Goal: Task Accomplishment & Management: Complete application form

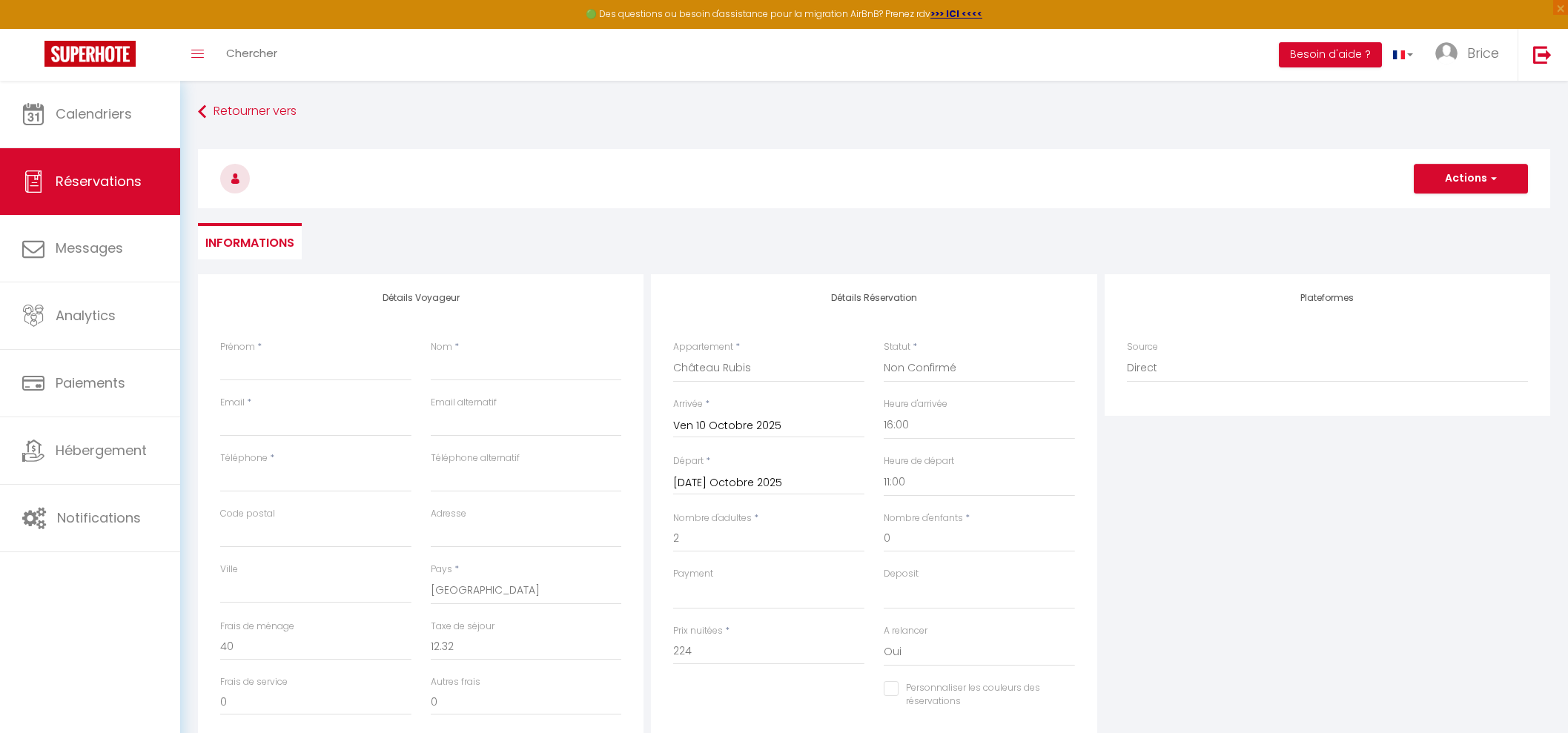
select select "62113"
select select "2"
select select "16:00"
select select "11:00"
select select
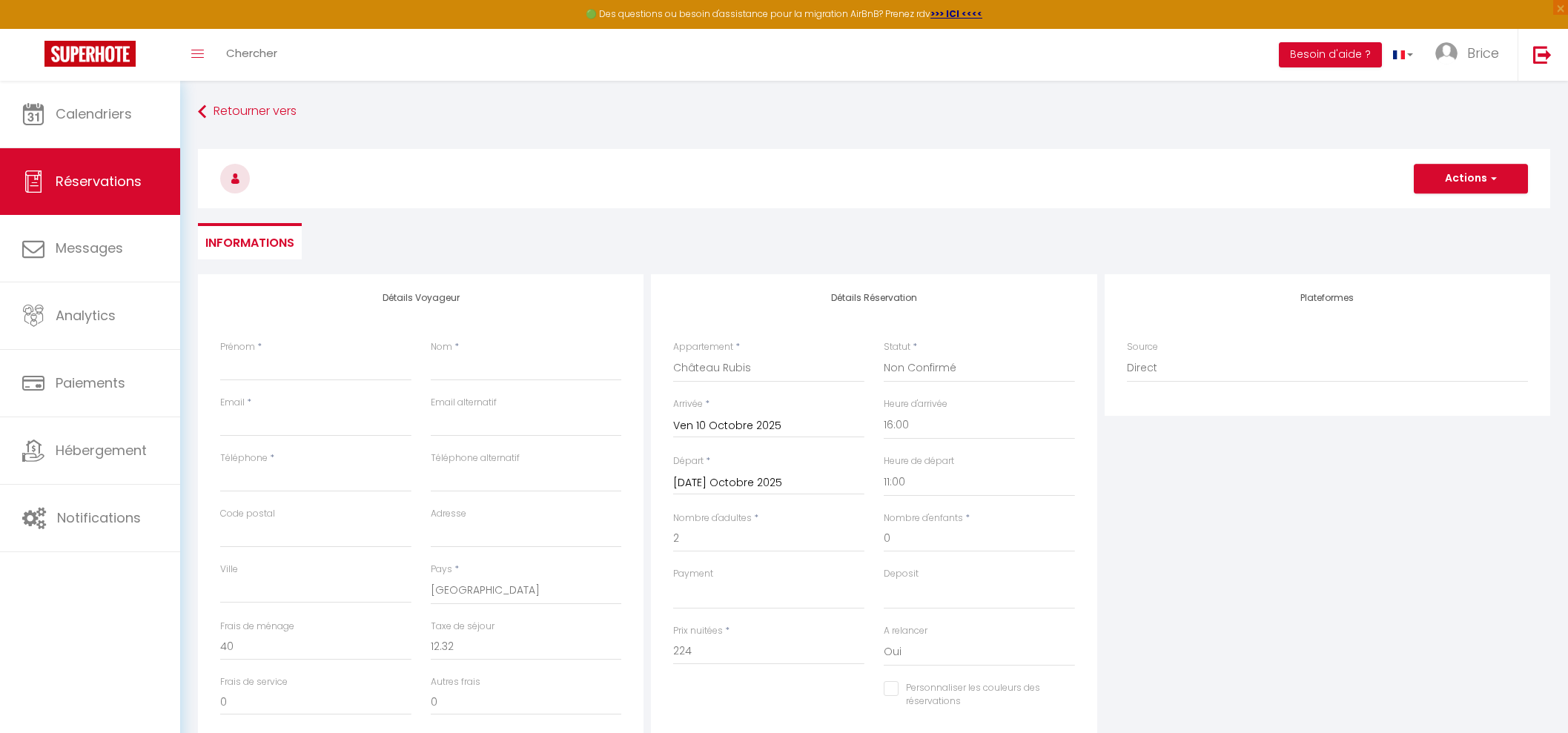
select select
click at [94, 43] on img at bounding box center [90, 53] width 91 height 26
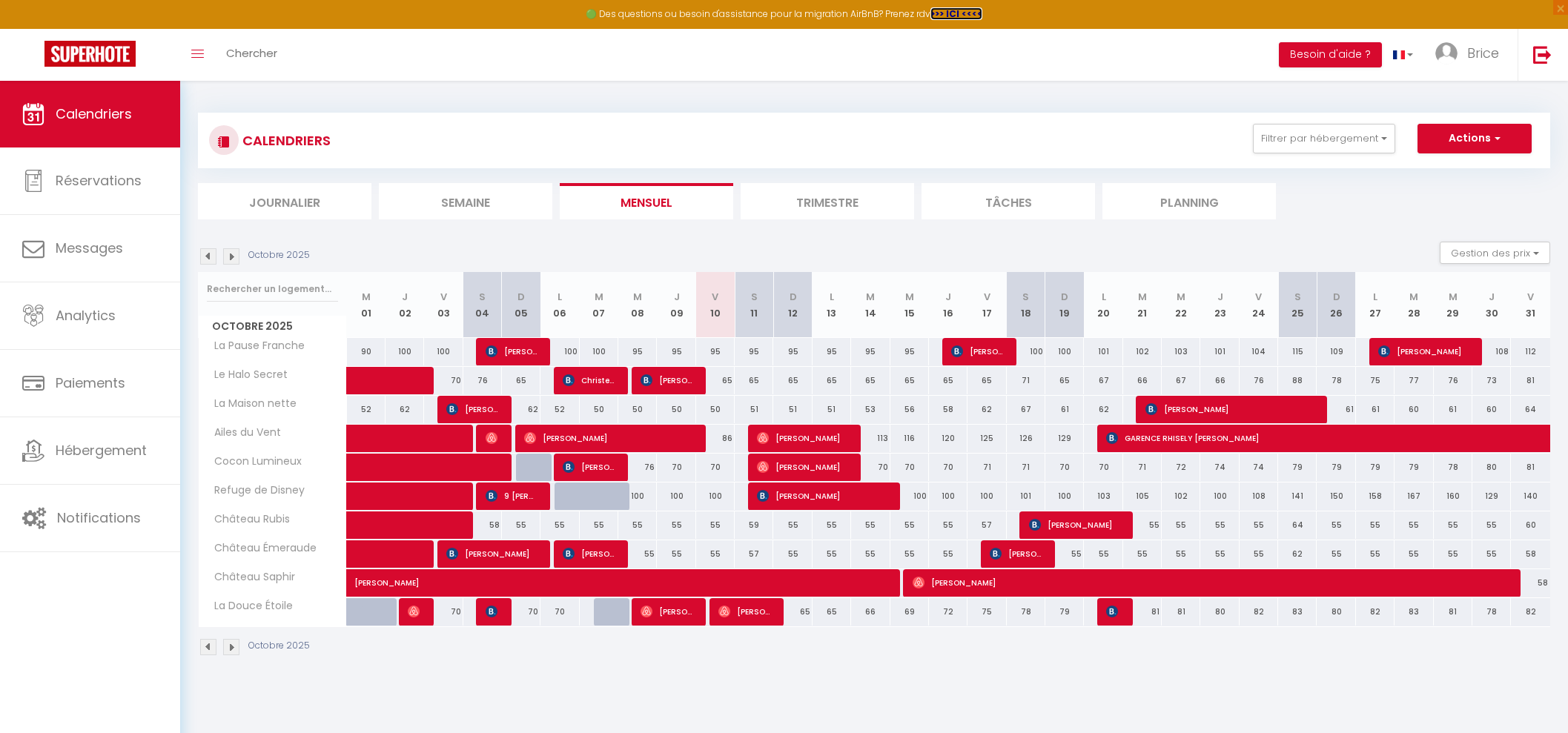
click at [945, 14] on strong ">>> ICI <<<<" at bounding box center [956, 14] width 52 height 13
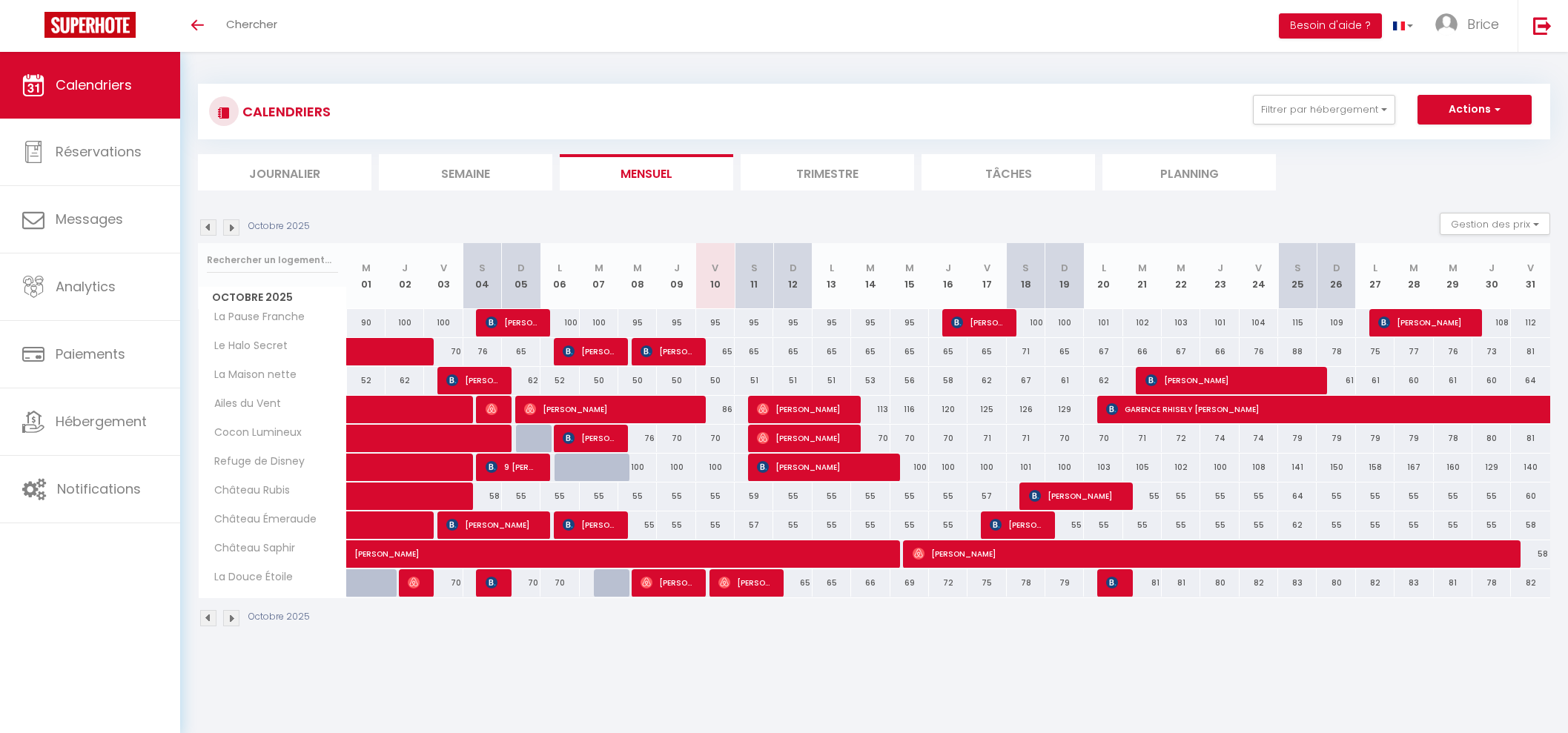
click at [644, 436] on div "76" at bounding box center [638, 438] width 39 height 27
type input "76"
type input "Mer 08 Octobre 2025"
type input "Jeu 09 Octobre 2025"
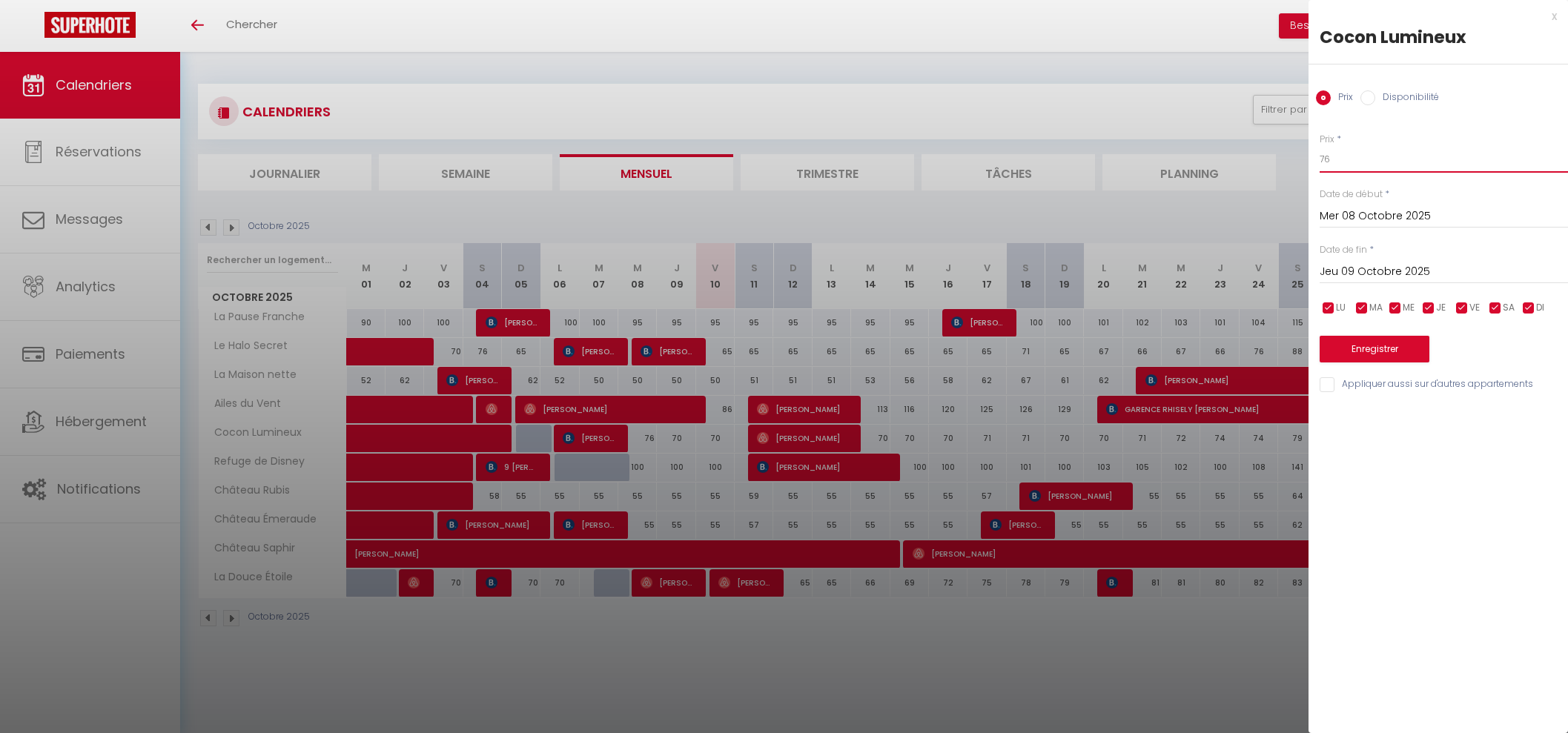
drag, startPoint x: 1362, startPoint y: 163, endPoint x: 1293, endPoint y: 161, distance: 69.0
click at [1293, 161] on body "🟢 Des questions ou besoin d'assistance pour la migration AirBnB? Prenez rdv >>>…" at bounding box center [784, 419] width 1568 height 733
click at [1024, 84] on div at bounding box center [784, 366] width 1568 height 733
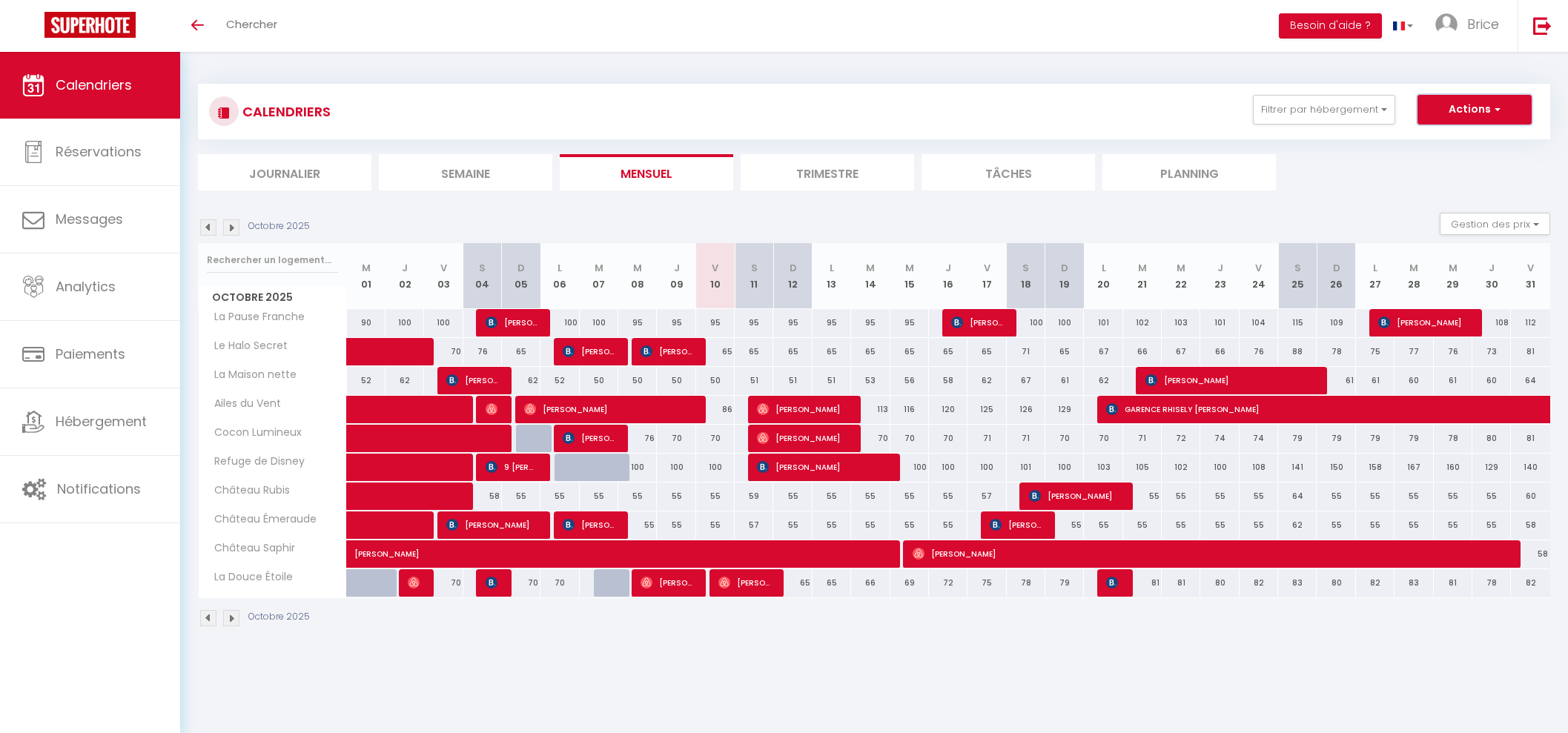
click at [1467, 114] on button "Actions" at bounding box center [1474, 109] width 114 height 30
click at [1438, 141] on link "Nouvelle réservation" at bounding box center [1458, 143] width 129 height 22
select select
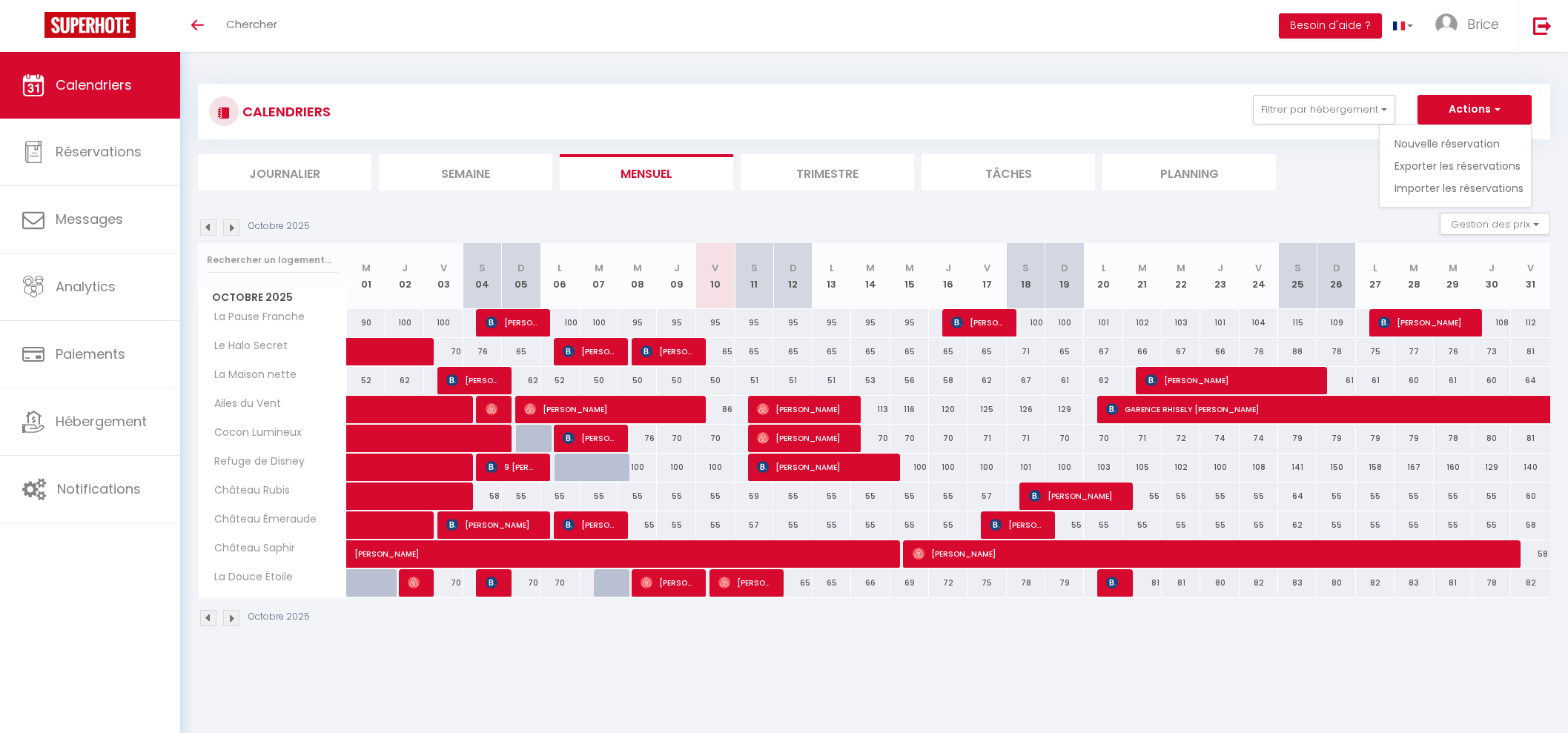
select select
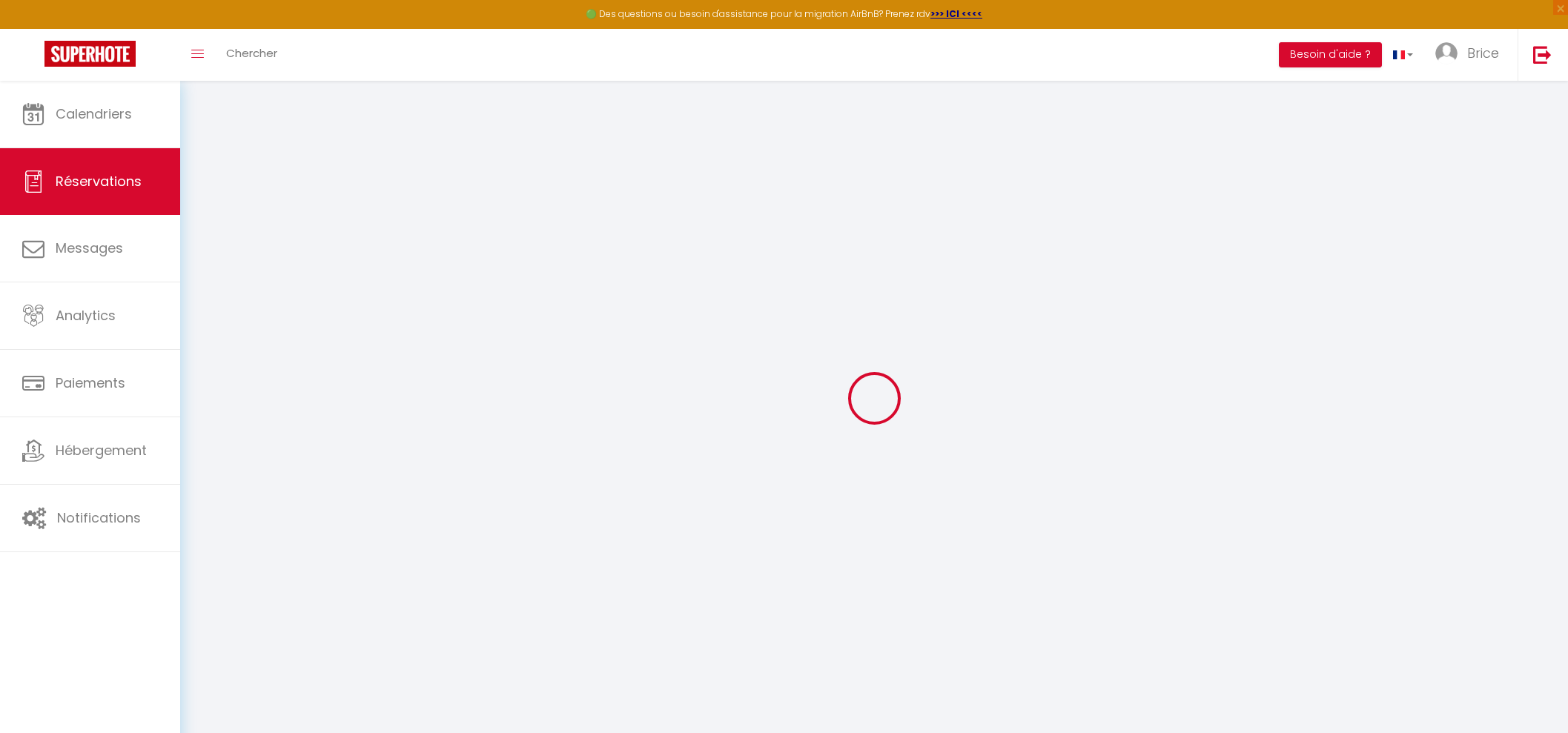
select select
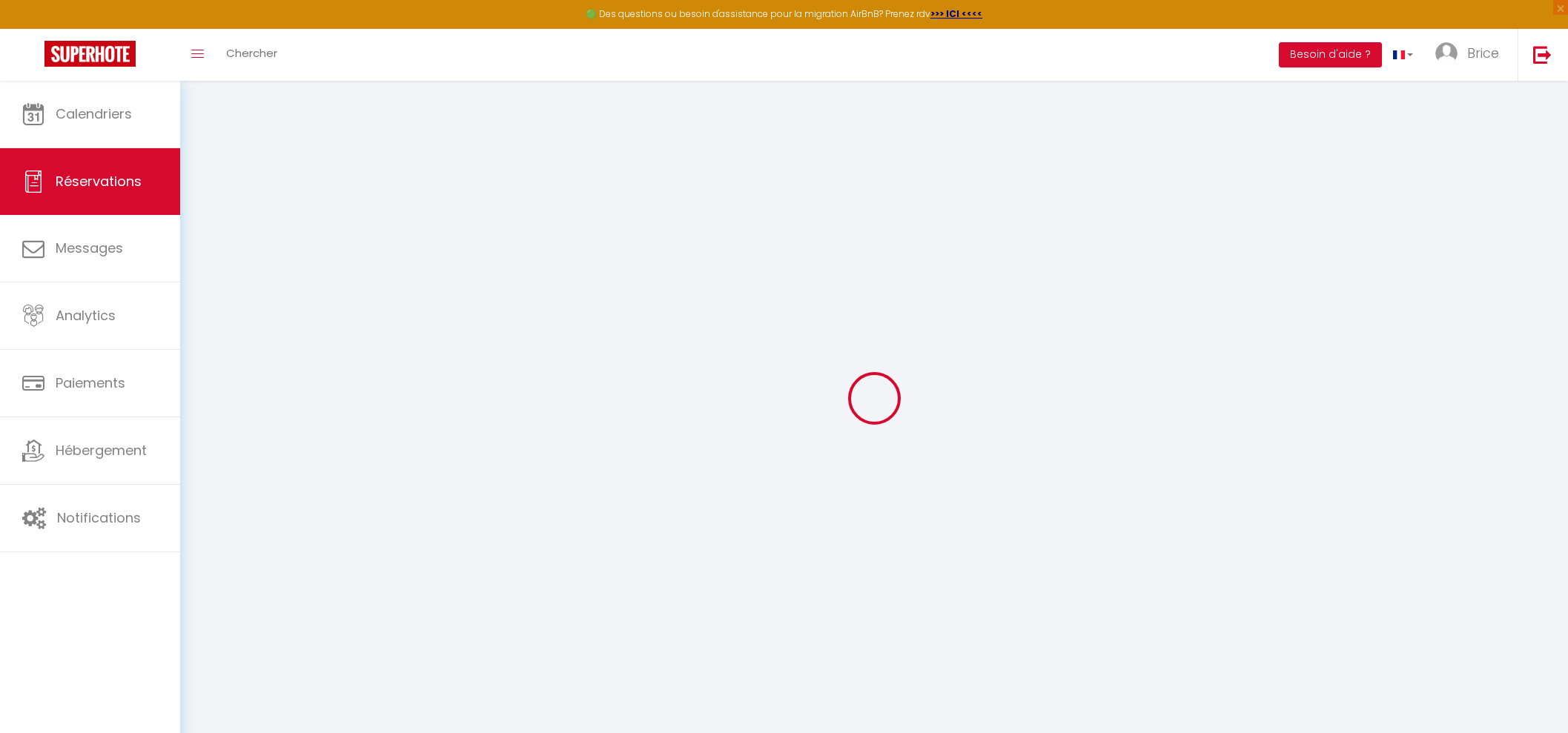
select select
checkbox input "false"
select select
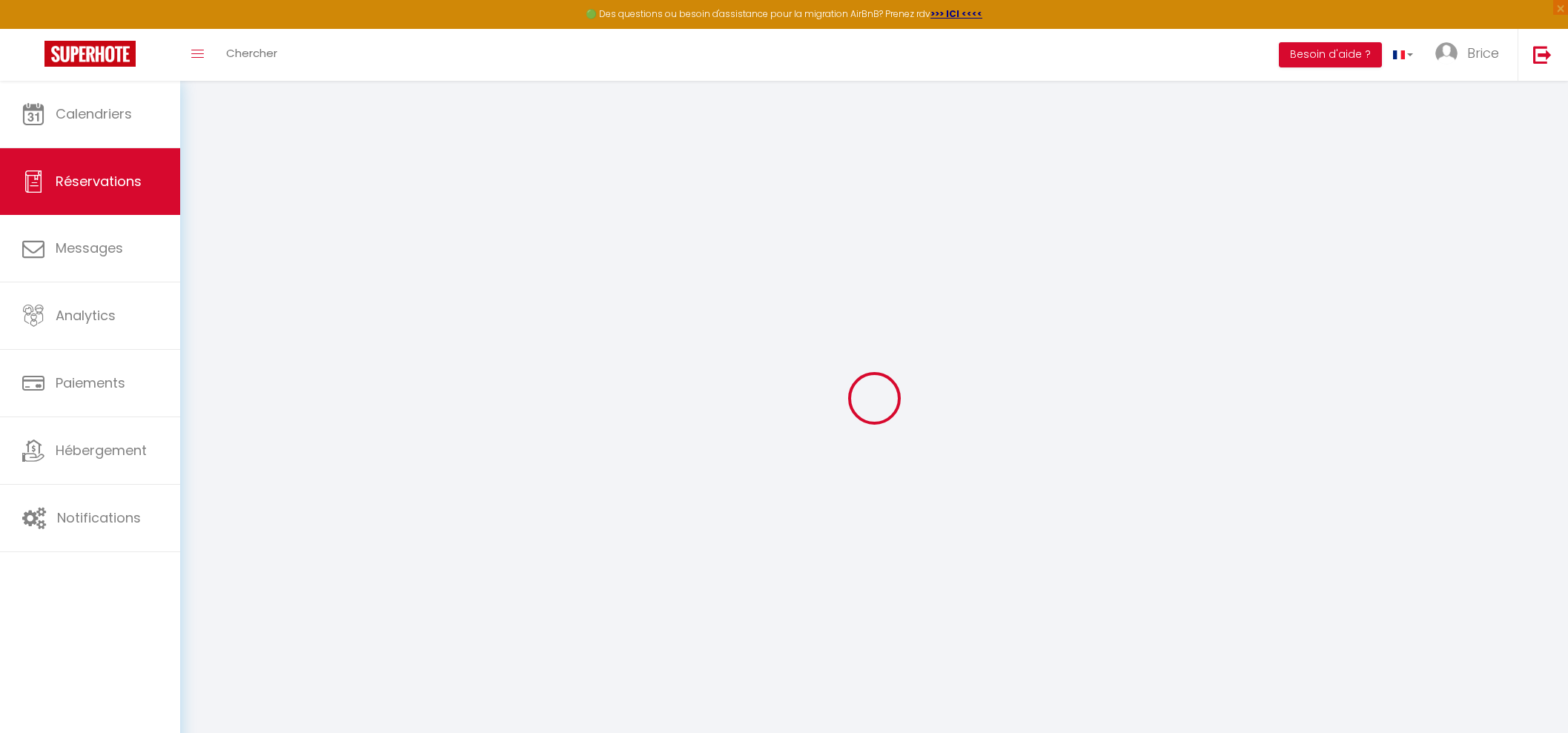
select select
checkbox input "false"
select select
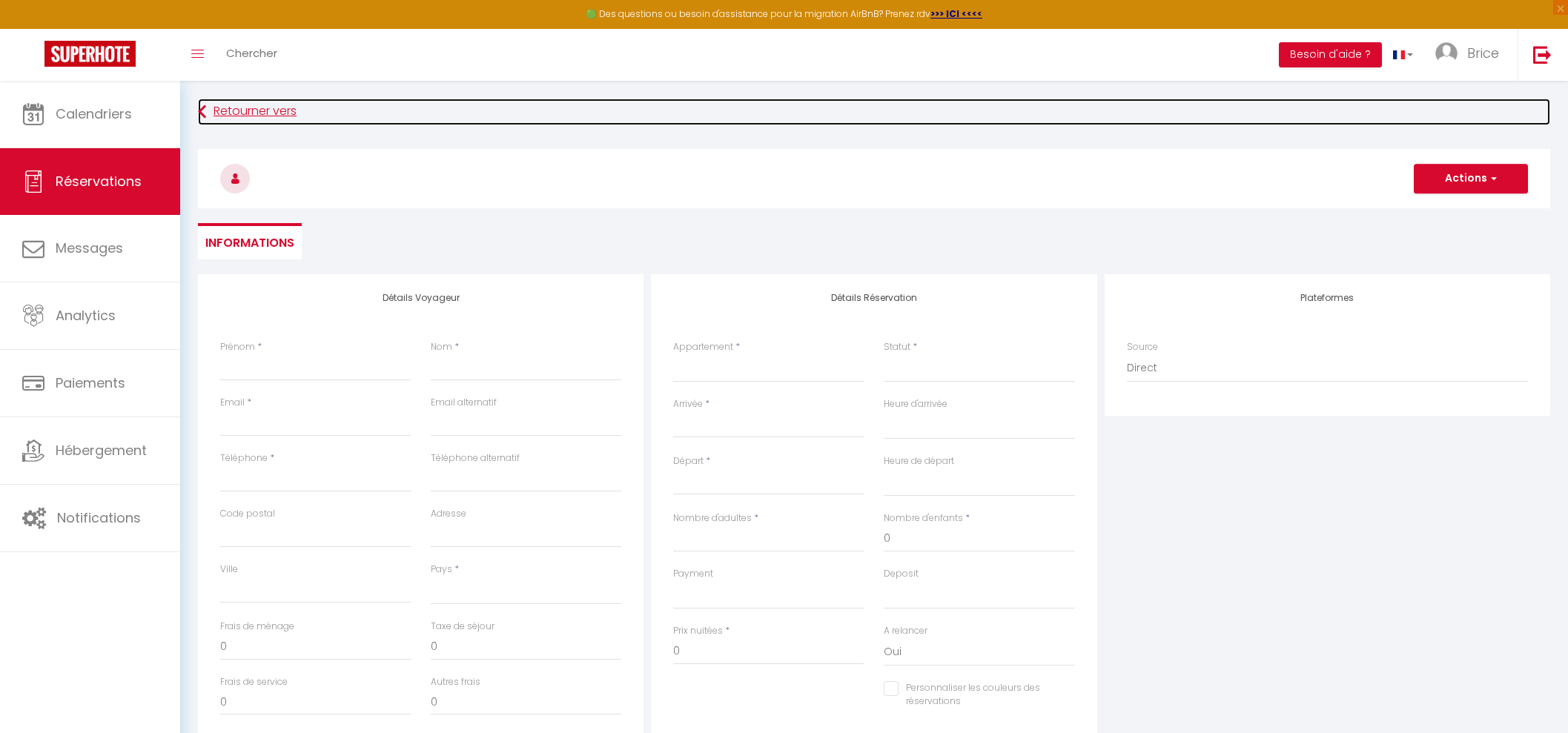
click at [257, 113] on link "Retourner vers" at bounding box center [874, 112] width 1352 height 27
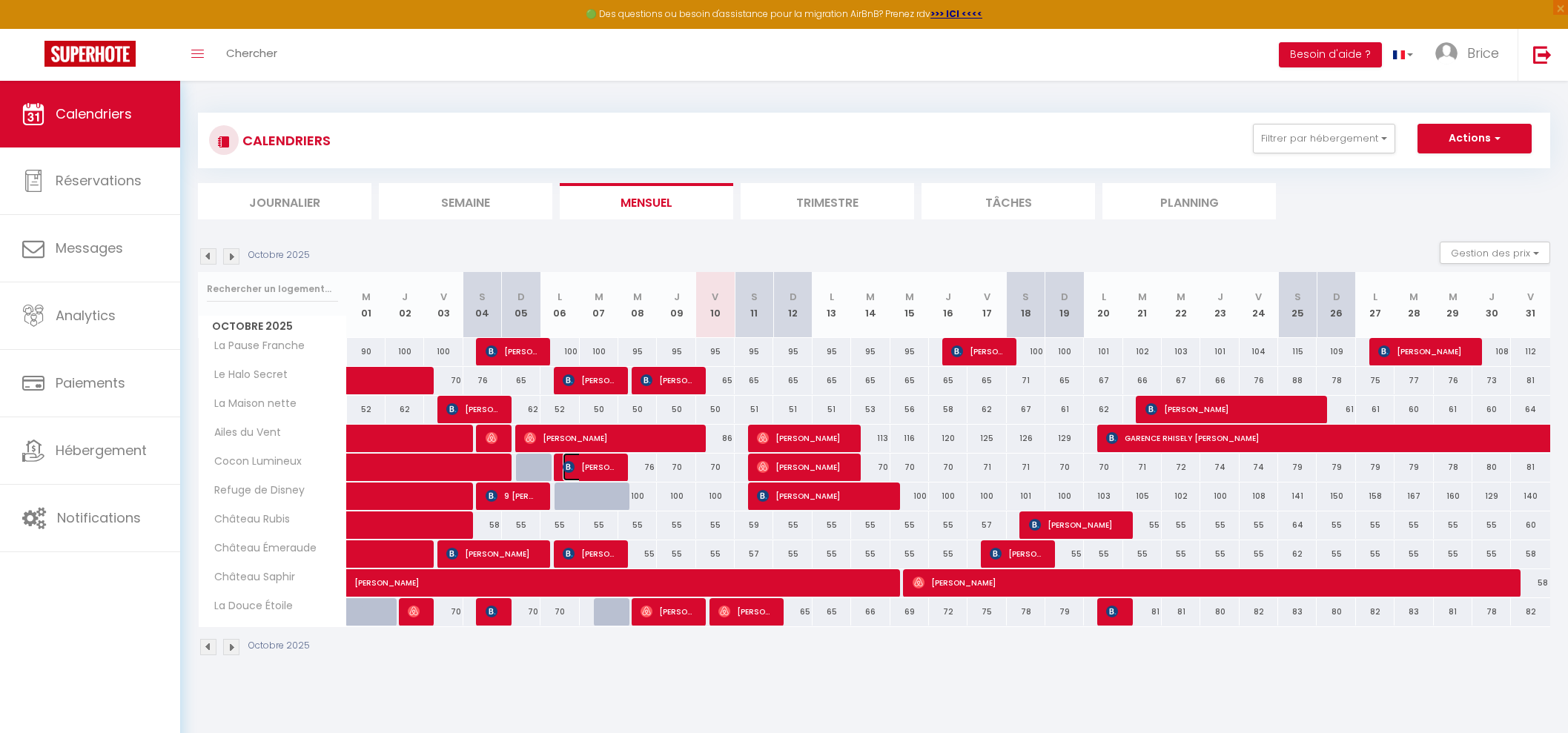
click at [604, 465] on span "[PERSON_NAME]" at bounding box center [588, 467] width 51 height 28
select select "OK"
select select "1"
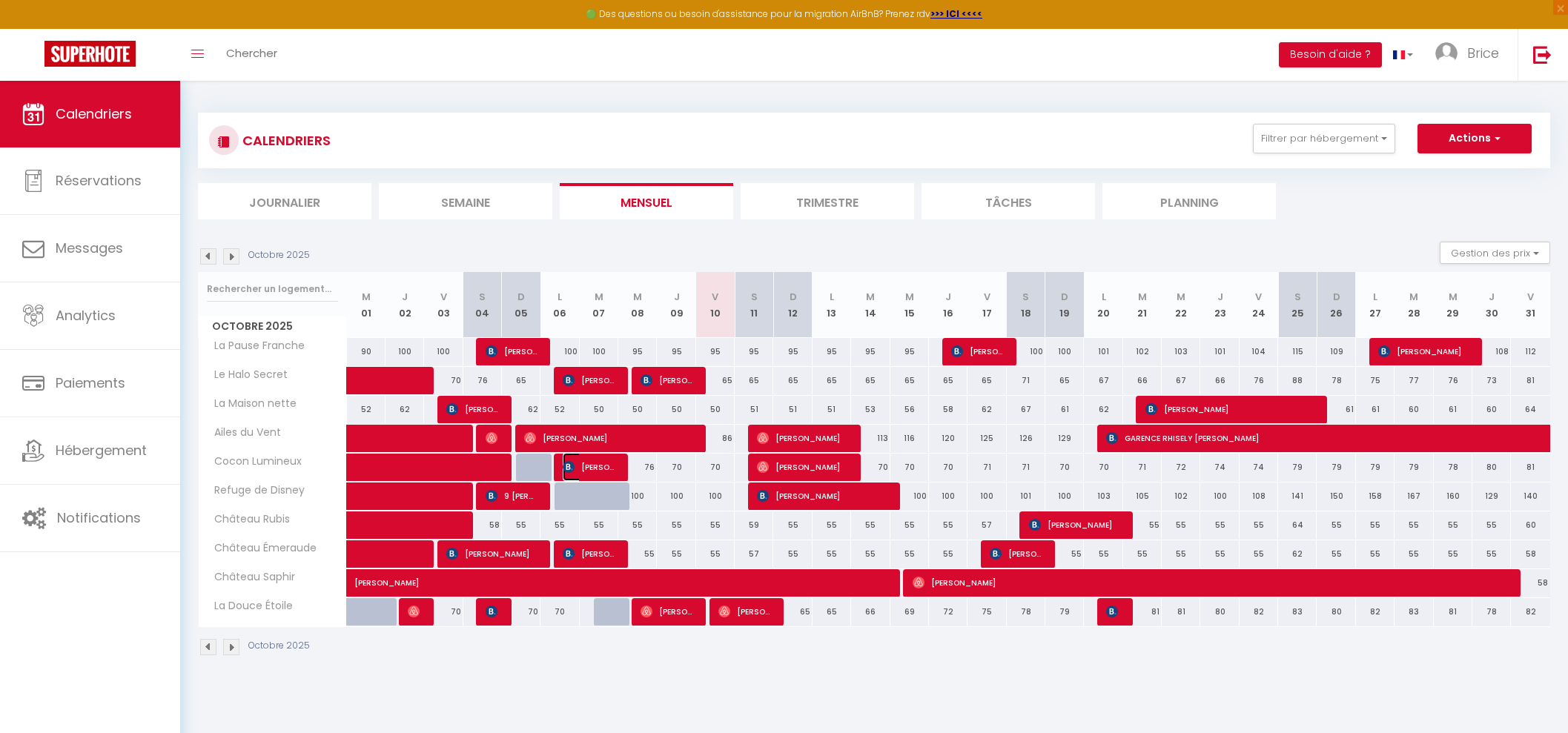
select select "1"
select select
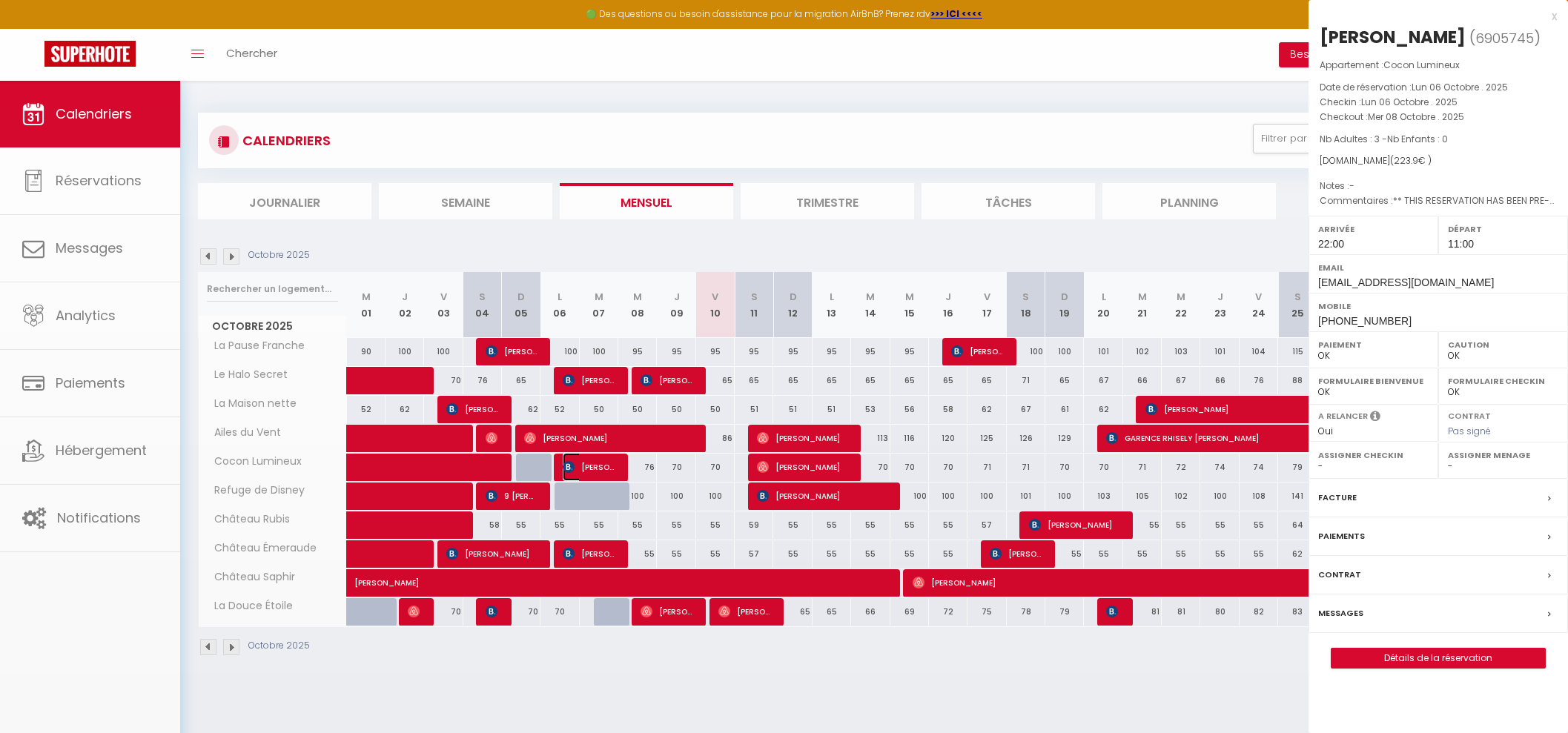
select select "39037"
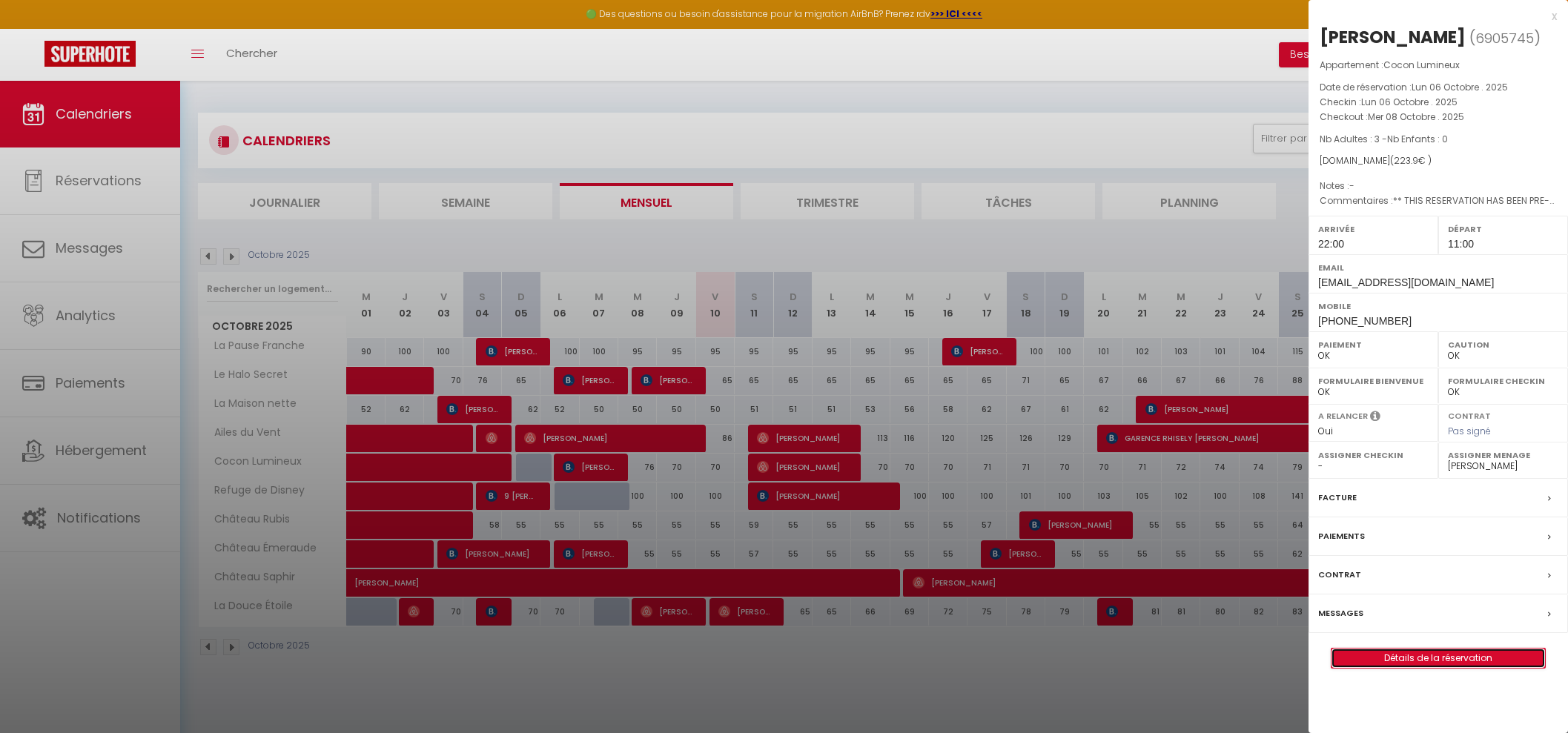
click at [1394, 653] on link "Détails de la réservation" at bounding box center [1437, 659] width 214 height 19
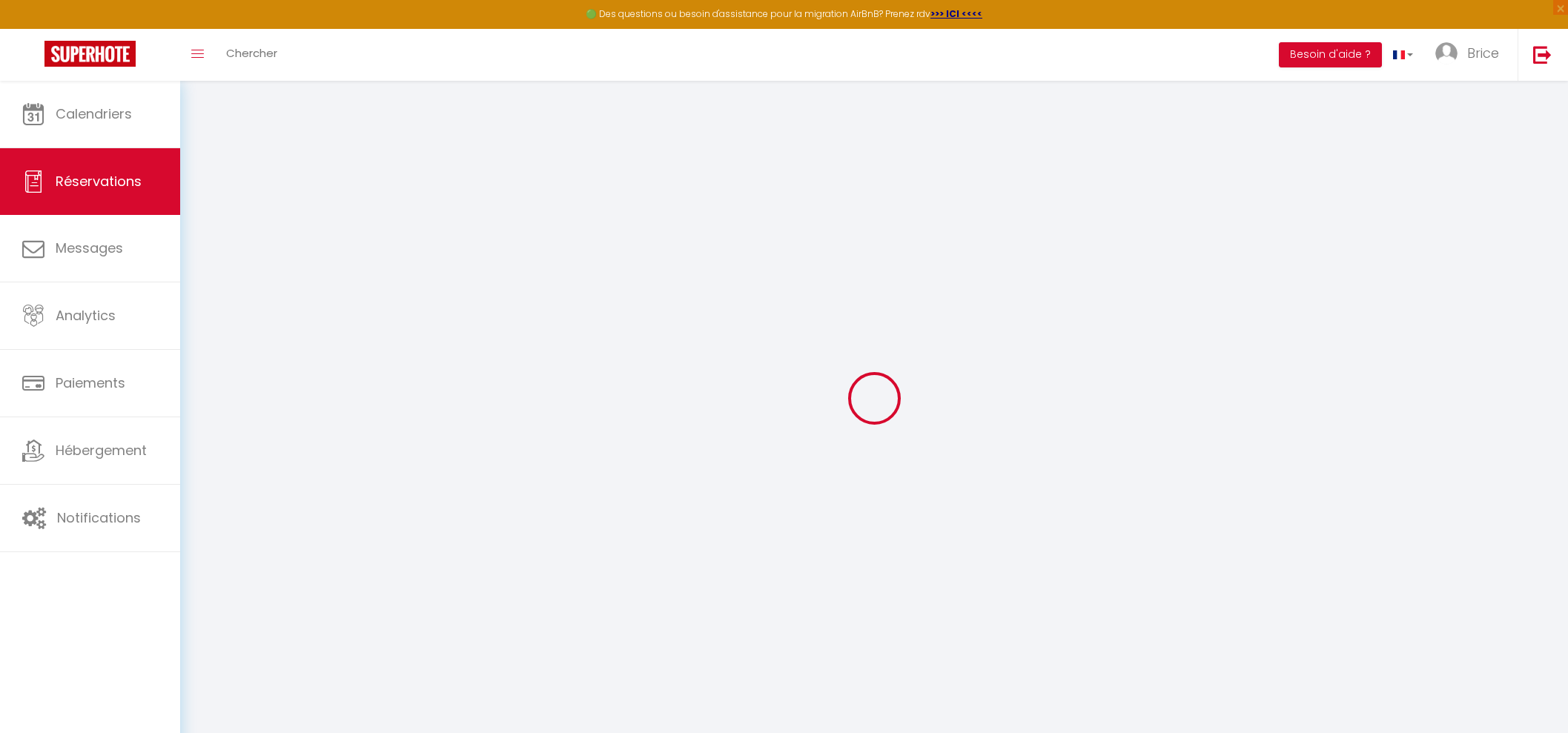
type input "[PERSON_NAME]"
type input "bazi"
type input "[EMAIL_ADDRESS][DOMAIN_NAME]"
type input "[PHONE_NUMBER]"
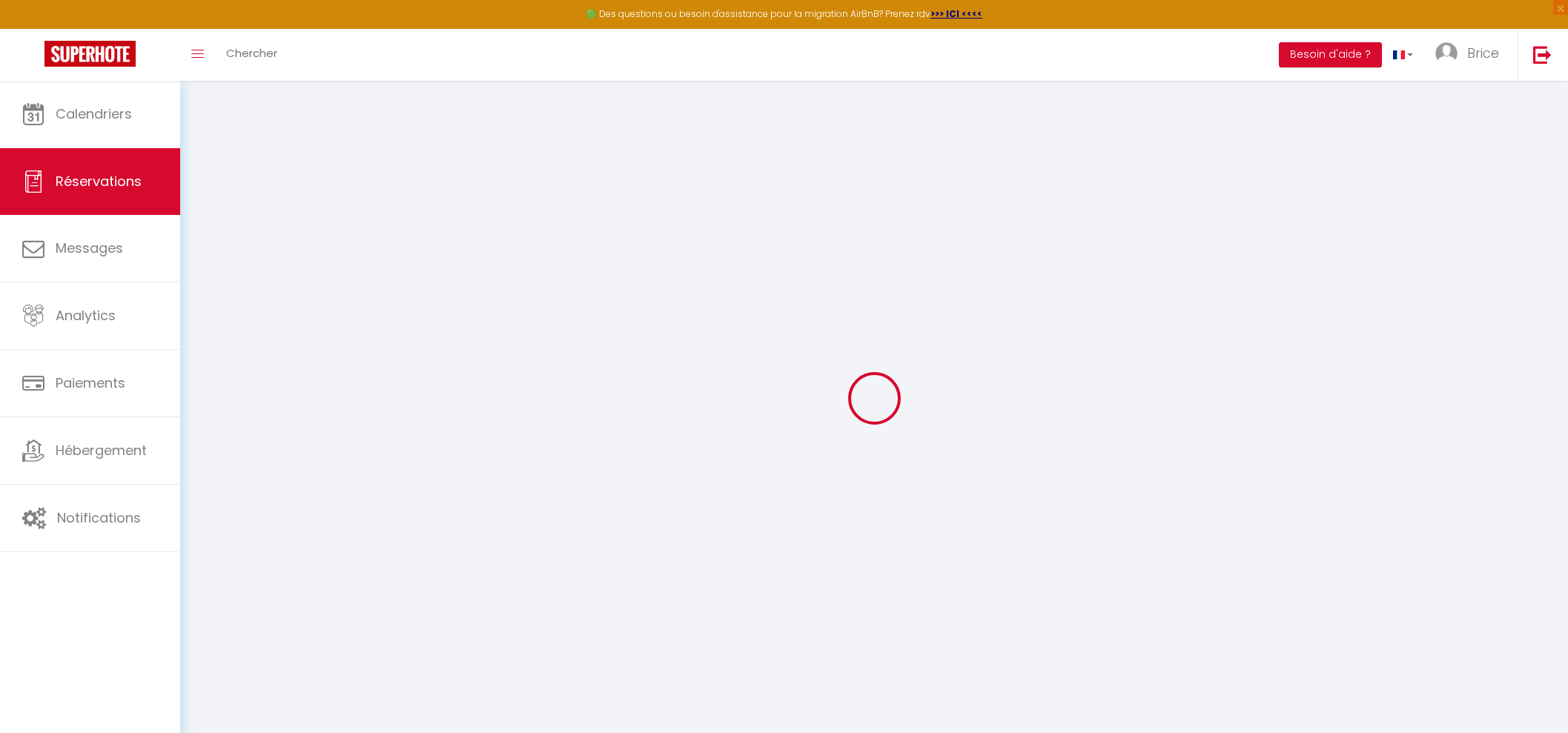
type input "[PHONE_NUMBER]"
type input "."
select select "FR"
type input "33.93"
type input "3.13"
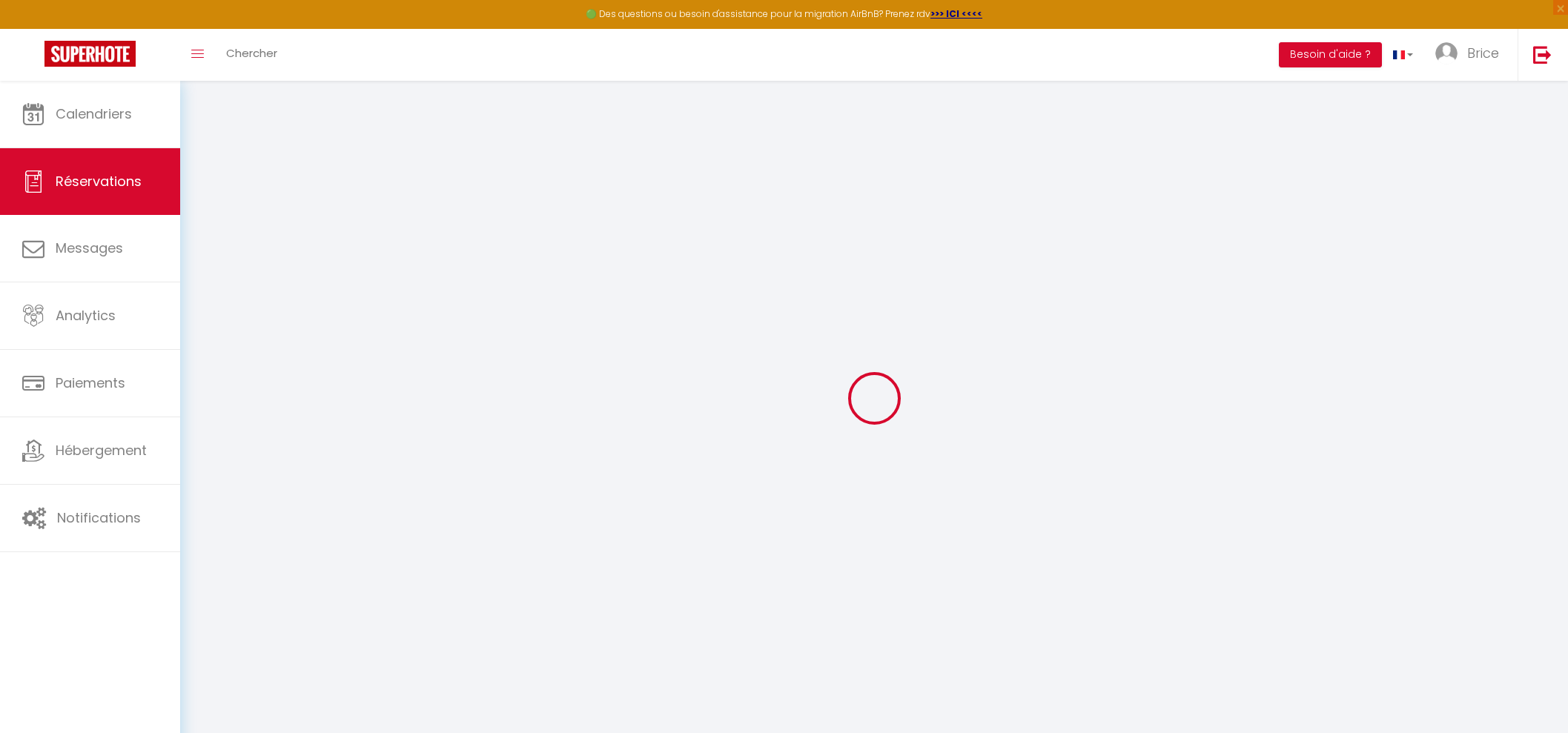
select select "58020"
select select "1"
select select
type input "3"
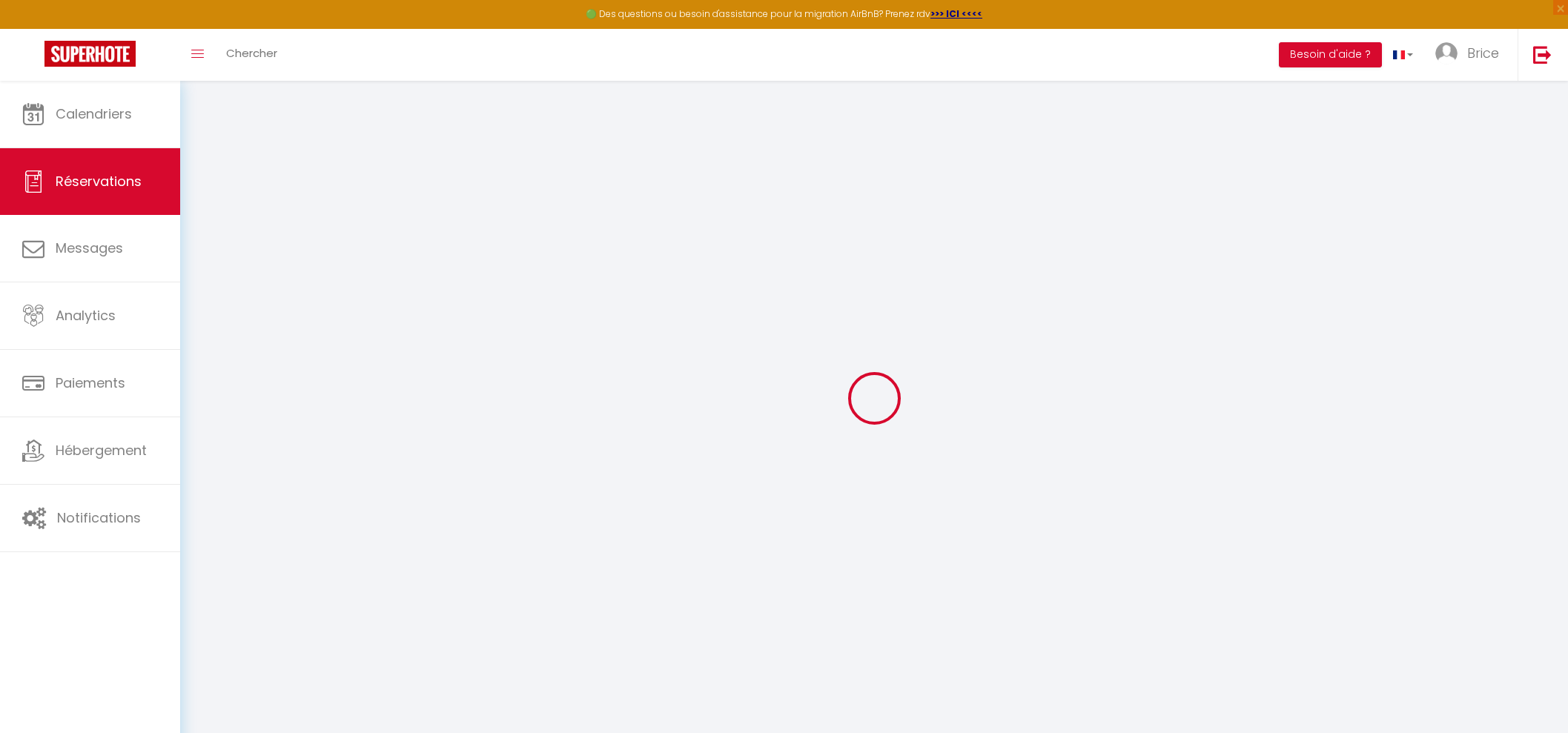
select select "12"
select select "15"
type input "149.59"
checkbox input "false"
select select "2"
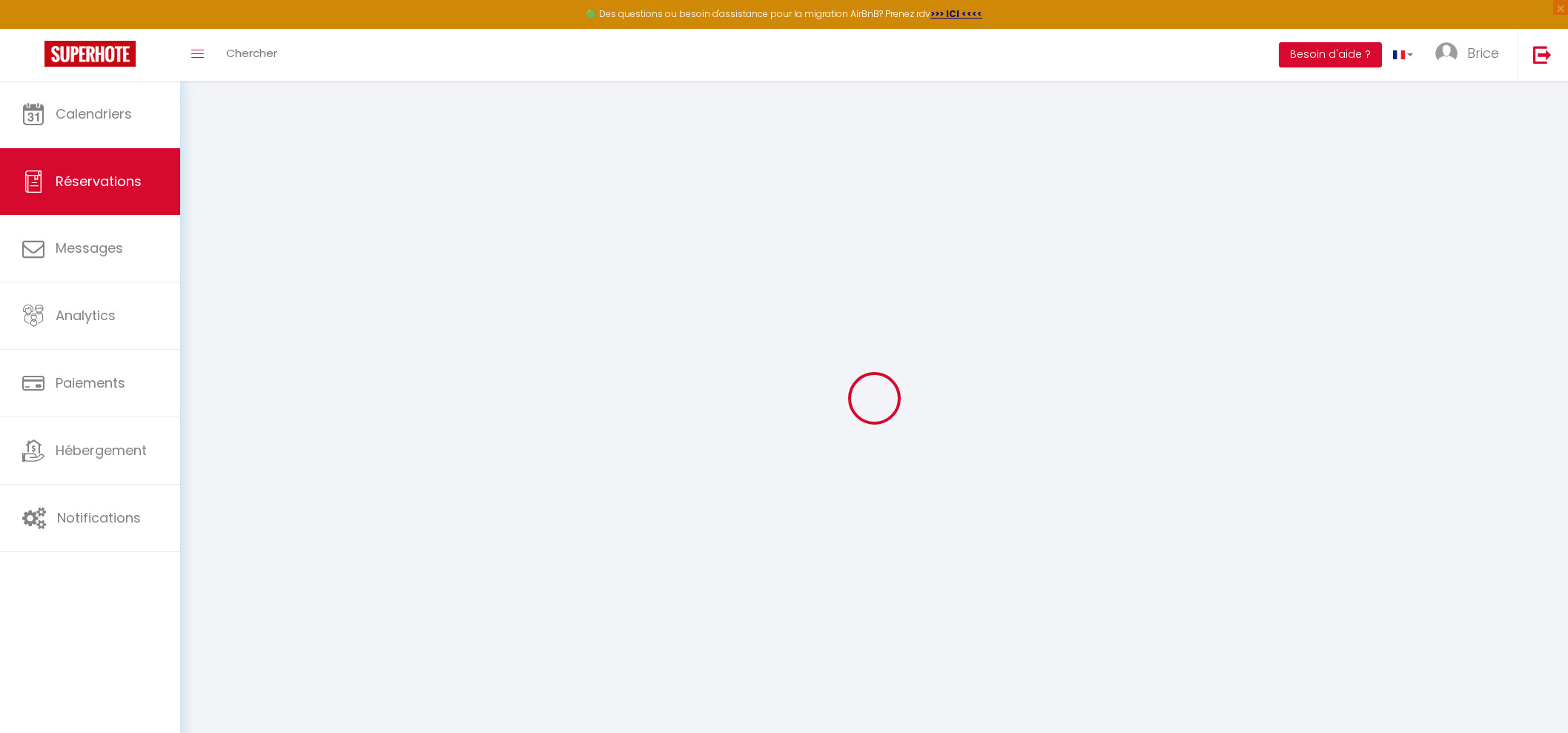
select select
checkbox input "false"
select select
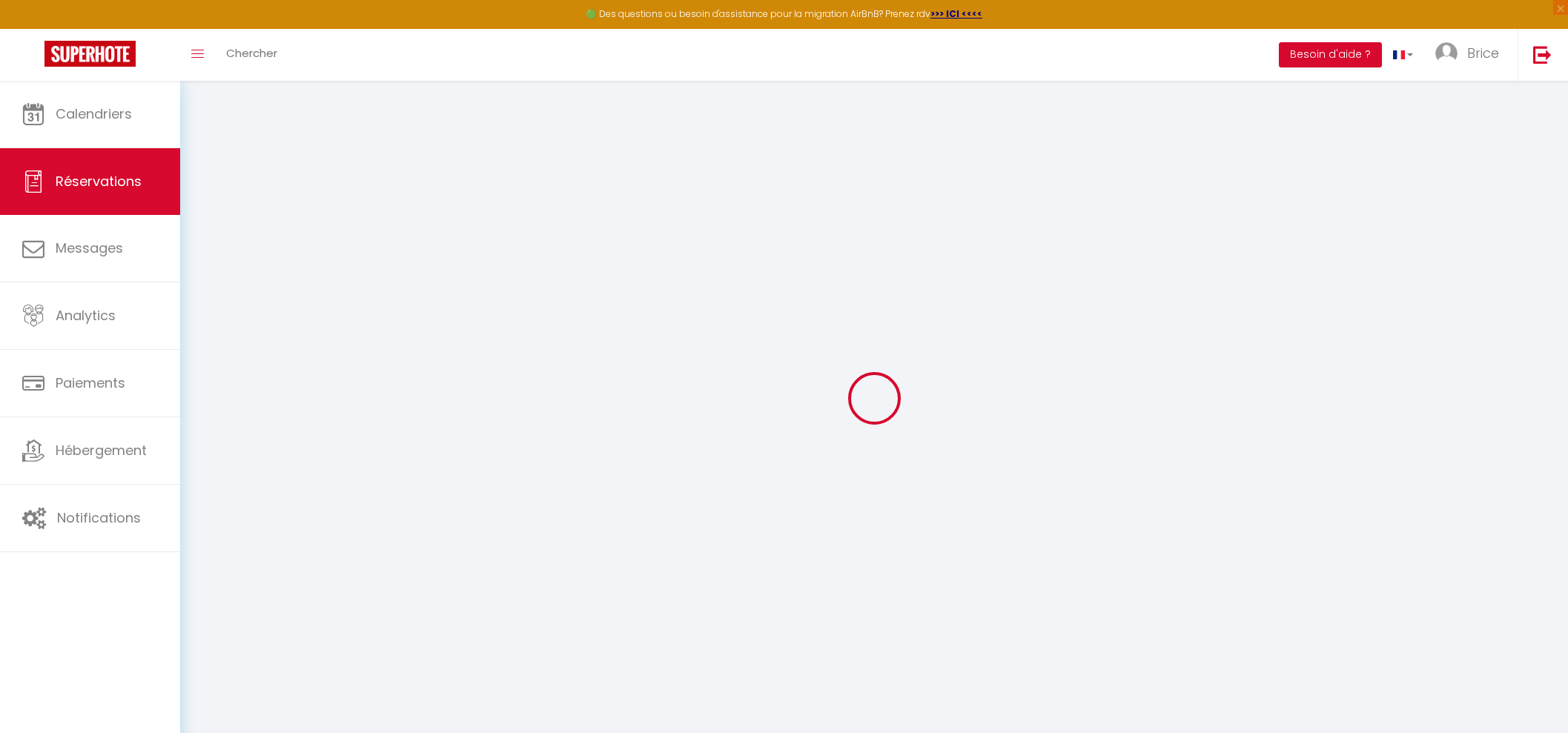
checkbox input "false"
select select
checkbox input "false"
type textarea "** THIS RESERVATION HAS BEEN PRE-PAID ** BOOKING NOTE : Payment charge is EUR 3…"
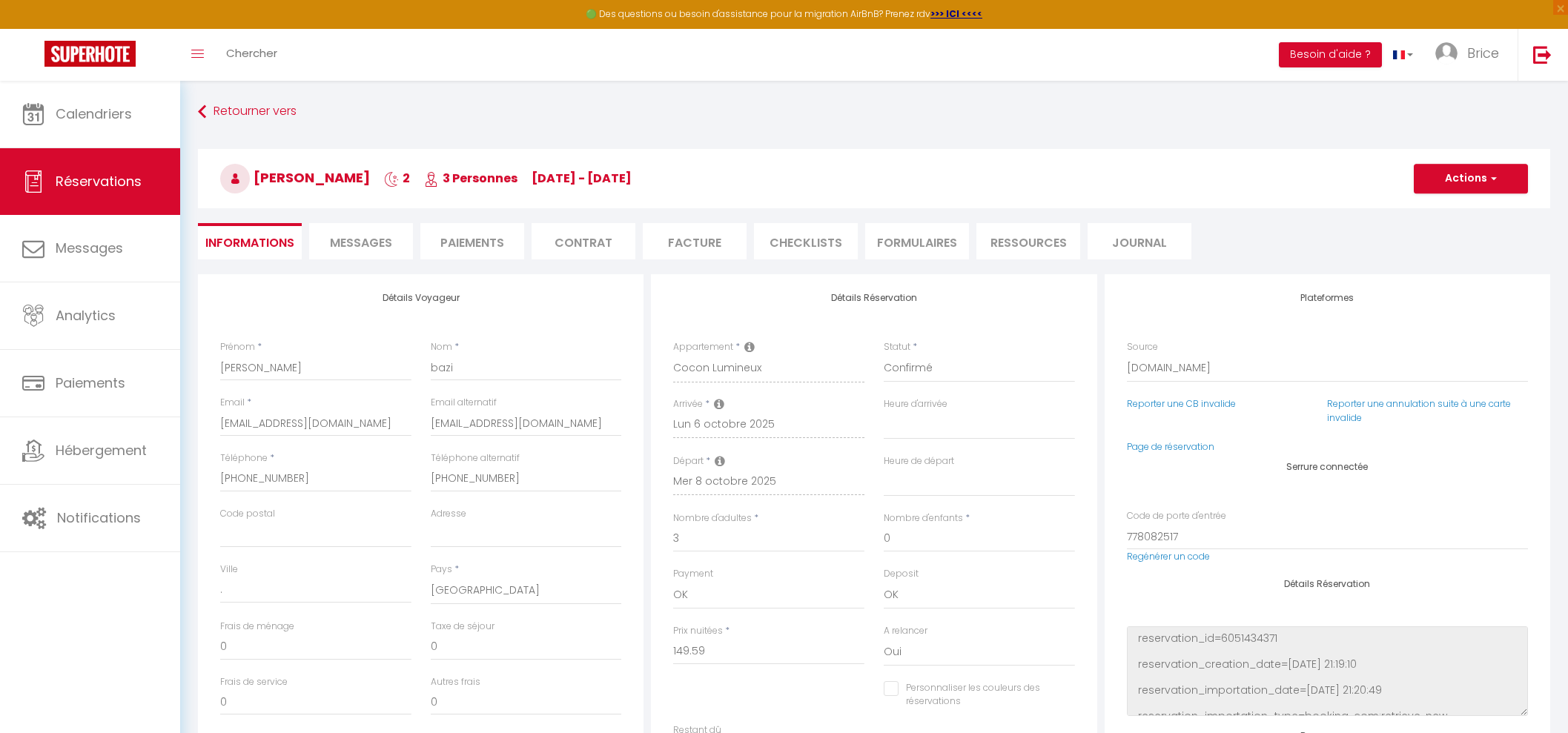
type input "50"
type input "24.31"
select select
checkbox input "false"
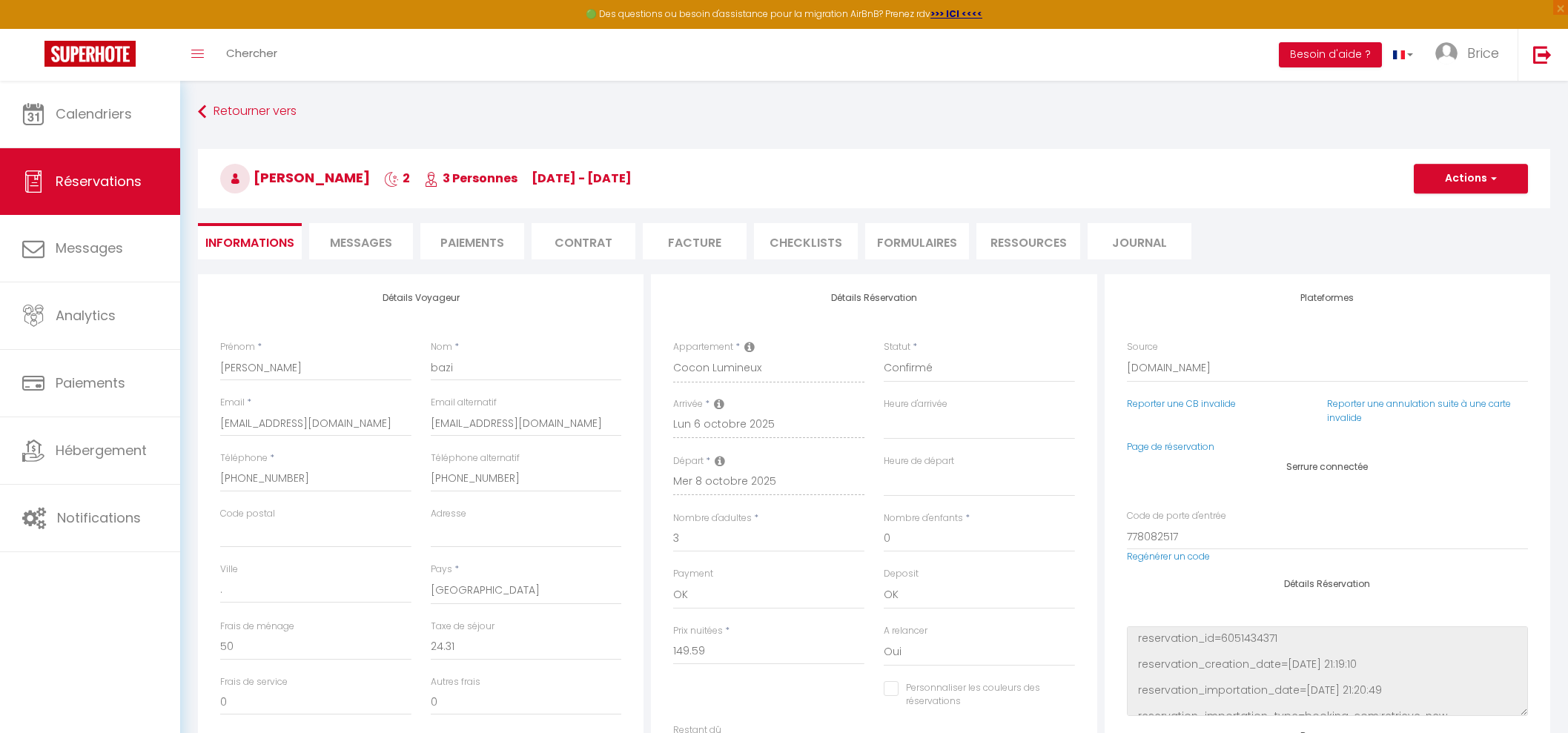
select select "22:00"
select select "11:00"
click at [1510, 180] on button "Actions" at bounding box center [1470, 178] width 114 height 30
click at [1432, 232] on link "Dupliquer" at bounding box center [1455, 231] width 117 height 19
type input "0"
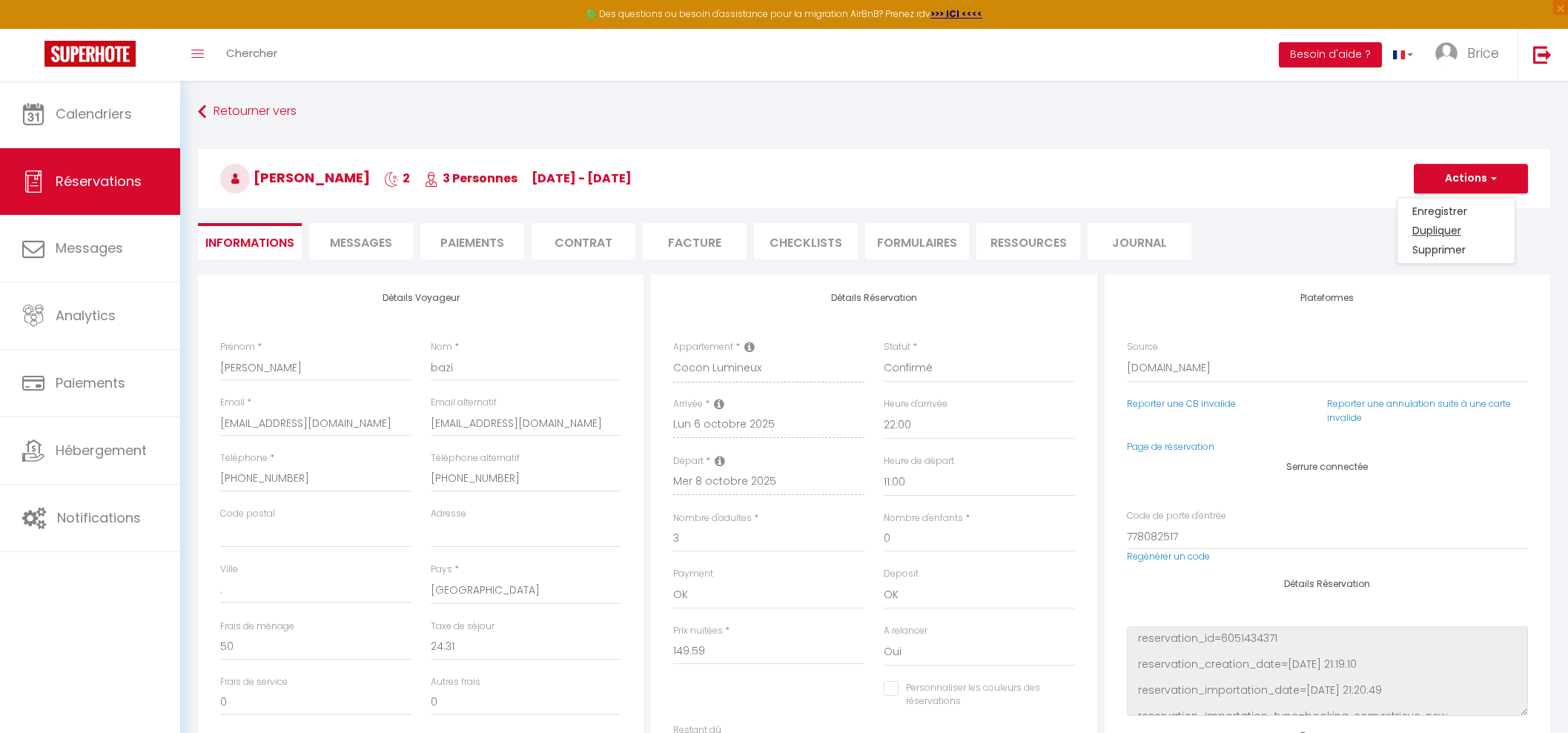
select select
checkbox input "false"
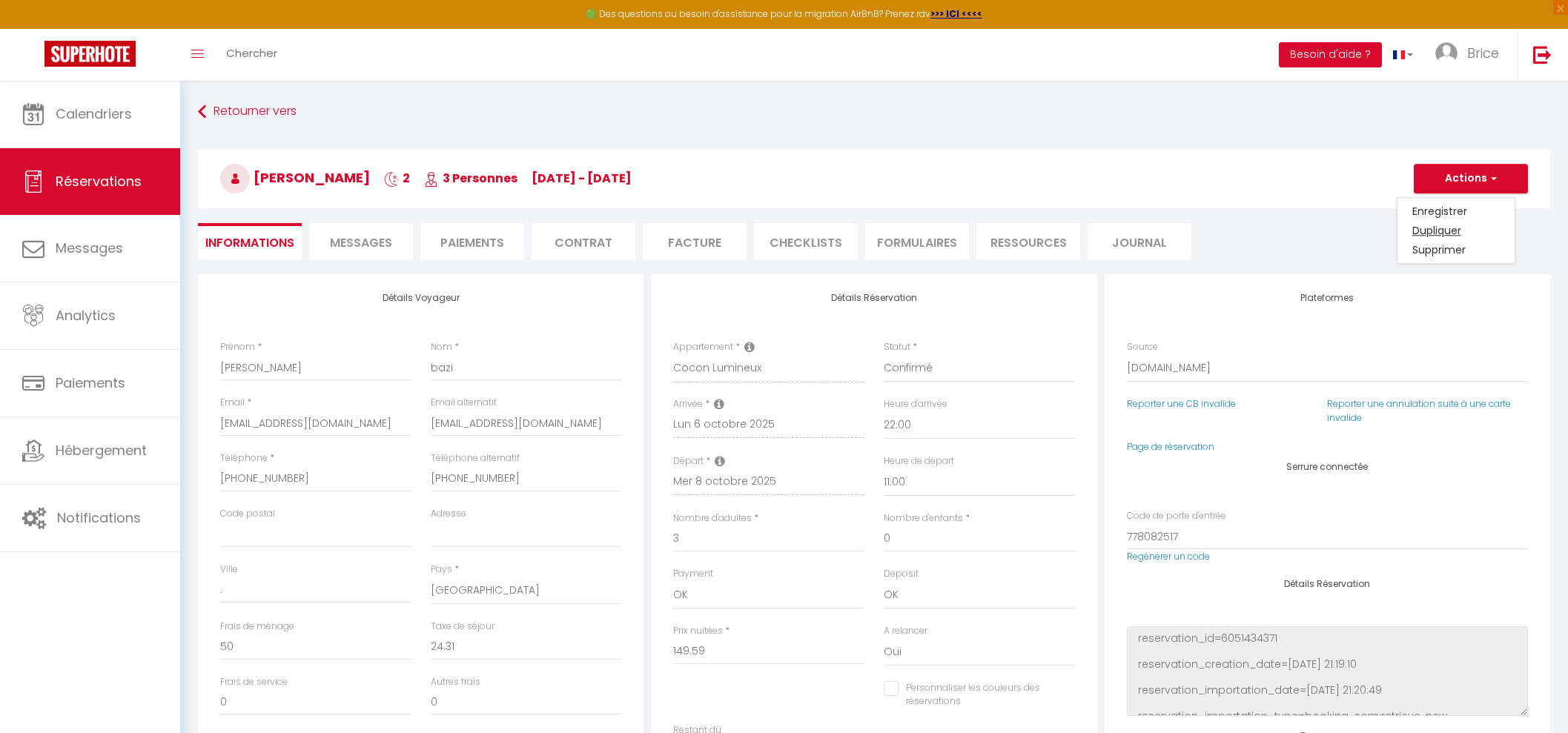
type input "Invalid Dateundefined"
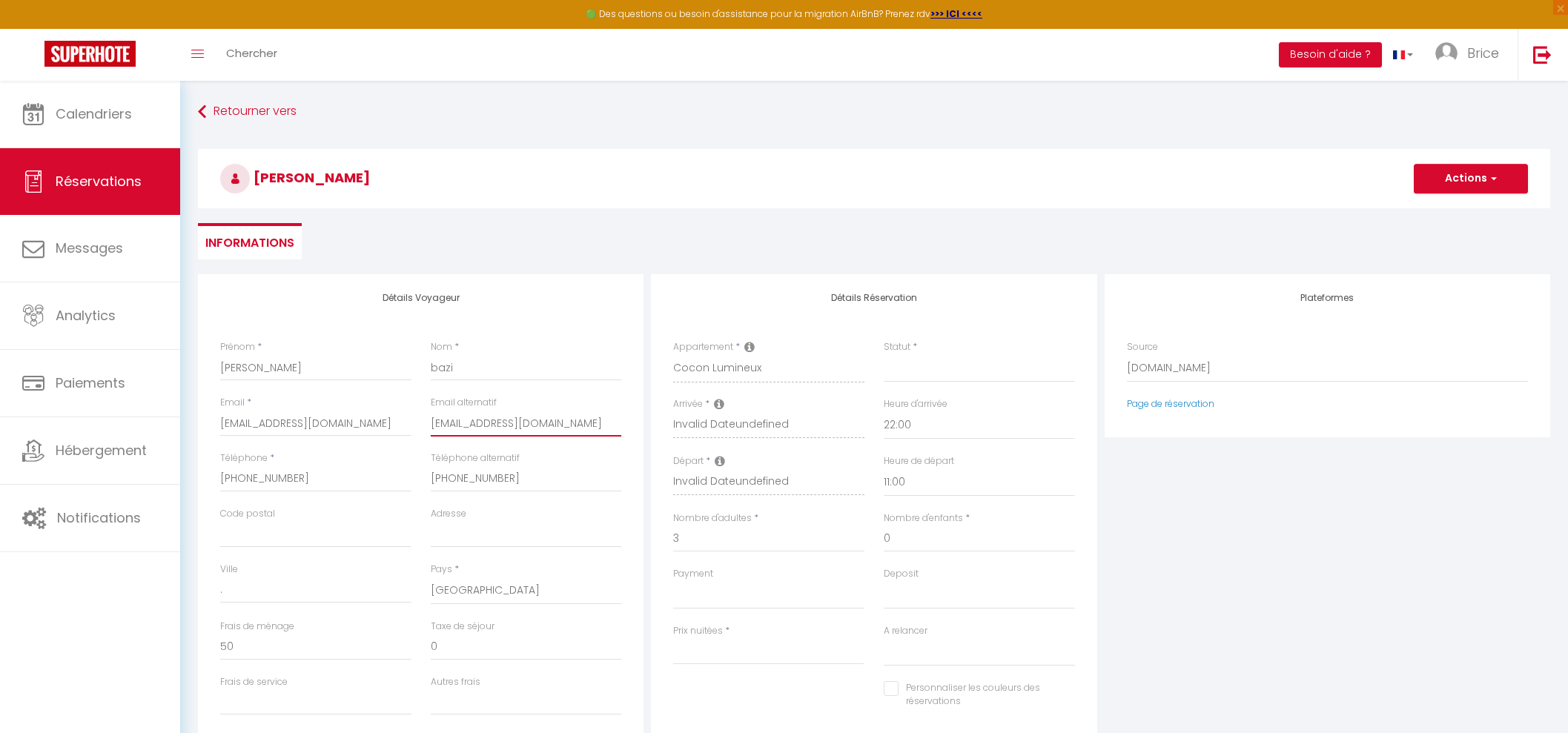
click at [501, 432] on input "[EMAIL_ADDRESS][DOMAIN_NAME]" at bounding box center [527, 424] width 191 height 27
click at [376, 429] on input "[EMAIL_ADDRESS][DOMAIN_NAME]" at bounding box center [316, 424] width 191 height 27
paste input "[EMAIL_ADDRESS]"
type input "[EMAIL_ADDRESS][DOMAIN_NAME]"
select select
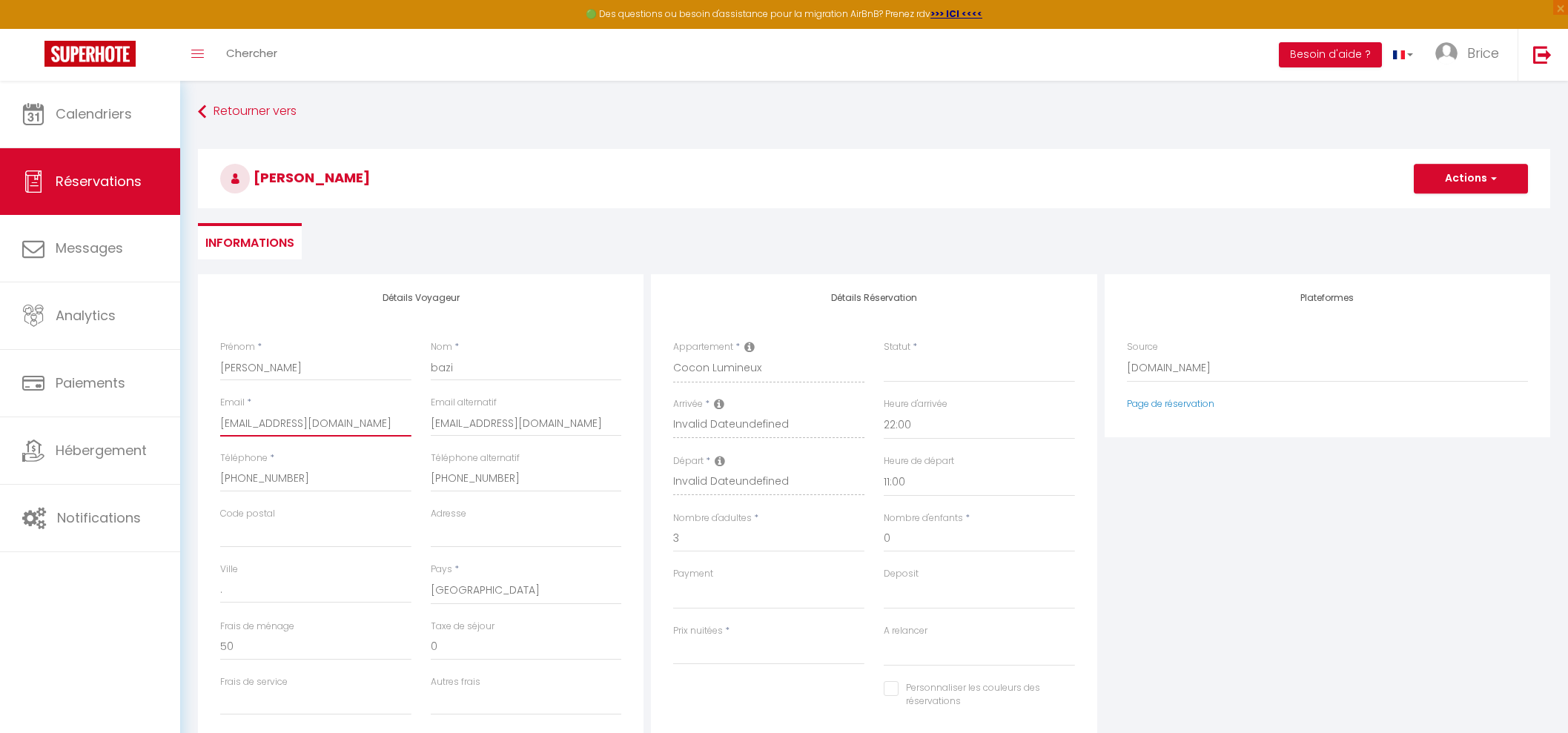
select select
checkbox input "false"
type input "[EMAIL_ADDRESS][DOMAIN_NAME]"
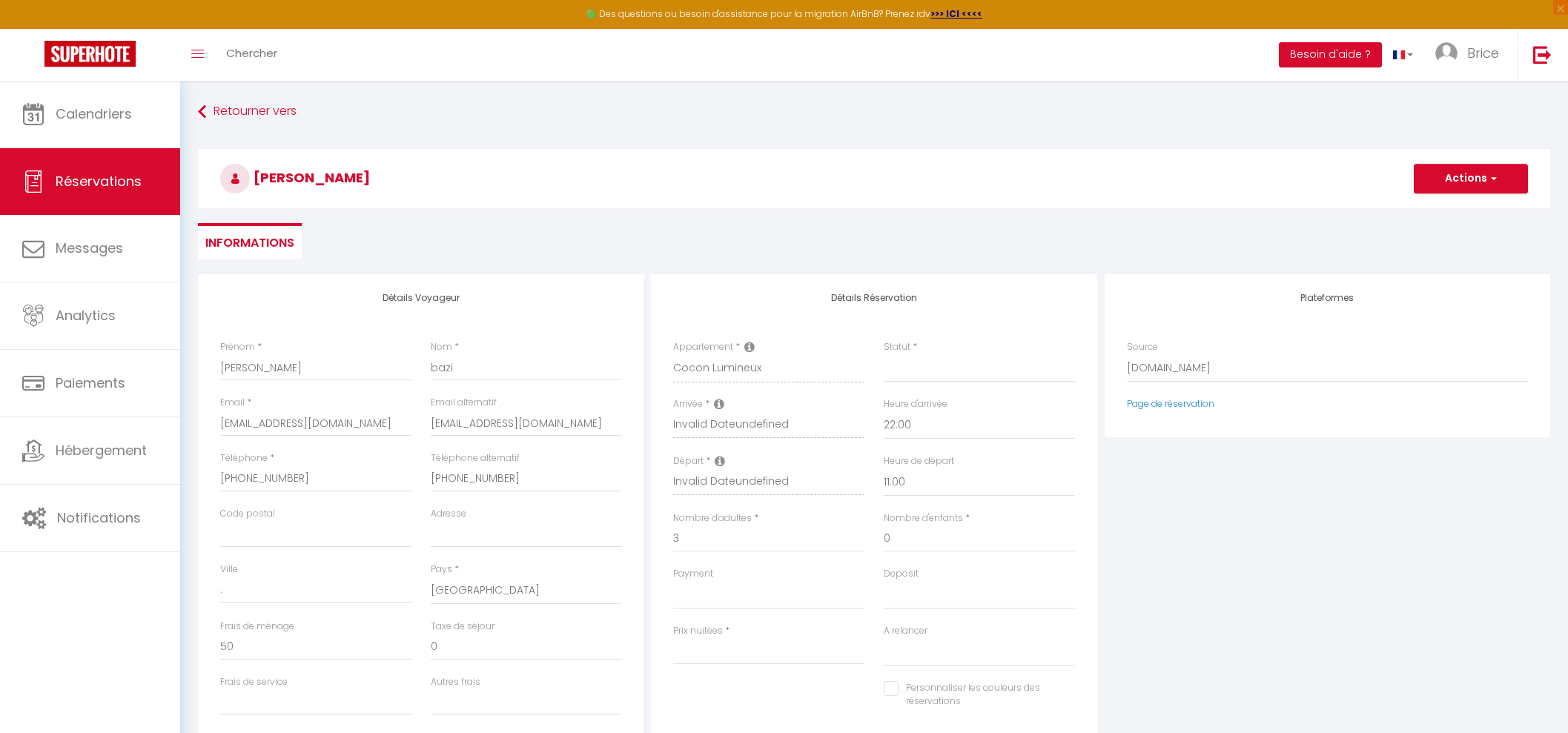
click at [726, 404] on div "Arrivée * Invalid Dateundefined" at bounding box center [769, 418] width 191 height 41
click at [718, 404] on icon at bounding box center [718, 404] width 11 height 12
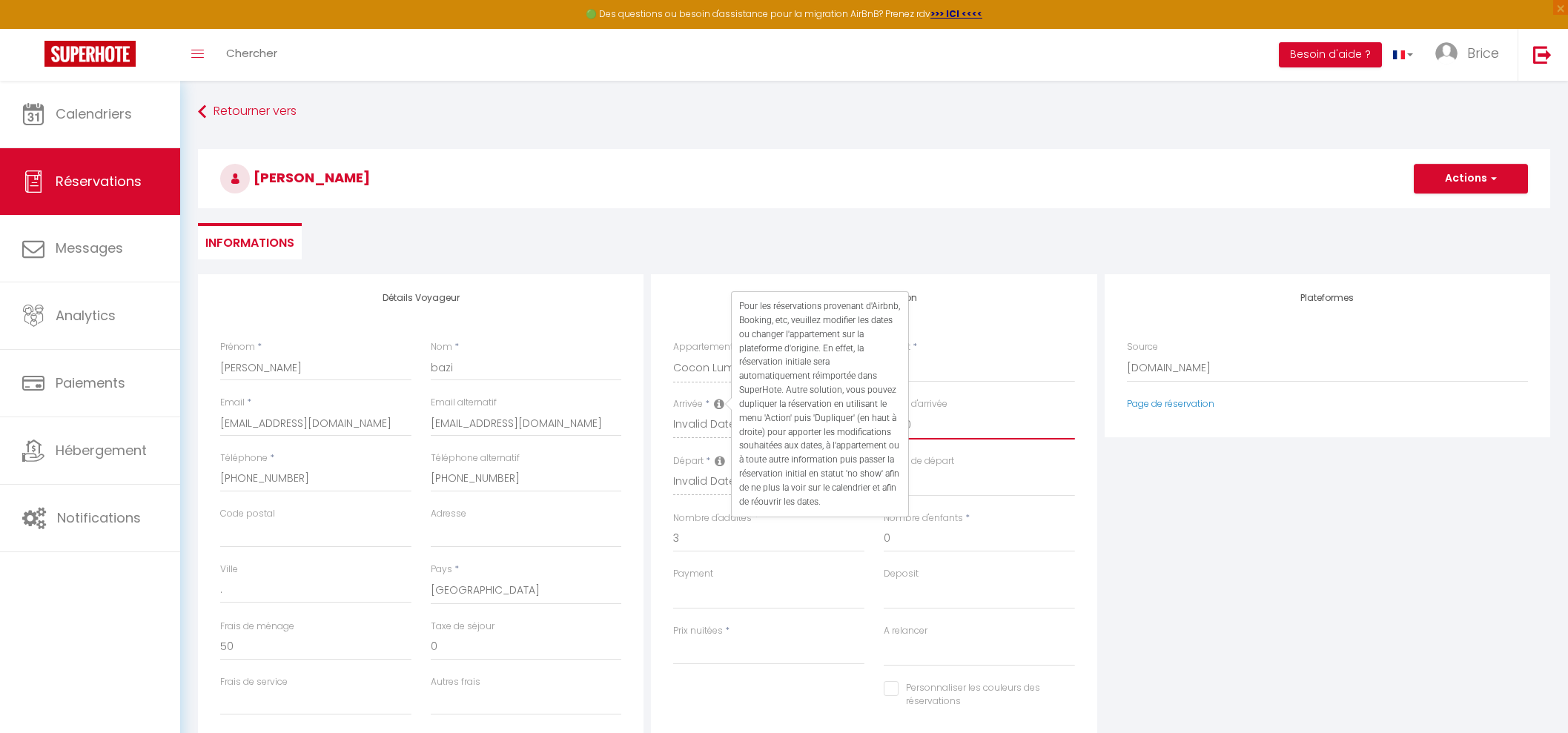
click at [981, 437] on select "00:00 00:30 01:00 01:30 02:00 02:30 03:00 03:30 04:00 04:30 05:00 05:30 06:00 0…" at bounding box center [979, 425] width 191 height 28
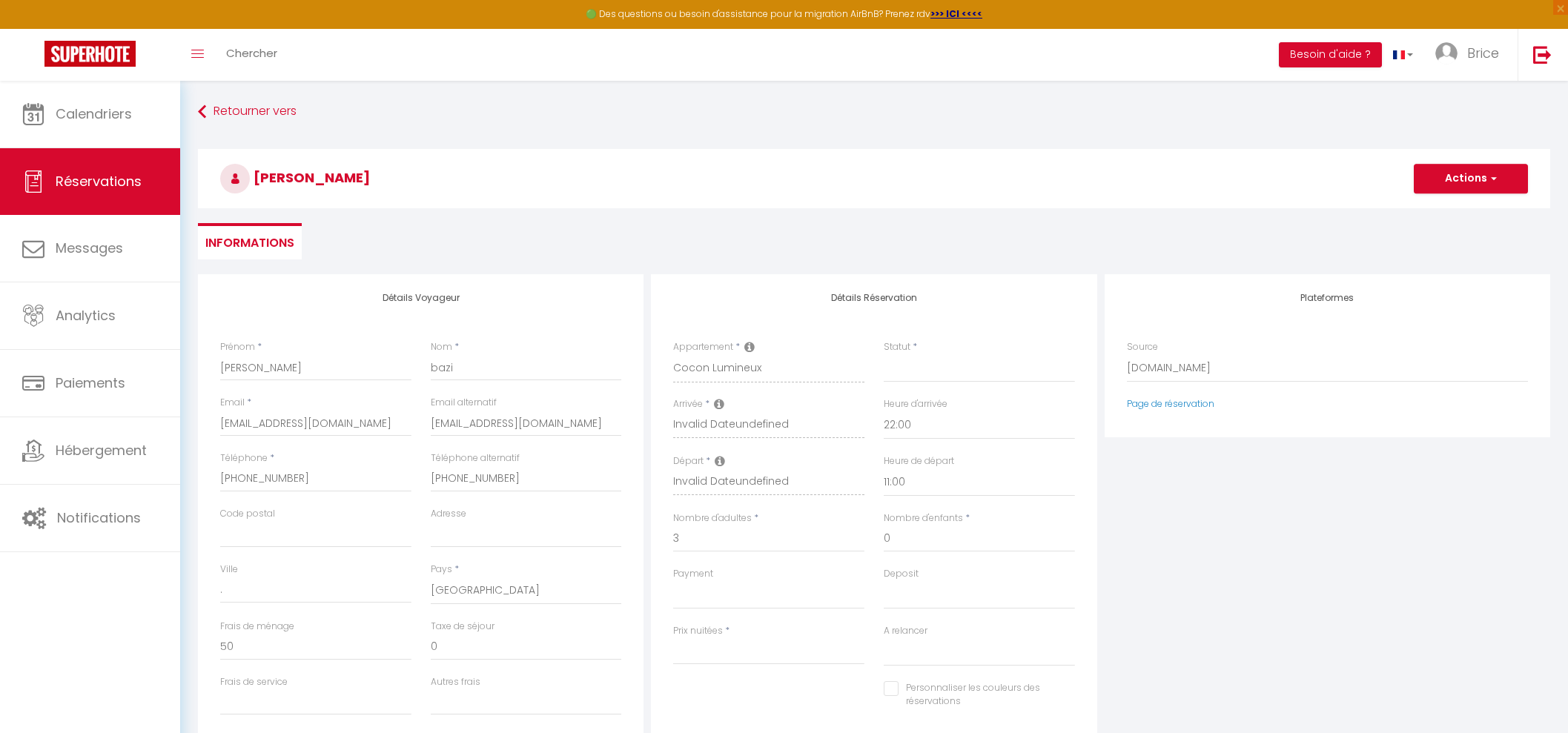
click at [1173, 472] on div "Plateformes Source Direct Airbnb.com Booking.com Chalet montagne Expedia Gite d…" at bounding box center [1327, 540] width 453 height 530
click at [929, 355] on select "Confirmé Non Confirmé Annulé Annulé par le voyageur No Show Request" at bounding box center [979, 368] width 191 height 28
select select "1"
click at [884, 355] on select "Confirmé Non Confirmé Annulé Annulé par le voyageur No Show Request" at bounding box center [979, 368] width 191 height 28
select select
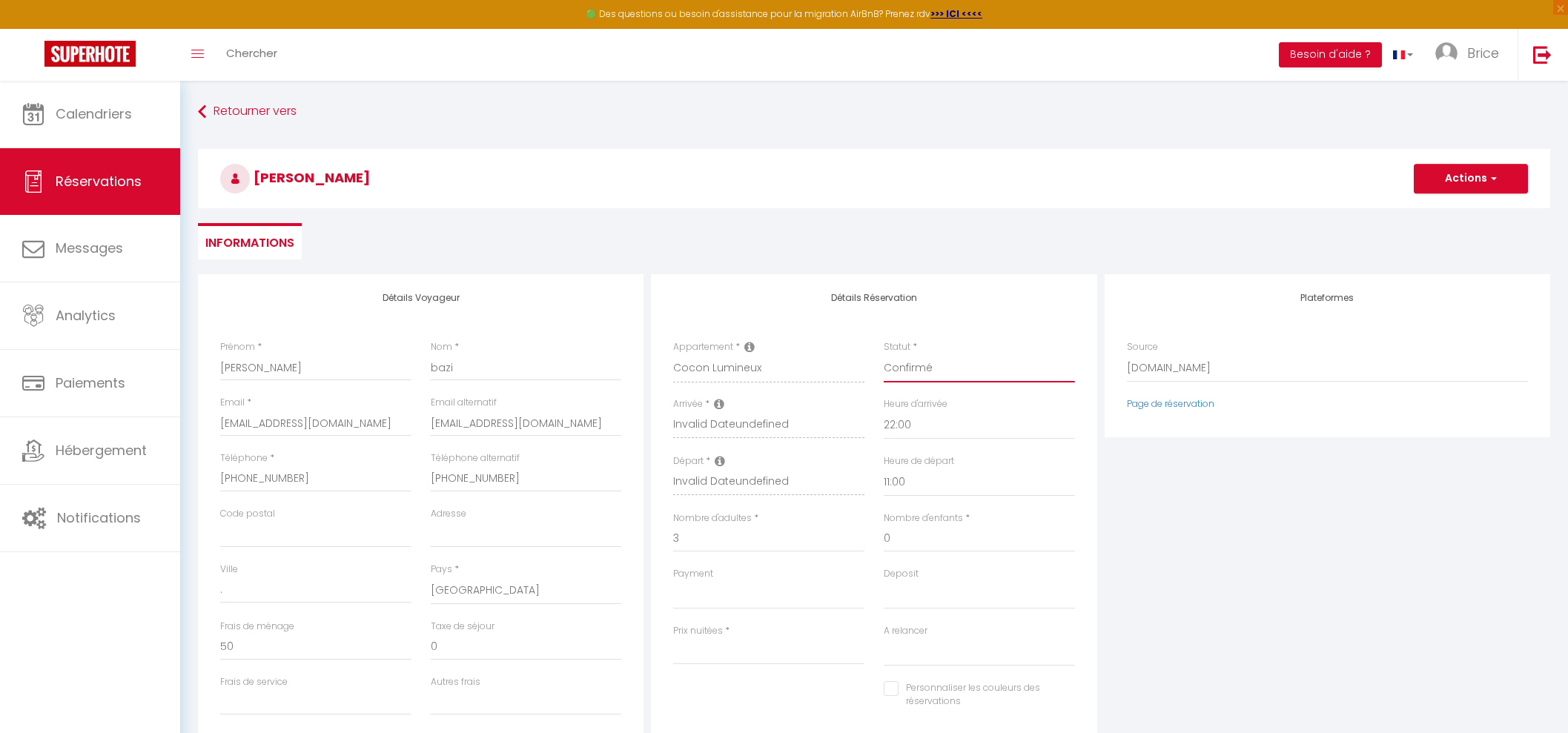
select select
checkbox input "false"
click at [1172, 365] on select "Direct [DOMAIN_NAME] [DOMAIN_NAME] Chalet montagne Expedia Gite de [GEOGRAPHIC_…" at bounding box center [1327, 368] width 401 height 28
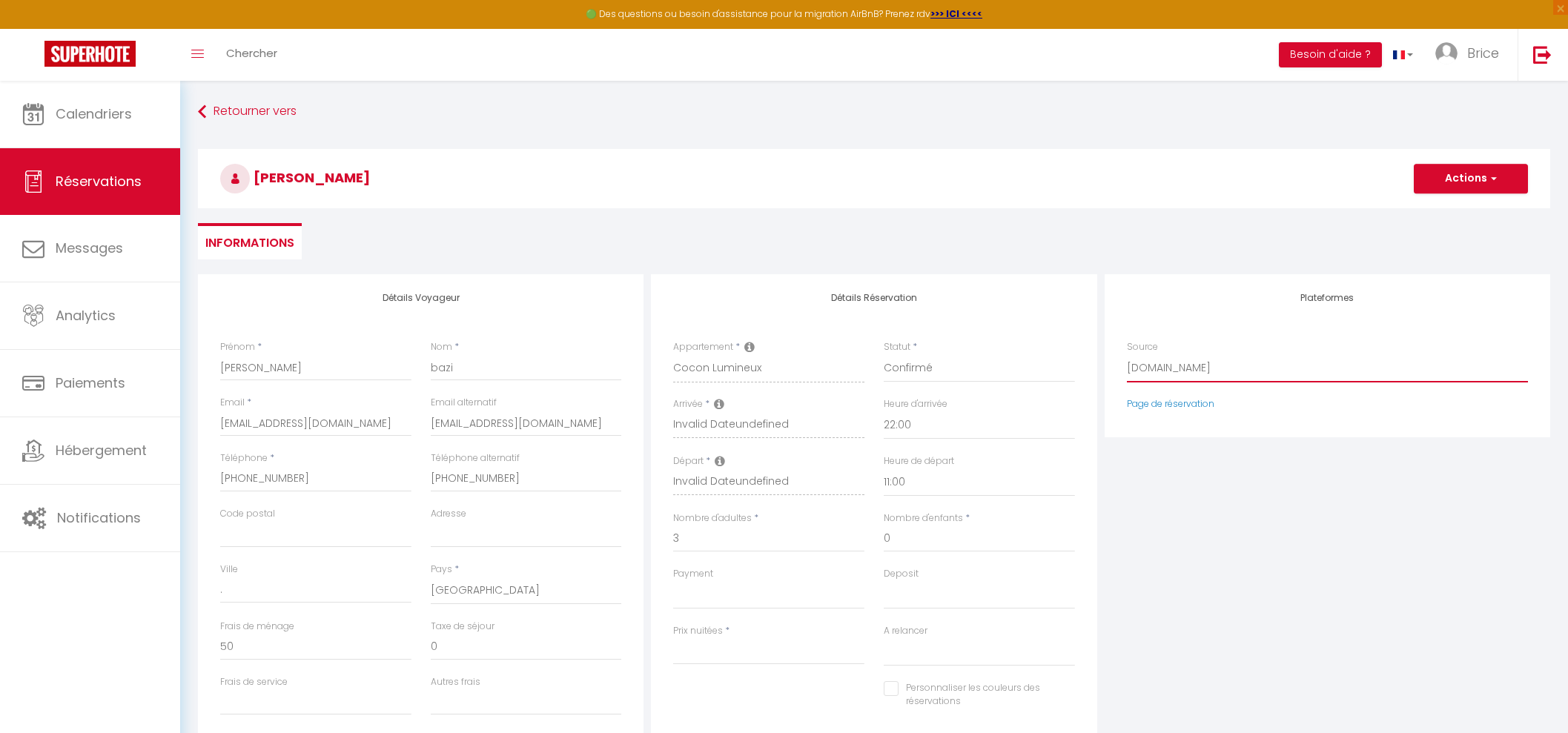
click at [1171, 366] on select "Direct [DOMAIN_NAME] [DOMAIN_NAME] Chalet montagne Expedia Gite de [GEOGRAPHIC_…" at bounding box center [1327, 368] width 401 height 28
select select "54"
click at [1127, 355] on select "Direct [DOMAIN_NAME] [DOMAIN_NAME] Chalet montagne Expedia Gite de [GEOGRAPHIC_…" at bounding box center [1327, 368] width 401 height 28
select select
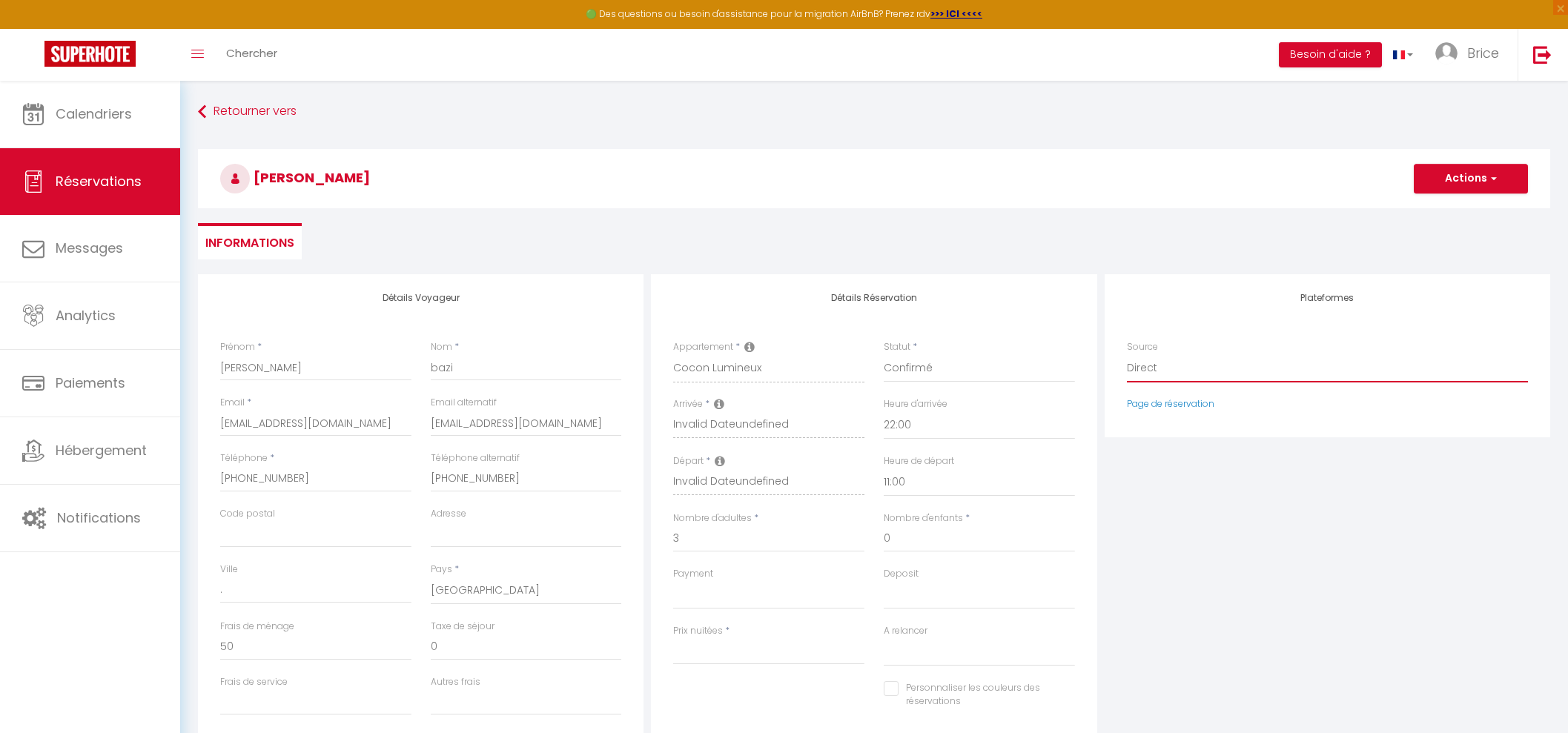
select select
checkbox input "false"
click at [741, 424] on input "Arrivée" at bounding box center [769, 426] width 191 height 19
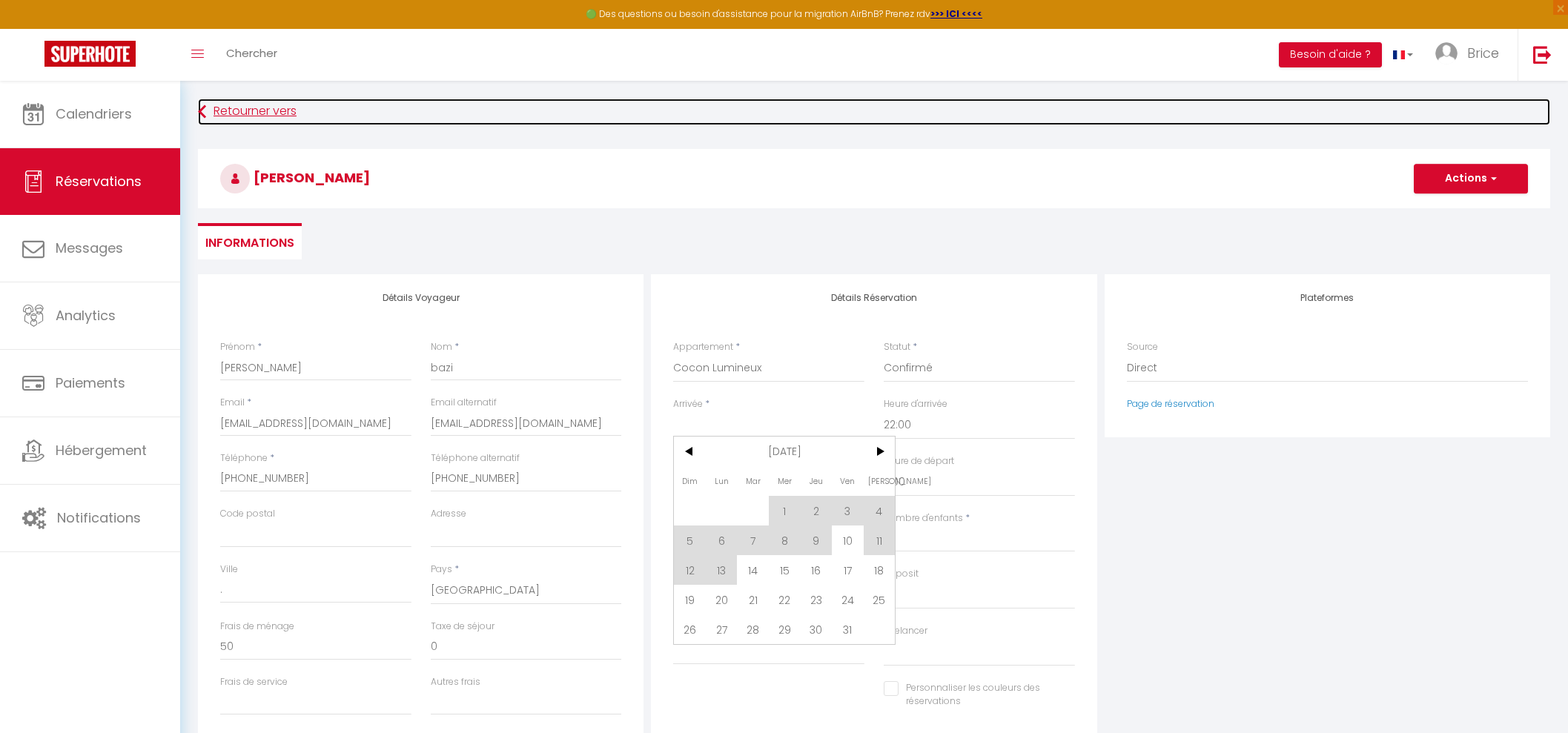
click at [937, 121] on link "Retourner vers" at bounding box center [874, 112] width 1352 height 27
select select
checkbox input "false"
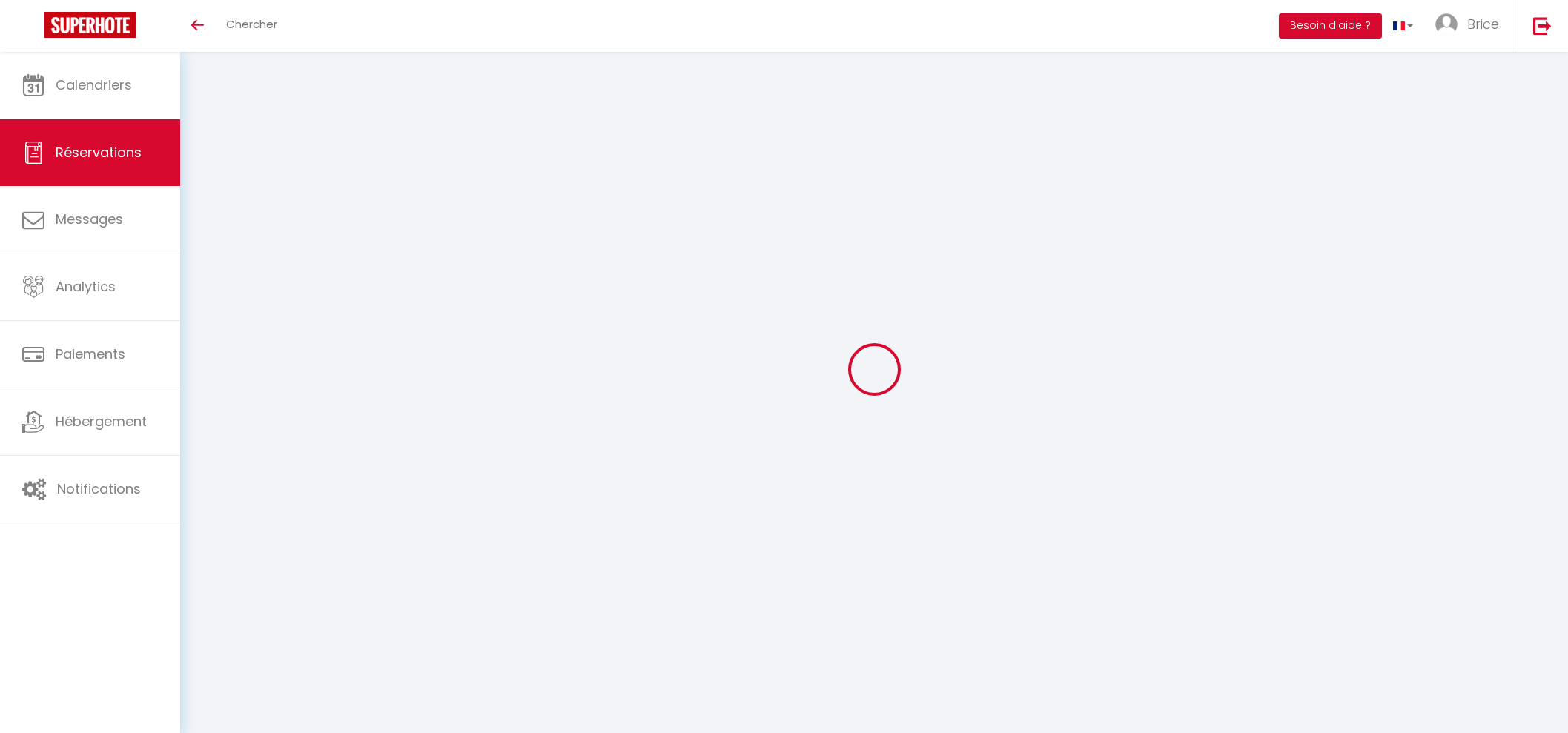
select select
checkbox input "false"
select select
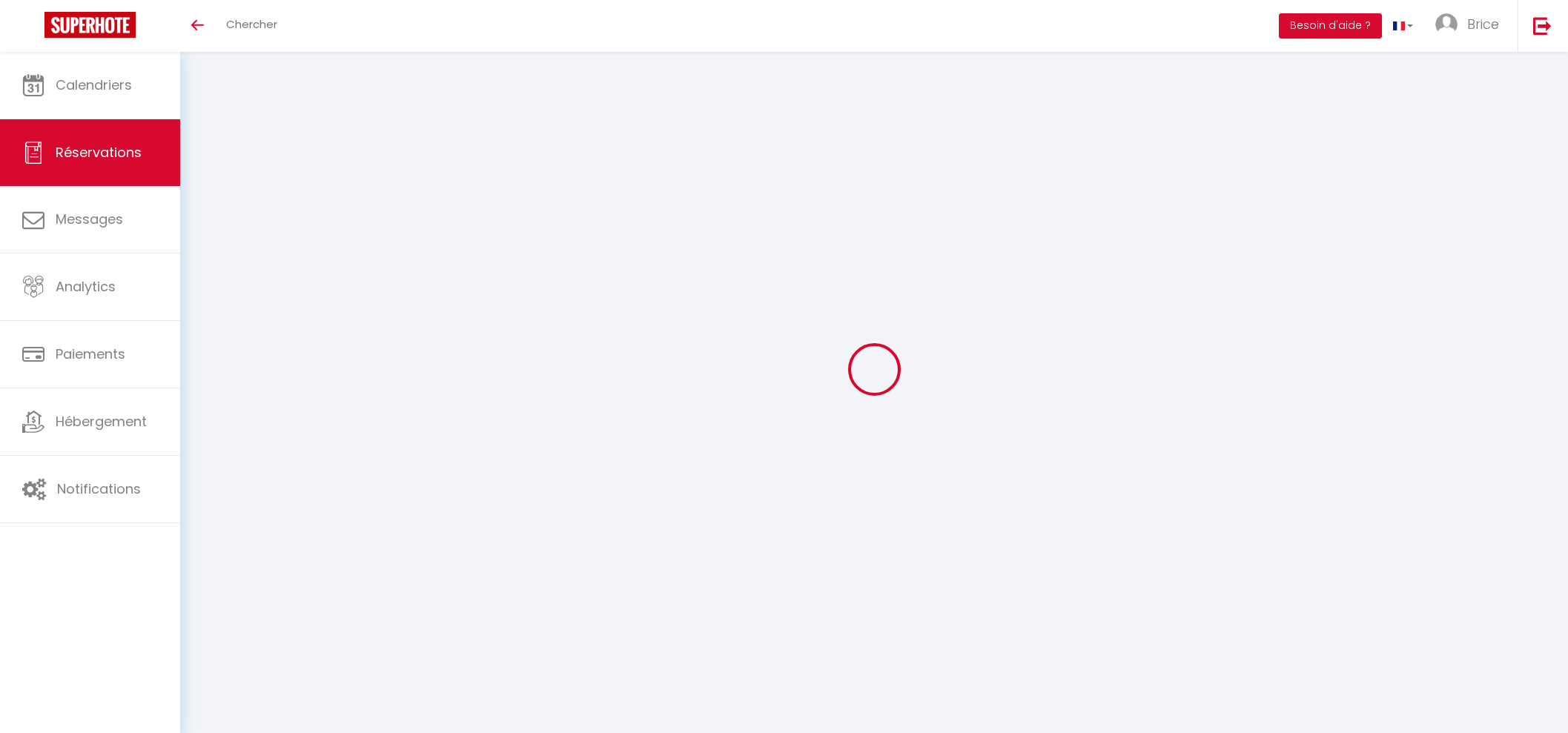
checkbox input "false"
type textarea "** THIS RESERVATION HAS BEEN PRE-PAID ** BOOKING NOTE : Payment charge is EUR 3…"
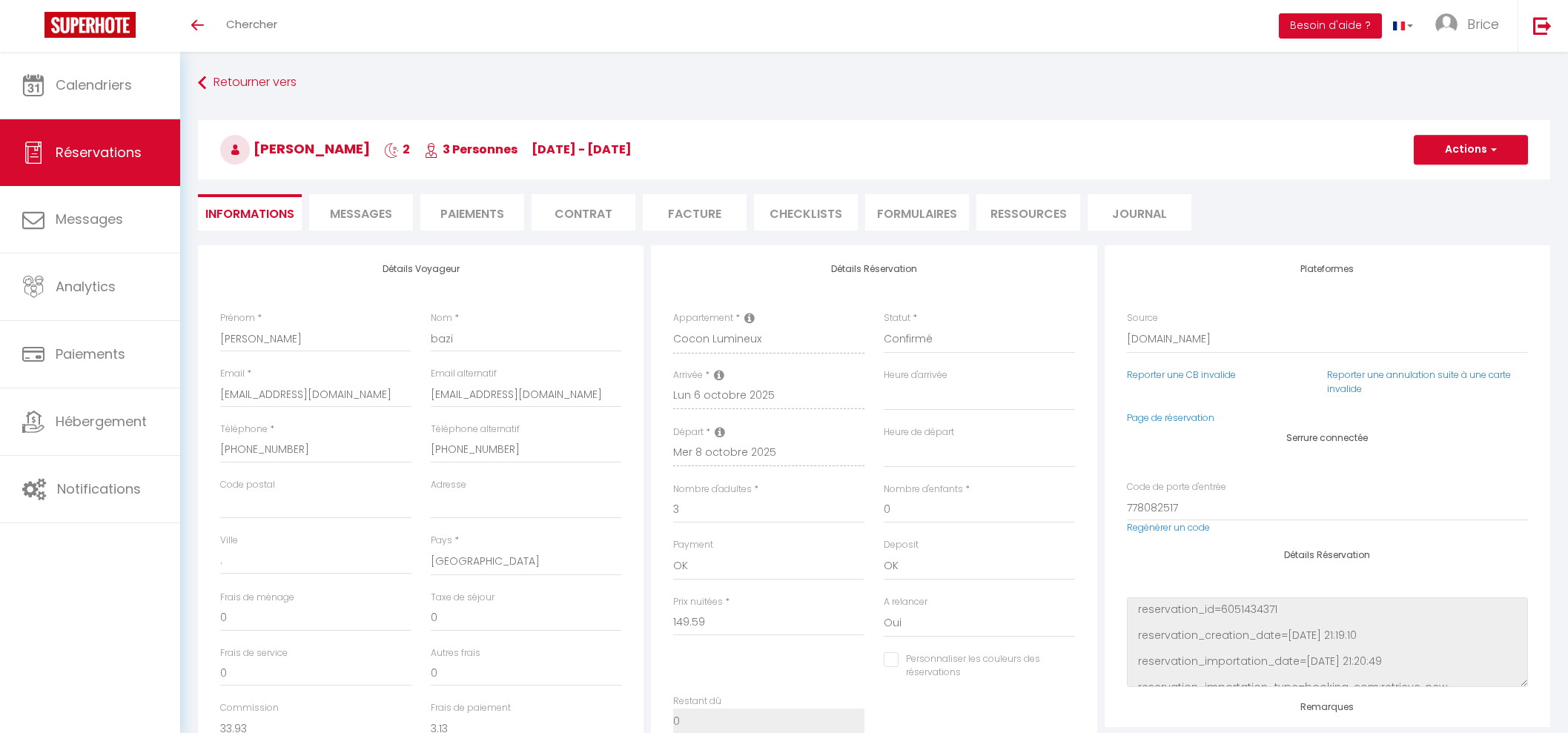
type input "50"
type input "24.31"
select select
checkbox input "false"
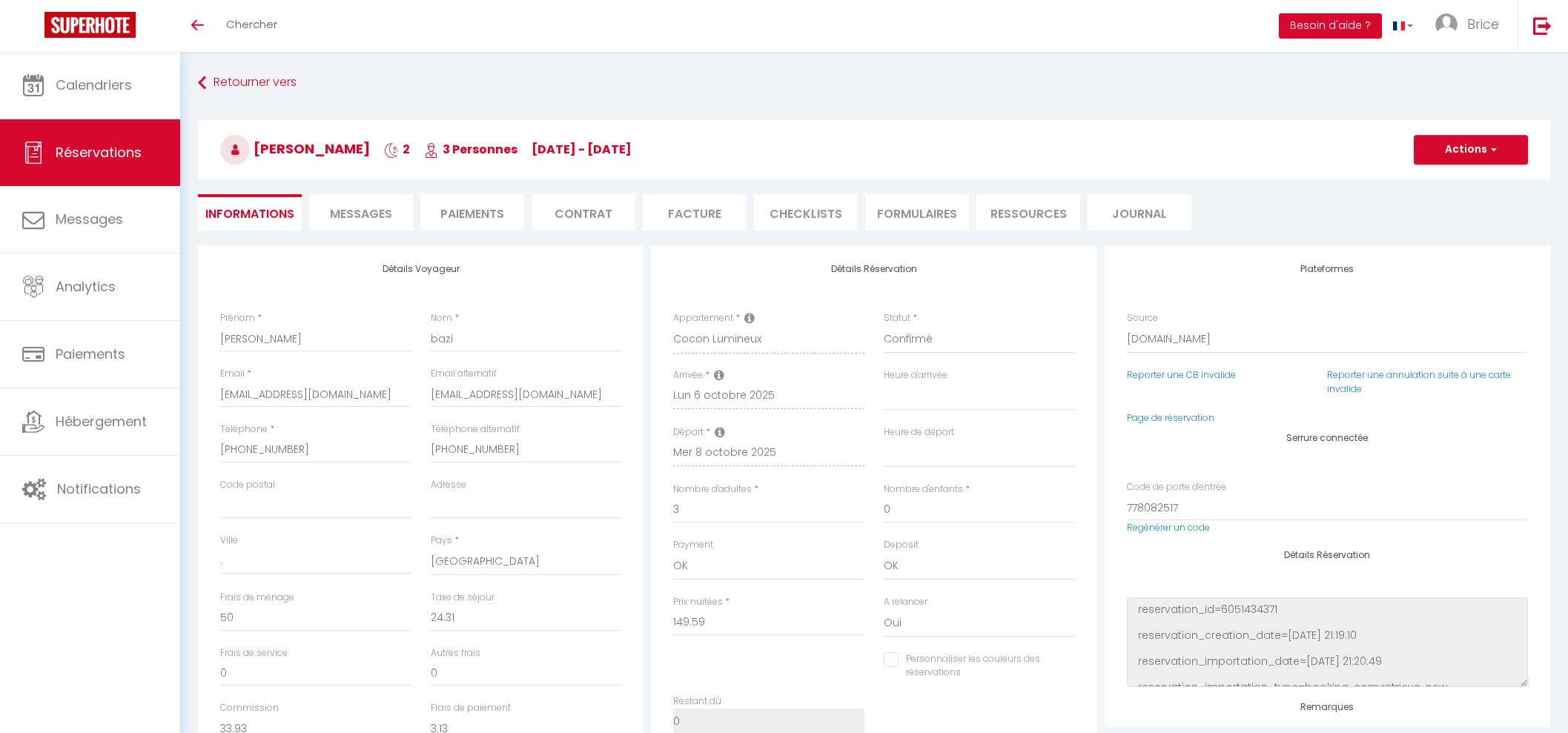
select select "22:00"
select select "11:00"
click at [1158, 336] on select "Direct [DOMAIN_NAME] [DOMAIN_NAME] Chalet montagne Expedia Gite de [GEOGRAPHIC_…" at bounding box center [1327, 339] width 401 height 28
select select "54"
click at [1127, 326] on select "Direct [DOMAIN_NAME] [DOMAIN_NAME] Chalet montagne Expedia Gite de [GEOGRAPHIC_…" at bounding box center [1327, 339] width 401 height 28
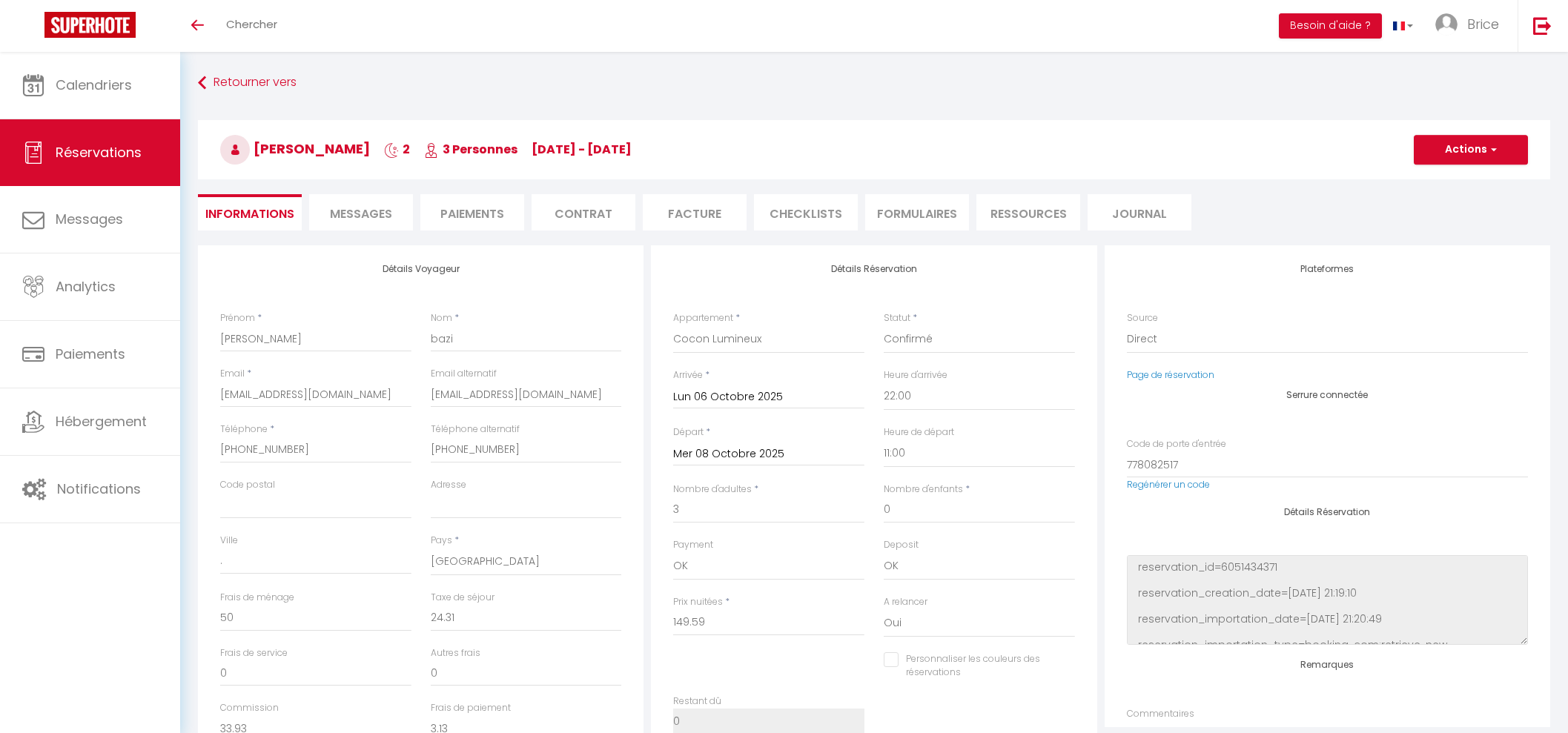
click at [778, 391] on input "Lun 06 Octobre 2025" at bounding box center [769, 397] width 191 height 19
click at [800, 392] on input "Lun 06 Octobre 2025" at bounding box center [769, 397] width 191 height 19
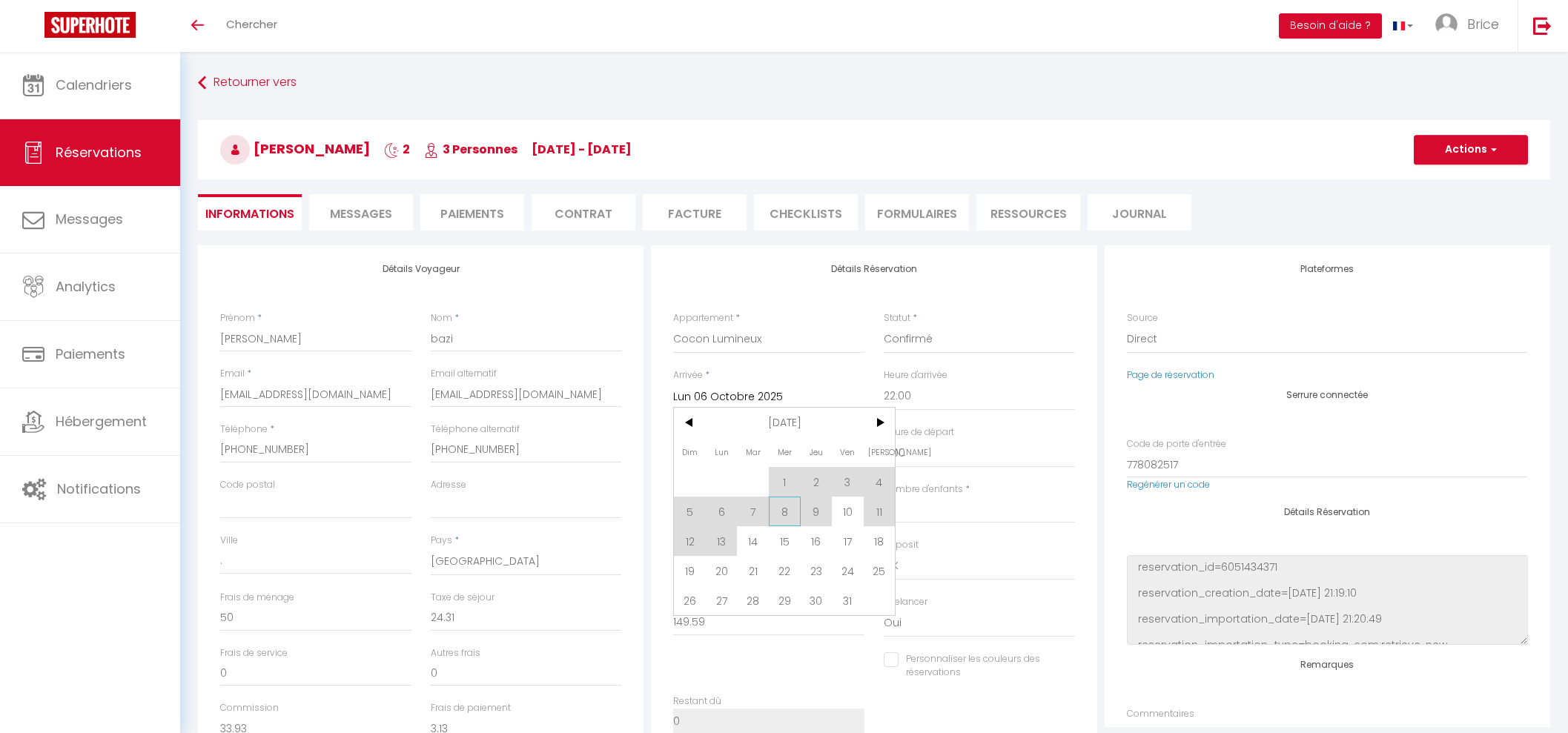
click at [780, 506] on span "8" at bounding box center [784, 512] width 32 height 30
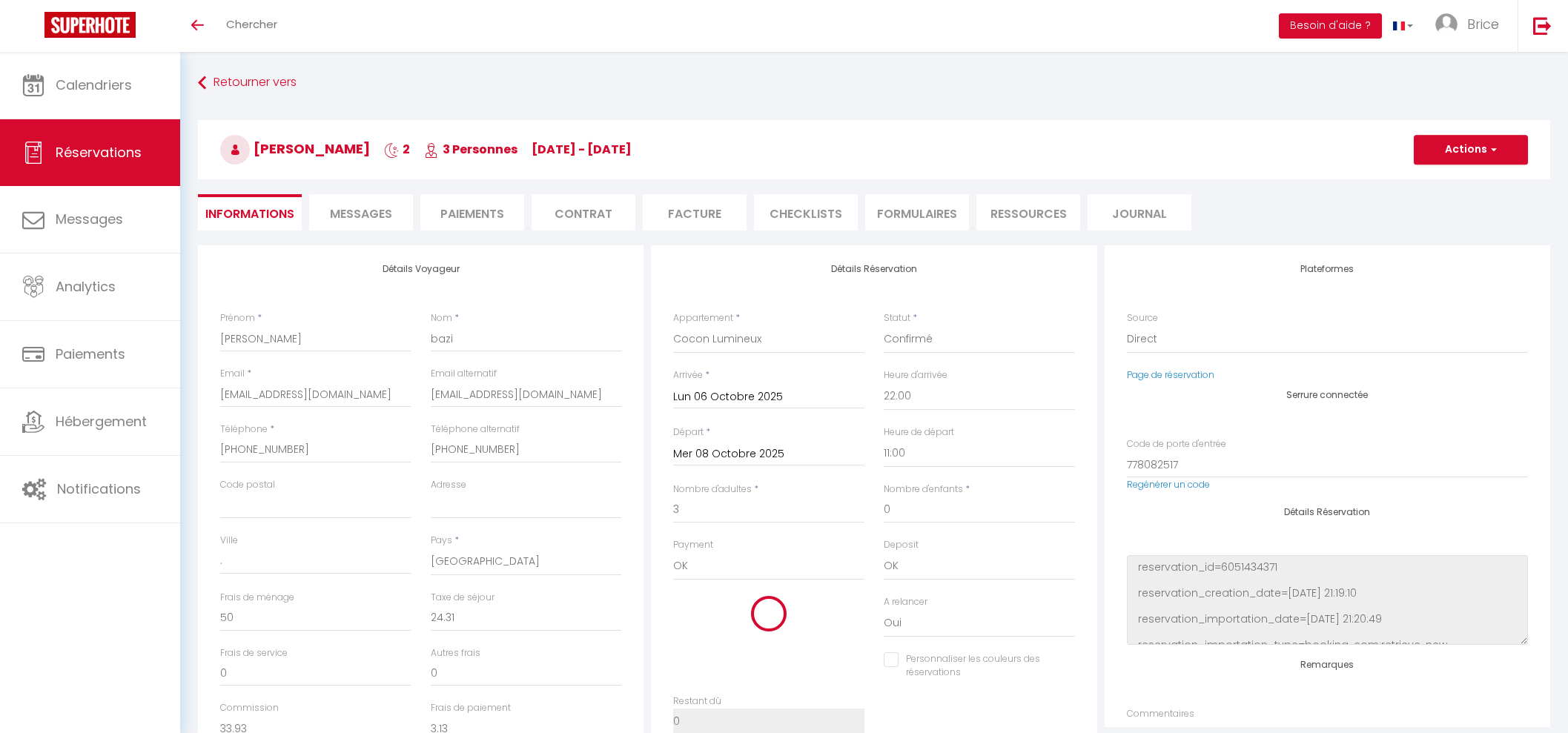
checkbox input "false"
type input "Mer 08 Octobre 2025"
checkbox input "false"
click at [888, 399] on select "00:00 00:30 01:00 01:30 02:00 02:30 03:00 03:30 04:00 04:30 05:00 05:30 06:00 0…" at bounding box center [979, 396] width 191 height 28
select select "11:00"
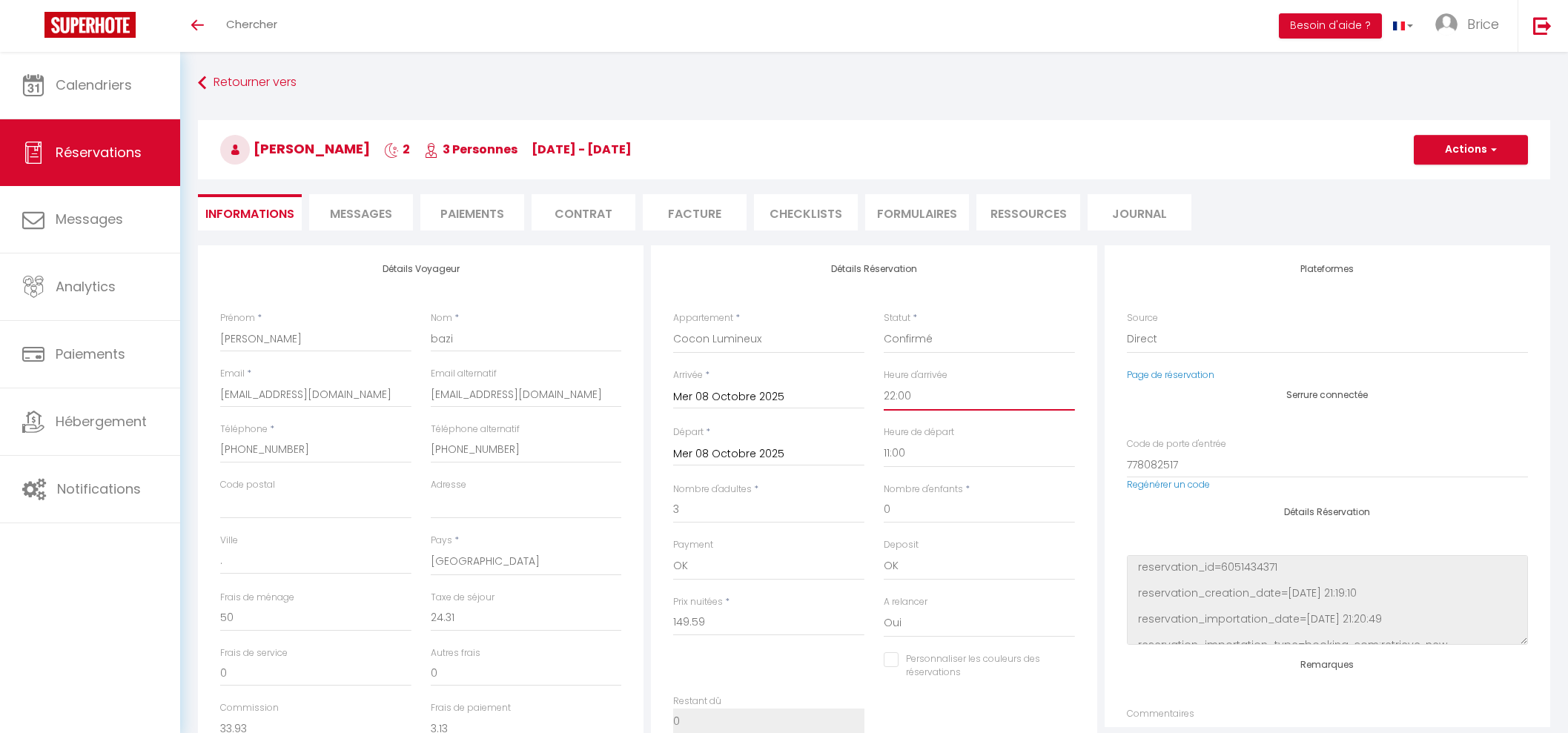
click at [884, 383] on select "00:00 00:30 01:00 01:30 02:00 02:30 03:00 03:30 04:00 04:30 05:00 05:30 06:00 0…" at bounding box center [979, 396] width 191 height 28
click at [728, 453] on input "Mer 08 Octobre 2025" at bounding box center [769, 454] width 191 height 19
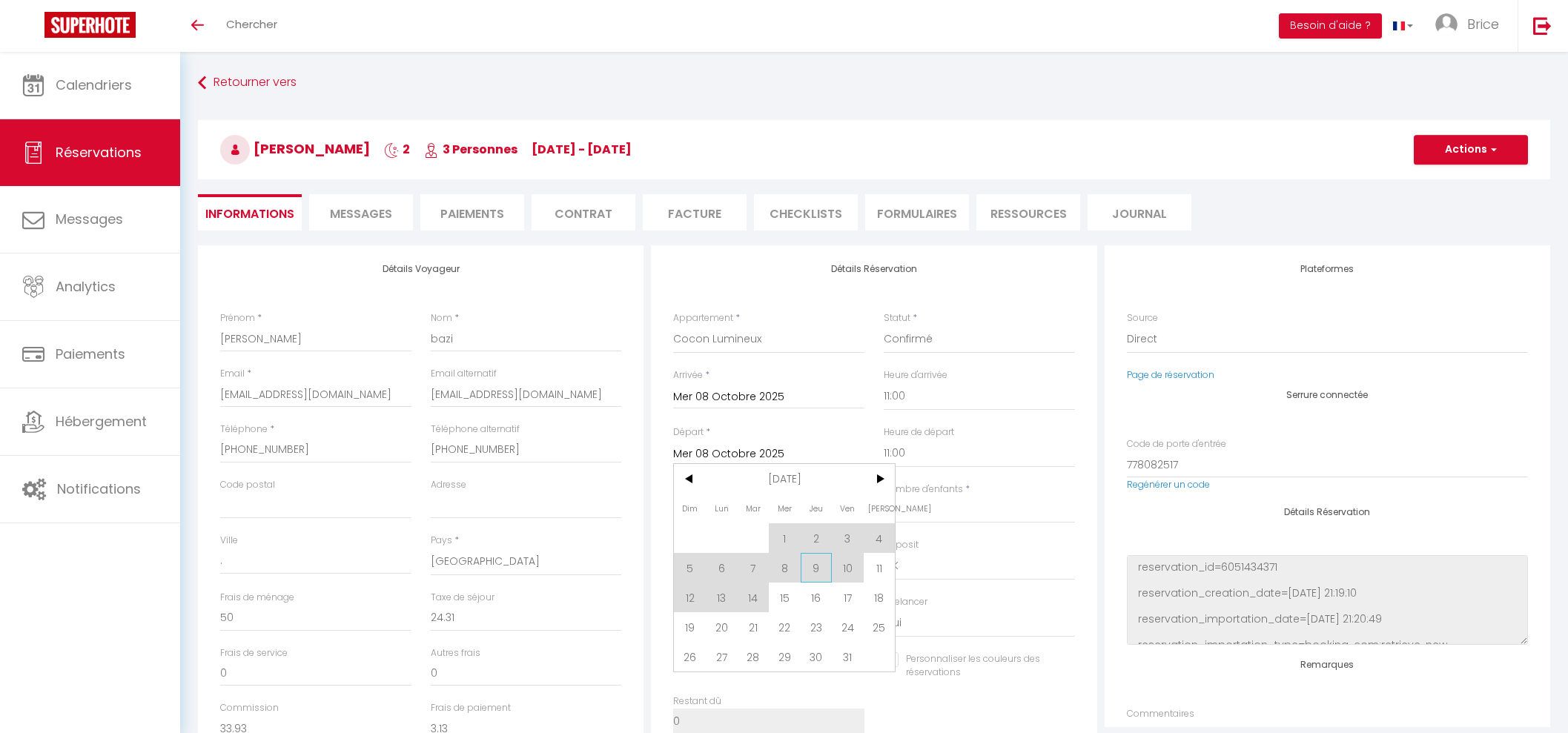
click at [814, 567] on span "9" at bounding box center [816, 568] width 32 height 30
checkbox input "false"
type input "Jeu 09 Octobre 2025"
type input "0"
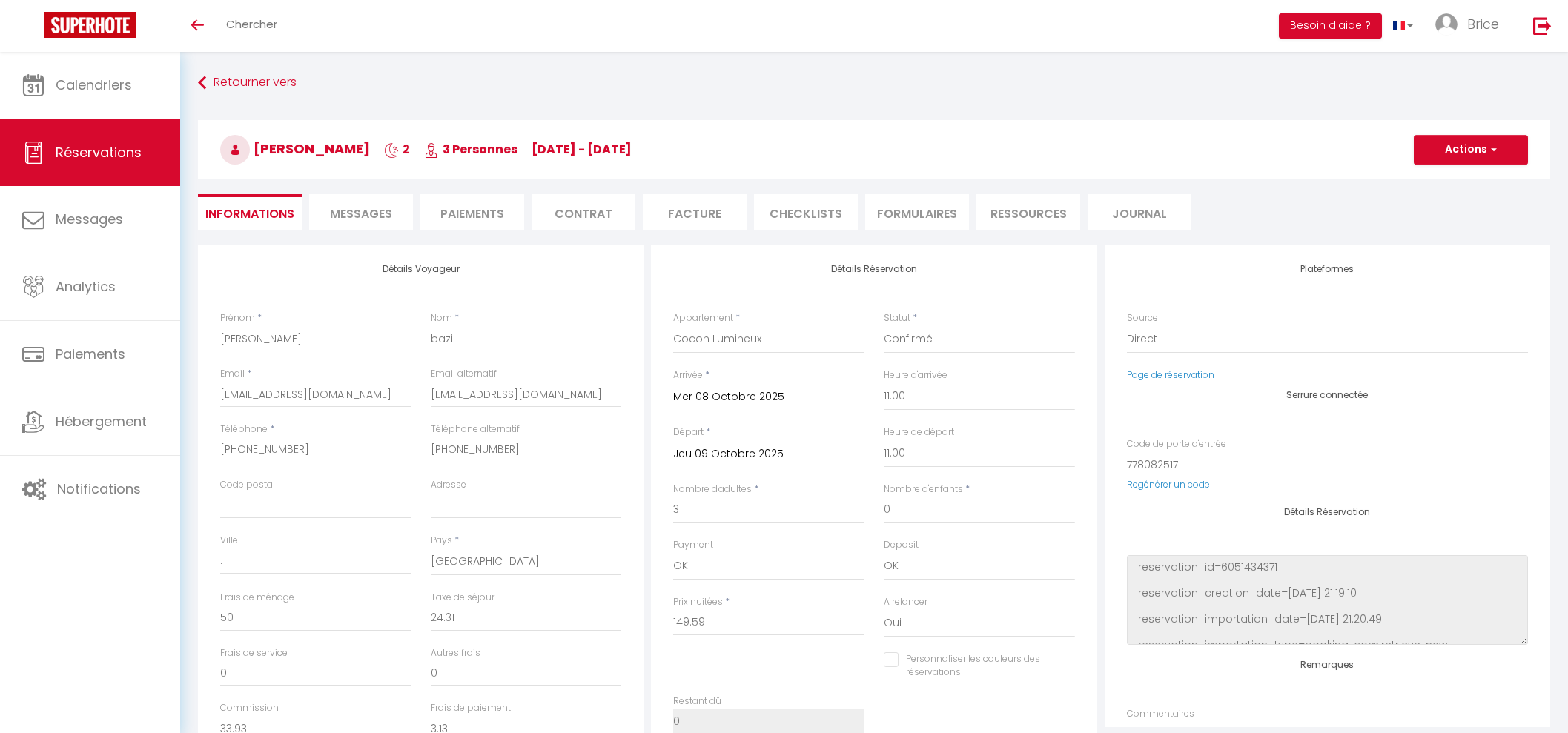
type input "0"
checkbox input "false"
click at [890, 396] on select "00:00 00:30 01:00 01:30 02:00 02:30 03:00 03:30 04:00 04:30 05:00 05:30 06:00 0…" at bounding box center [979, 396] width 191 height 28
click at [857, 405] on input "Mer 08 Octobre 2025" at bounding box center [769, 397] width 191 height 19
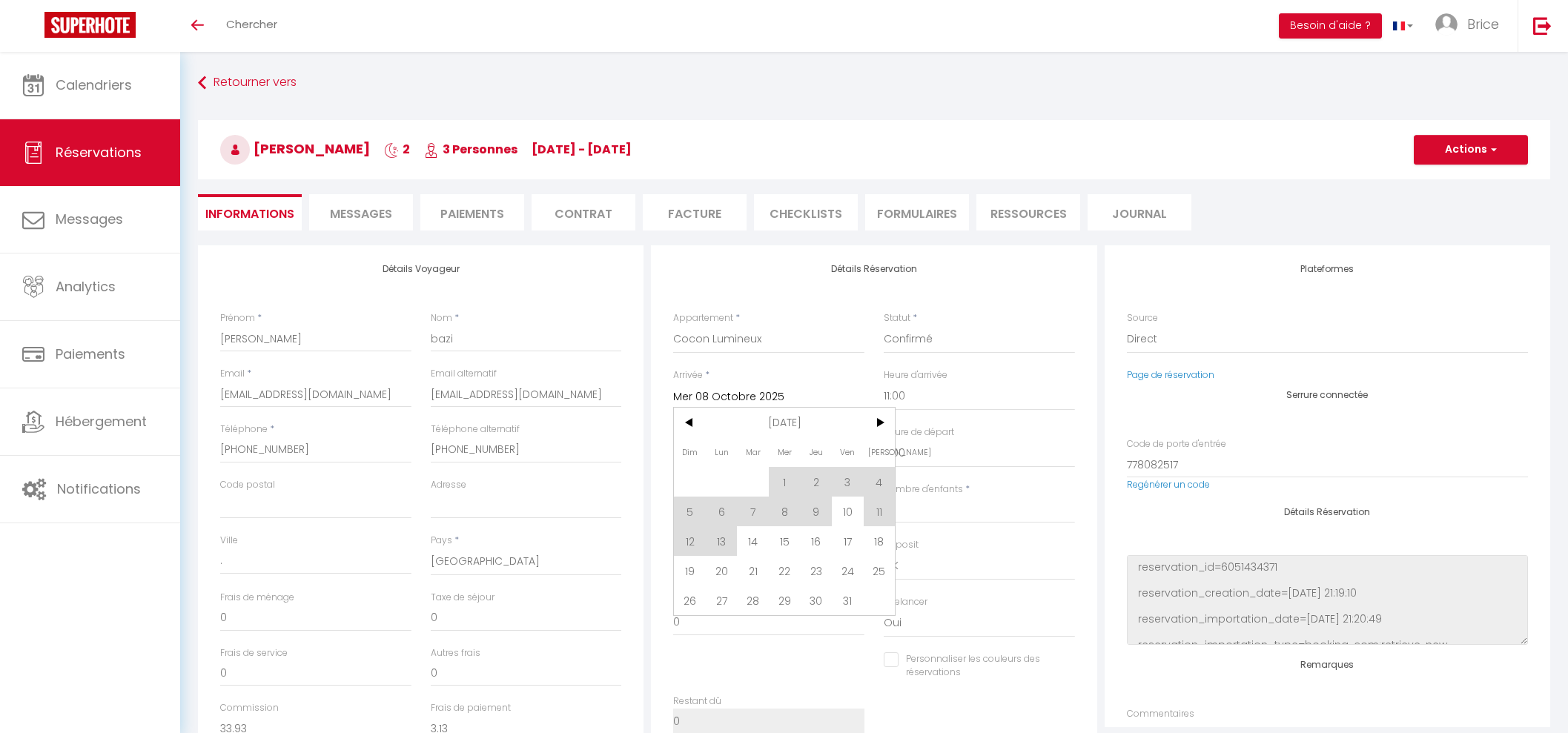
click at [1039, 494] on div "Nombre d'enfants * 0" at bounding box center [979, 503] width 191 height 41
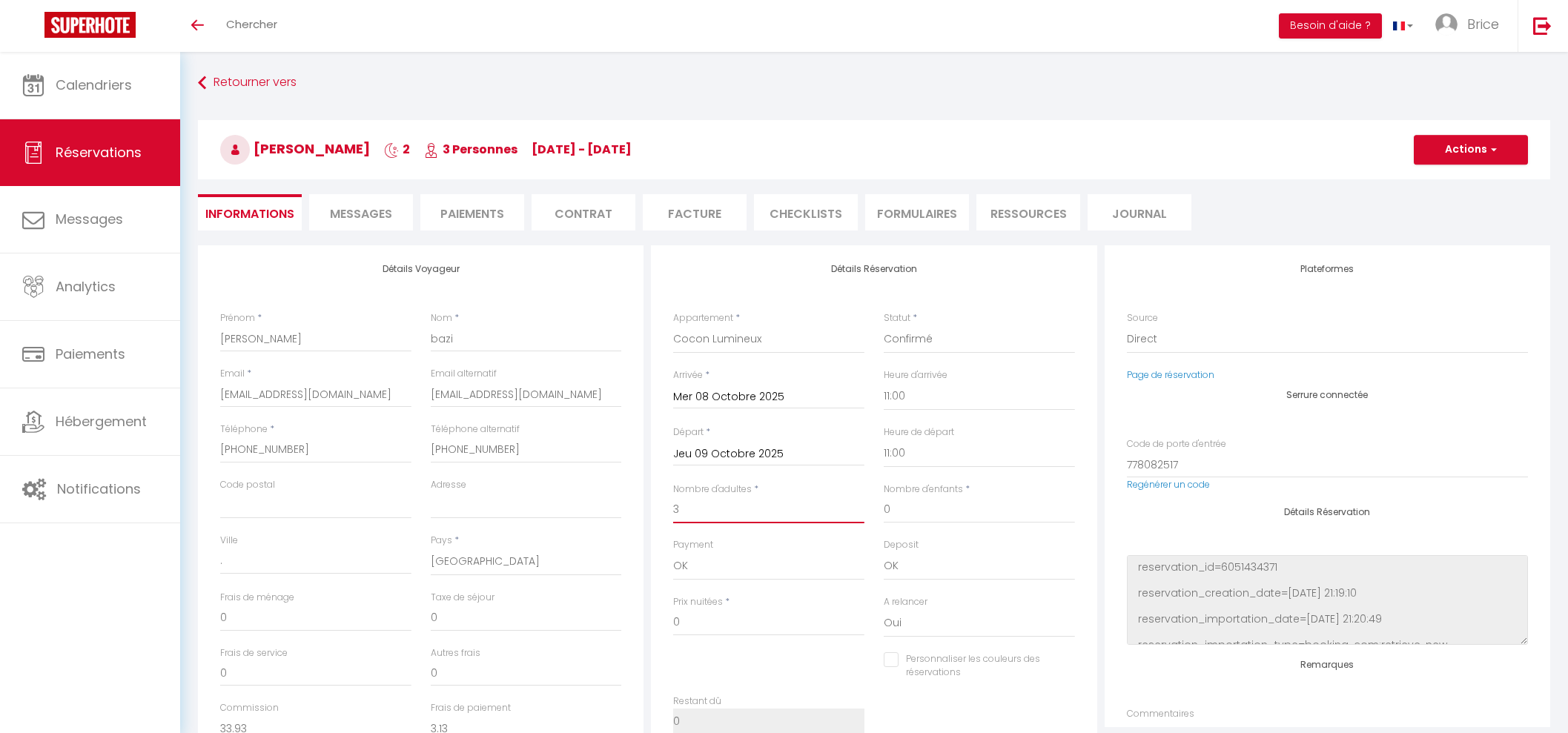
drag, startPoint x: 780, startPoint y: 508, endPoint x: 630, endPoint y: 504, distance: 150.1
click at [630, 504] on div "Détails Voyageur Prénom * [PERSON_NAME] * bazi Email * [EMAIL_ADDRESS][DOMAIN_N…" at bounding box center [874, 511] width 1359 height 530
type input "1"
checkbox input "false"
type input "1"
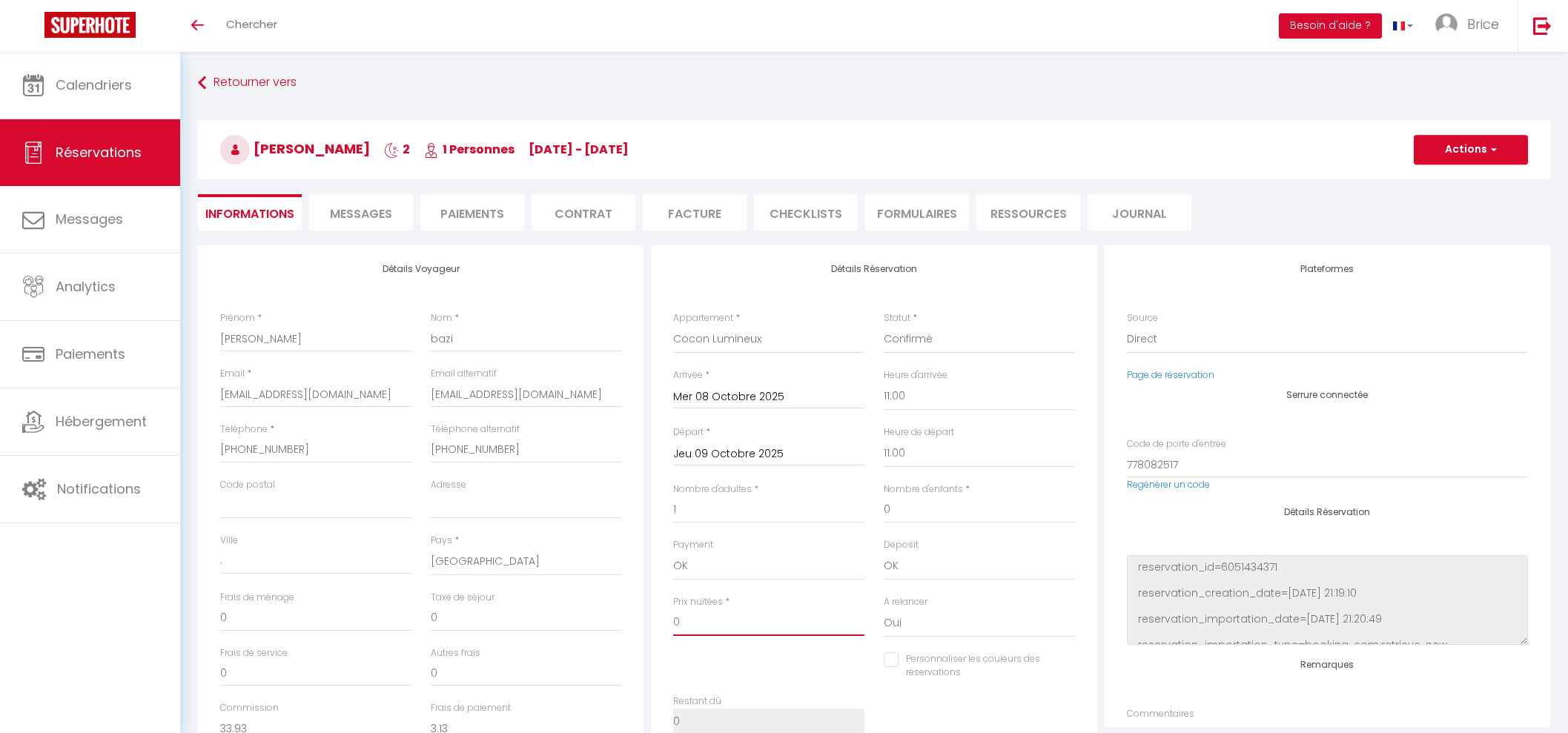
click at [768, 617] on input "0" at bounding box center [769, 623] width 191 height 27
drag, startPoint x: 757, startPoint y: 621, endPoint x: 573, endPoint y: 609, distance: 184.4
click at [573, 609] on div "Détails Voyageur Prénom * [PERSON_NAME] * bazi Email * [EMAIL_ADDRESS][DOMAIN_N…" at bounding box center [874, 511] width 1359 height 530
type input "7"
checkbox input "false"
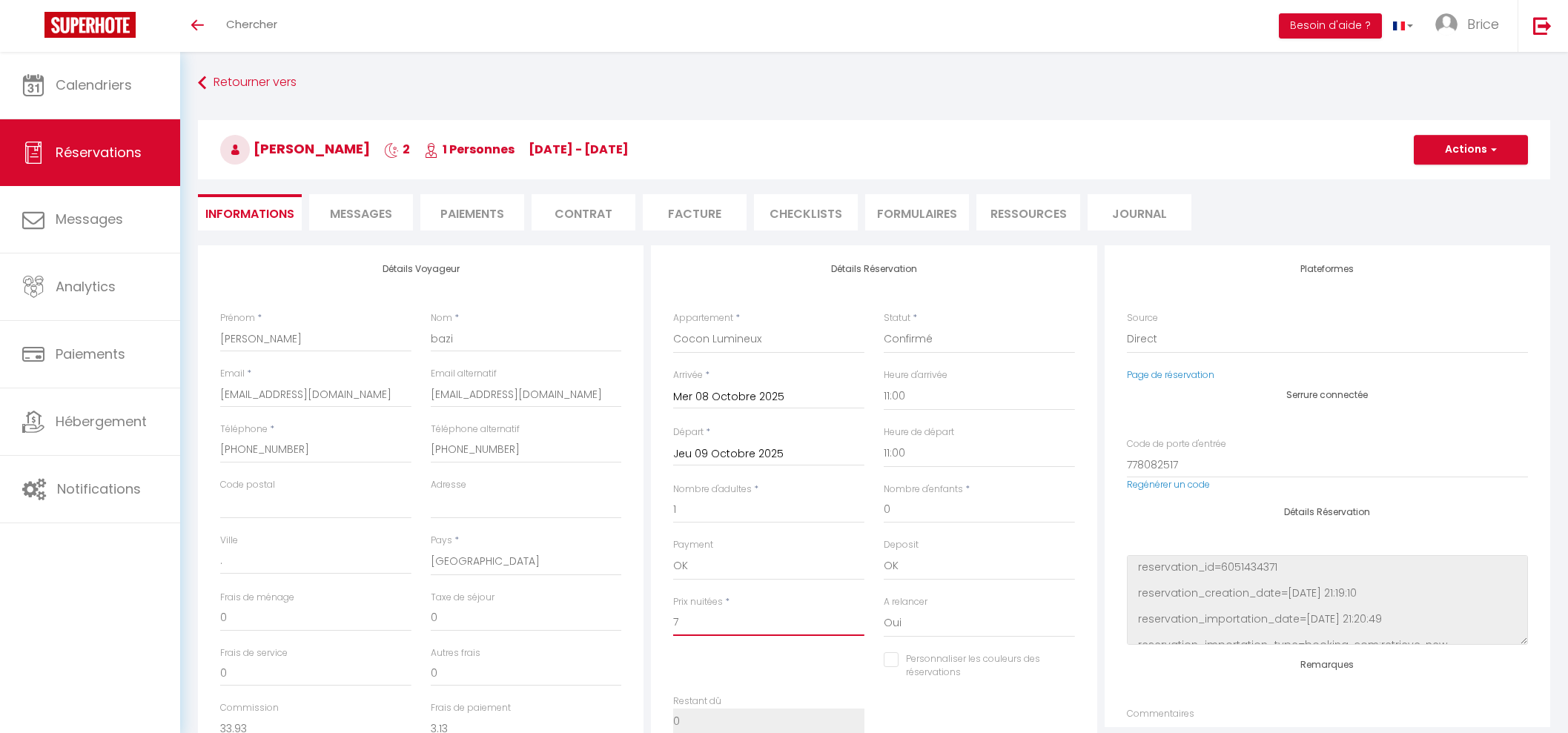
type input "70"
checkbox input "false"
type input "70"
click at [467, 396] on input "[EMAIL_ADDRESS][DOMAIN_NAME]" at bounding box center [527, 395] width 191 height 27
click at [353, 397] on input "[EMAIL_ADDRESS][DOMAIN_NAME]" at bounding box center [316, 395] width 191 height 27
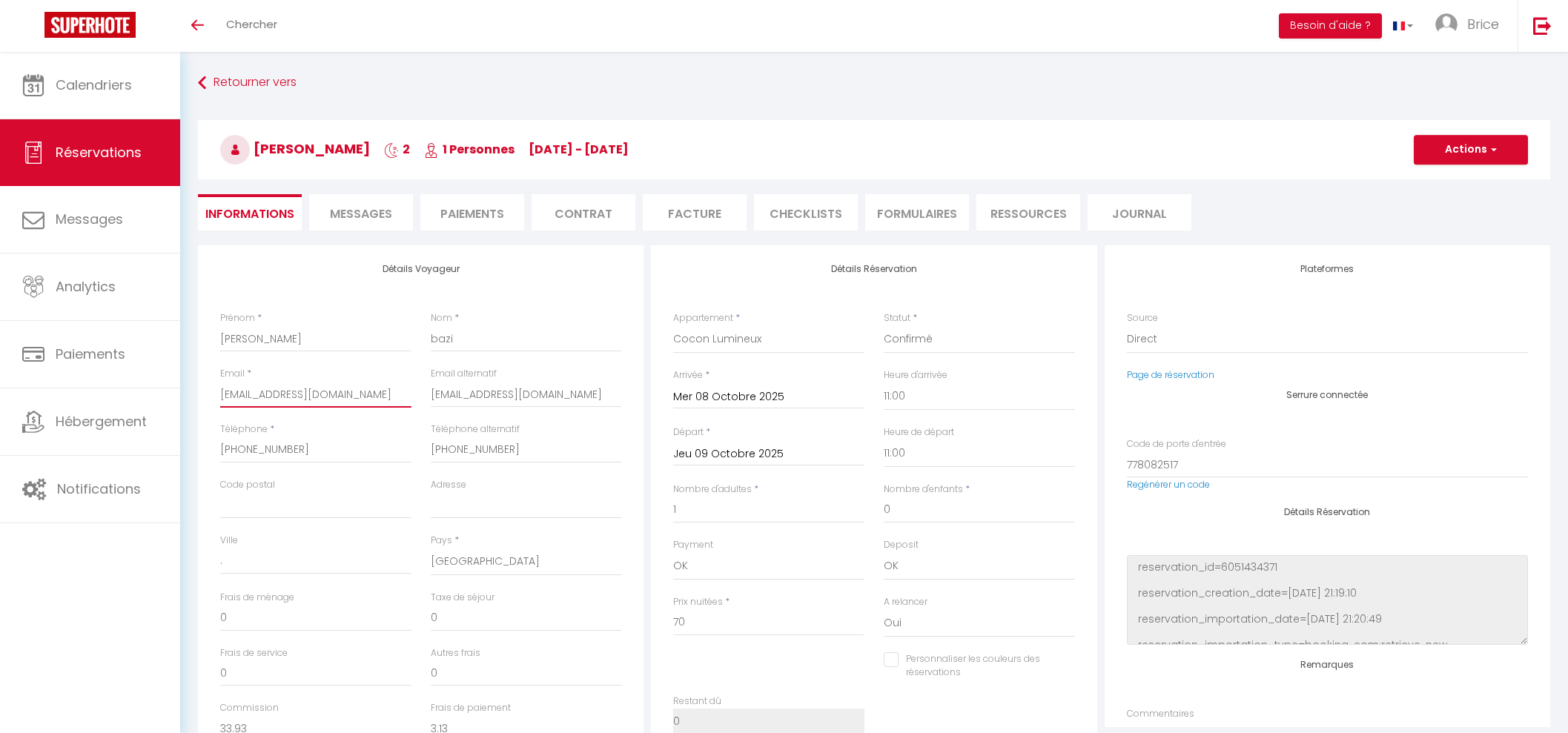
paste input "[EMAIL_ADDRESS]"
type input "[EMAIL_ADDRESS][DOMAIN_NAME]"
checkbox input "false"
type input "[EMAIL_ADDRESS][DOMAIN_NAME]"
click at [224, 336] on input "[PERSON_NAME]" at bounding box center [316, 339] width 191 height 27
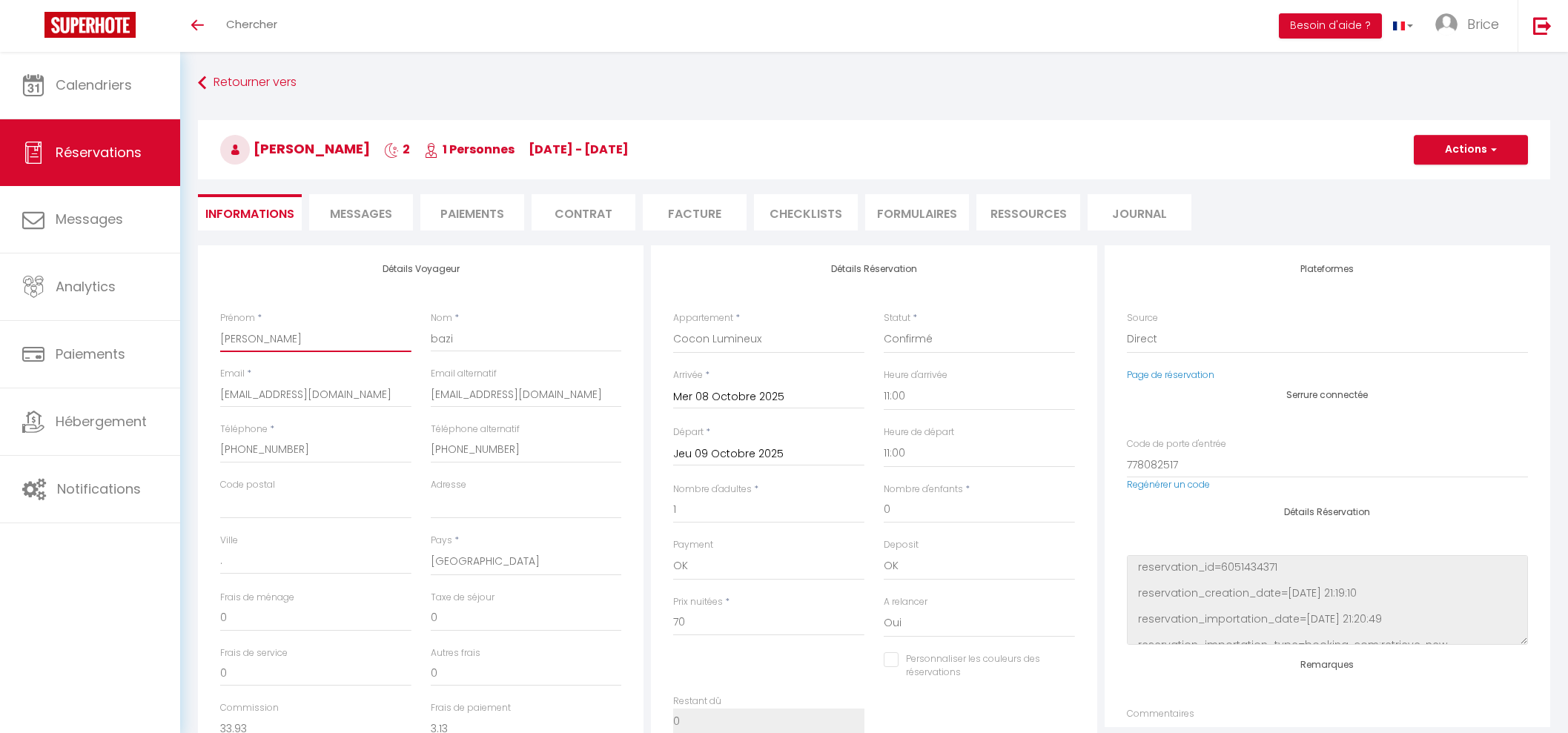
type input "arla"
checkbox input "false"
type input "[PERSON_NAME]"
checkbox input "false"
type input "[PERSON_NAME]"
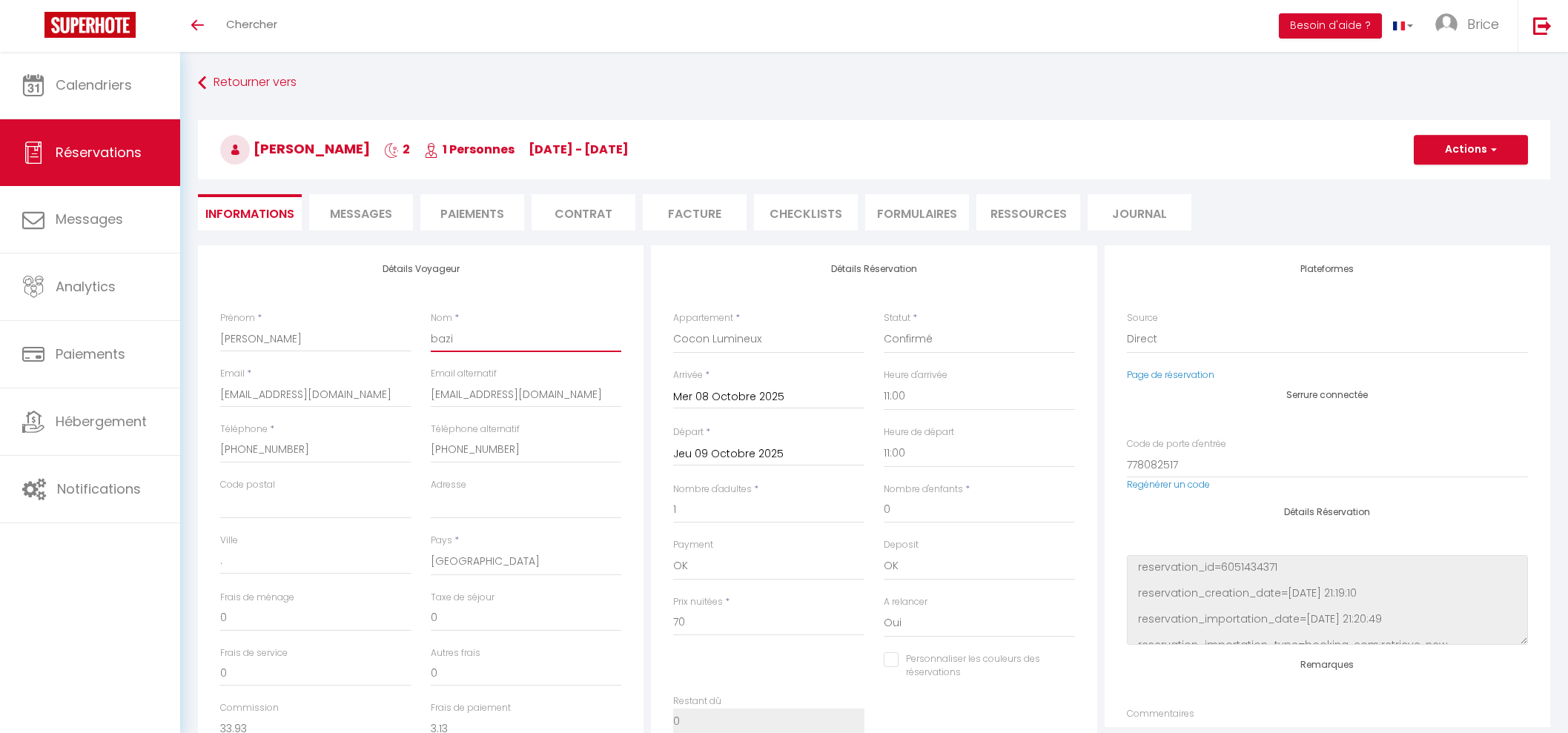
click at [439, 333] on input "bazi" at bounding box center [527, 339] width 191 height 27
type input "azi"
checkbox input "false"
type input "Bazi"
checkbox input "false"
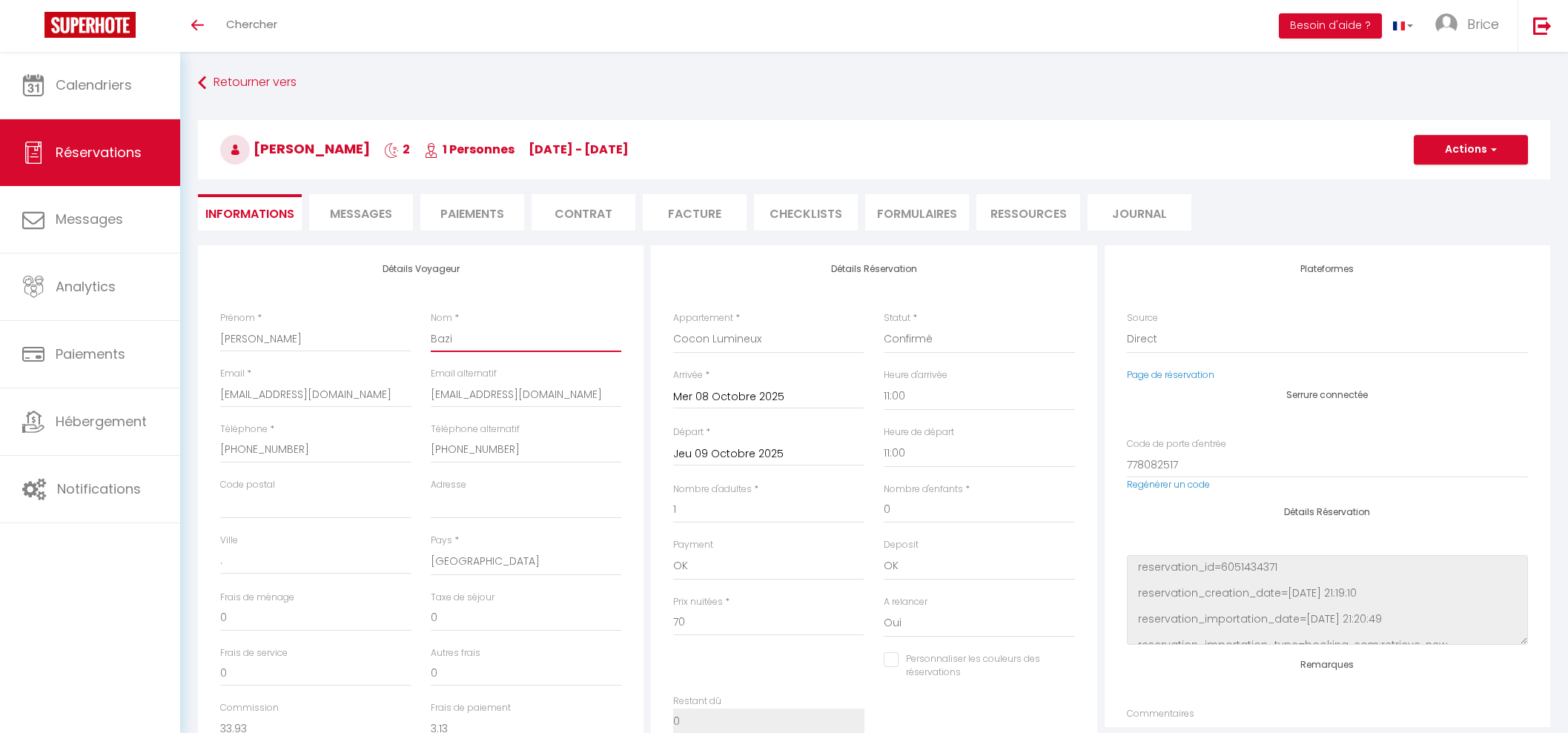
type input "Bazi"
click at [748, 565] on select "OK KO" at bounding box center [769, 566] width 191 height 28
click at [673, 552] on select "OK KO" at bounding box center [769, 566] width 191 height 28
click at [902, 563] on select "OK KO" at bounding box center [979, 566] width 191 height 28
click at [884, 552] on select "OK KO" at bounding box center [979, 566] width 191 height 28
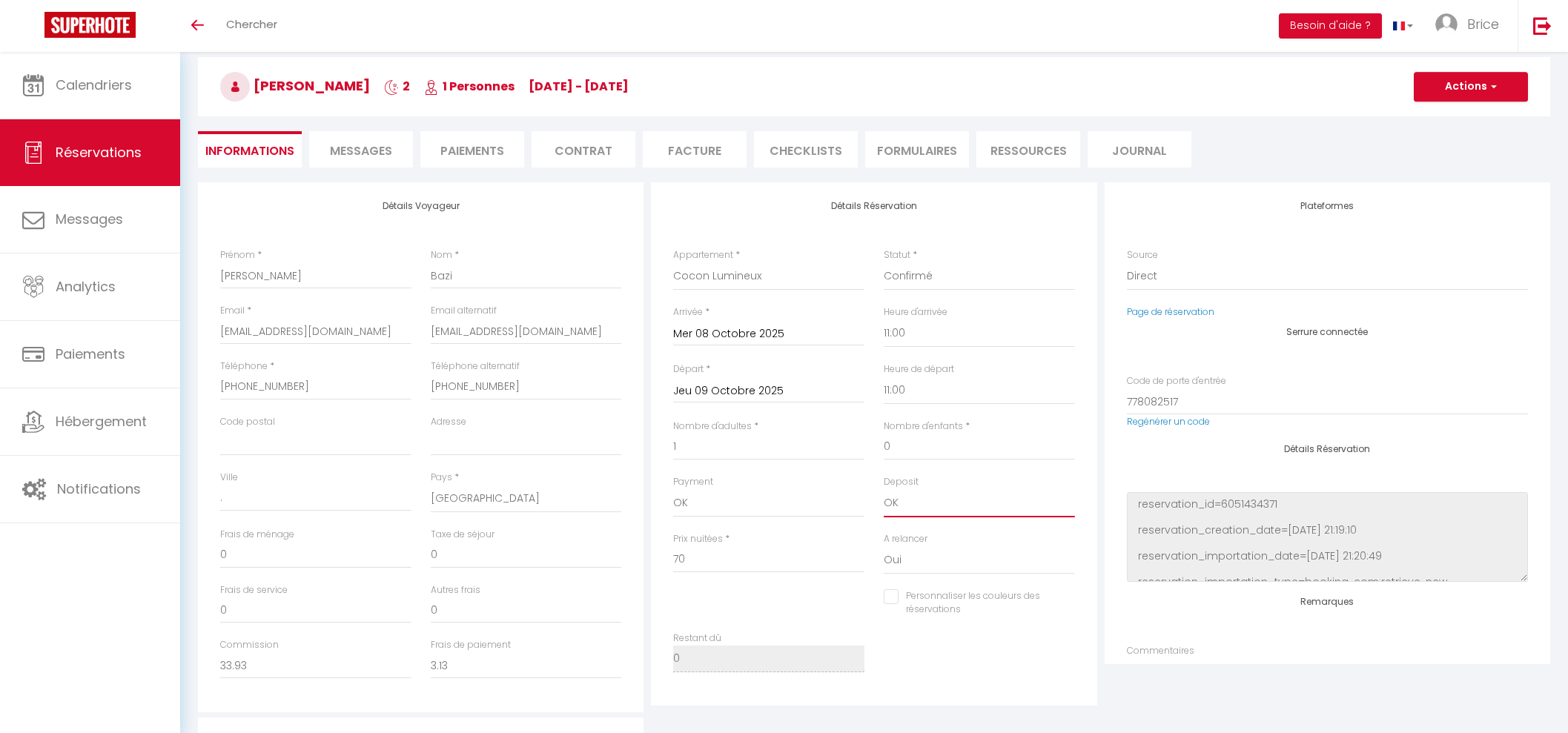
scroll to position [92, 0]
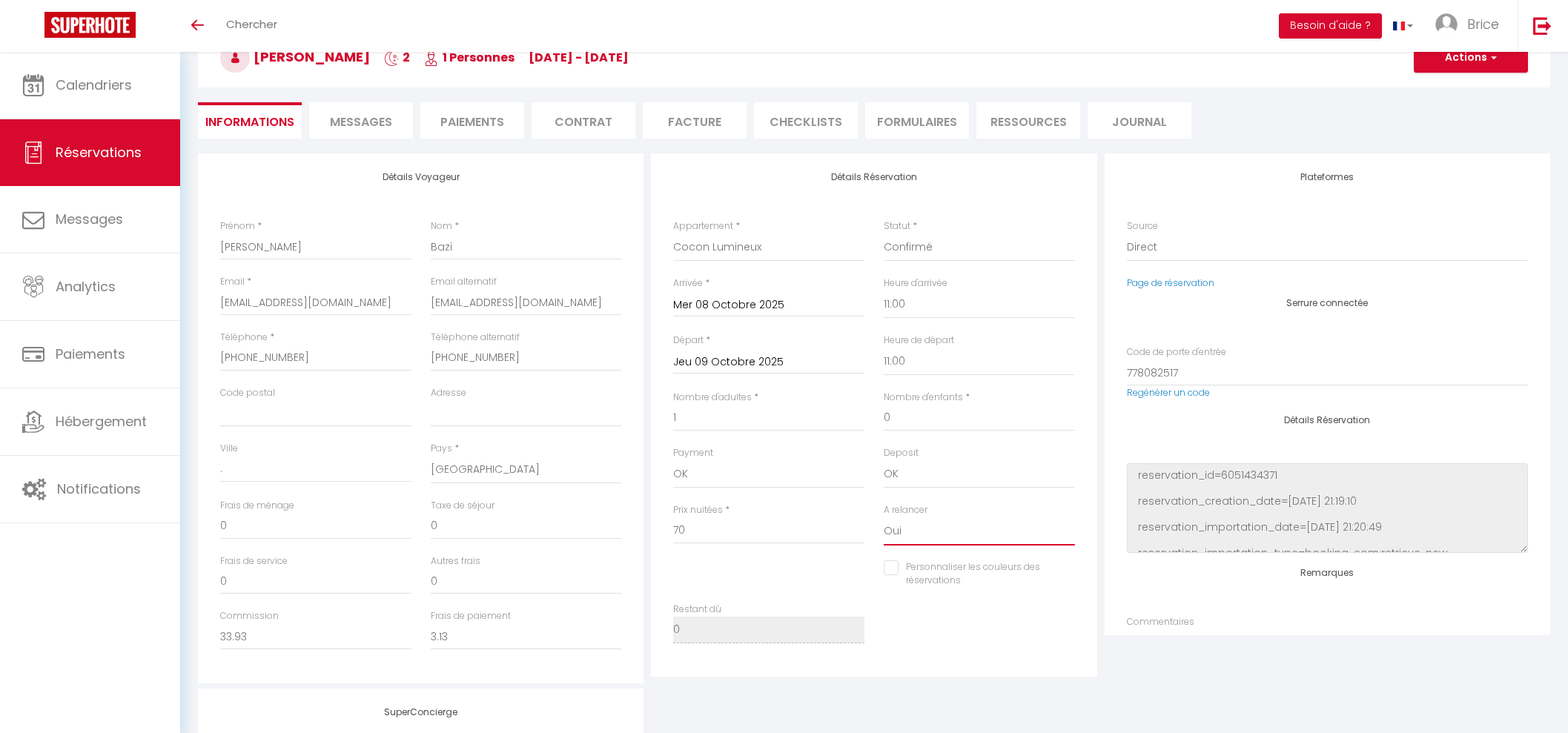
click at [912, 527] on select "Oui Non" at bounding box center [979, 531] width 191 height 28
select select "0"
click at [884, 517] on select "Oui Non" at bounding box center [979, 531] width 191 height 28
checkbox input "false"
click at [778, 568] on div "Personnaliser les couleurs des réservations #D7092E" at bounding box center [874, 582] width 421 height 43
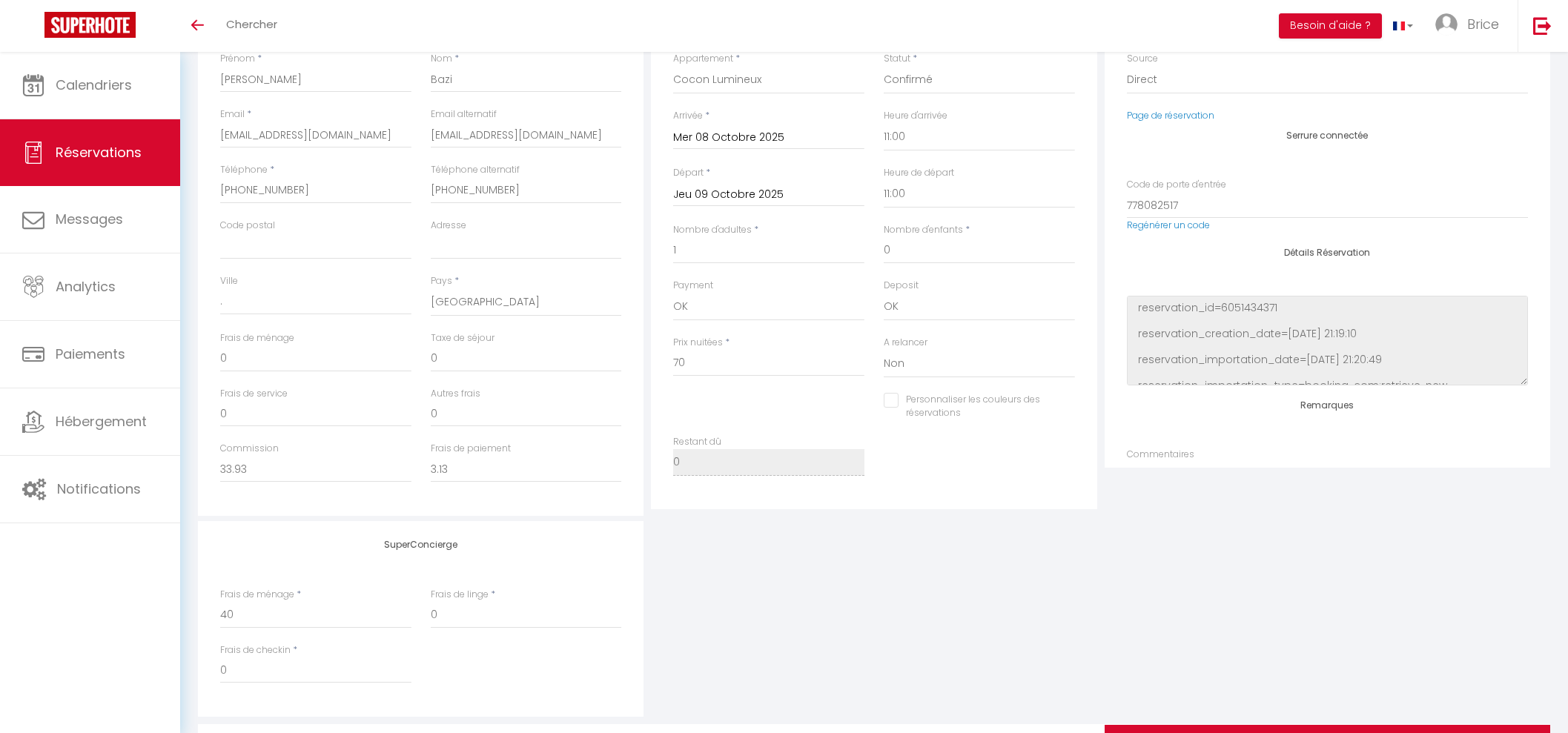
scroll to position [161, 0]
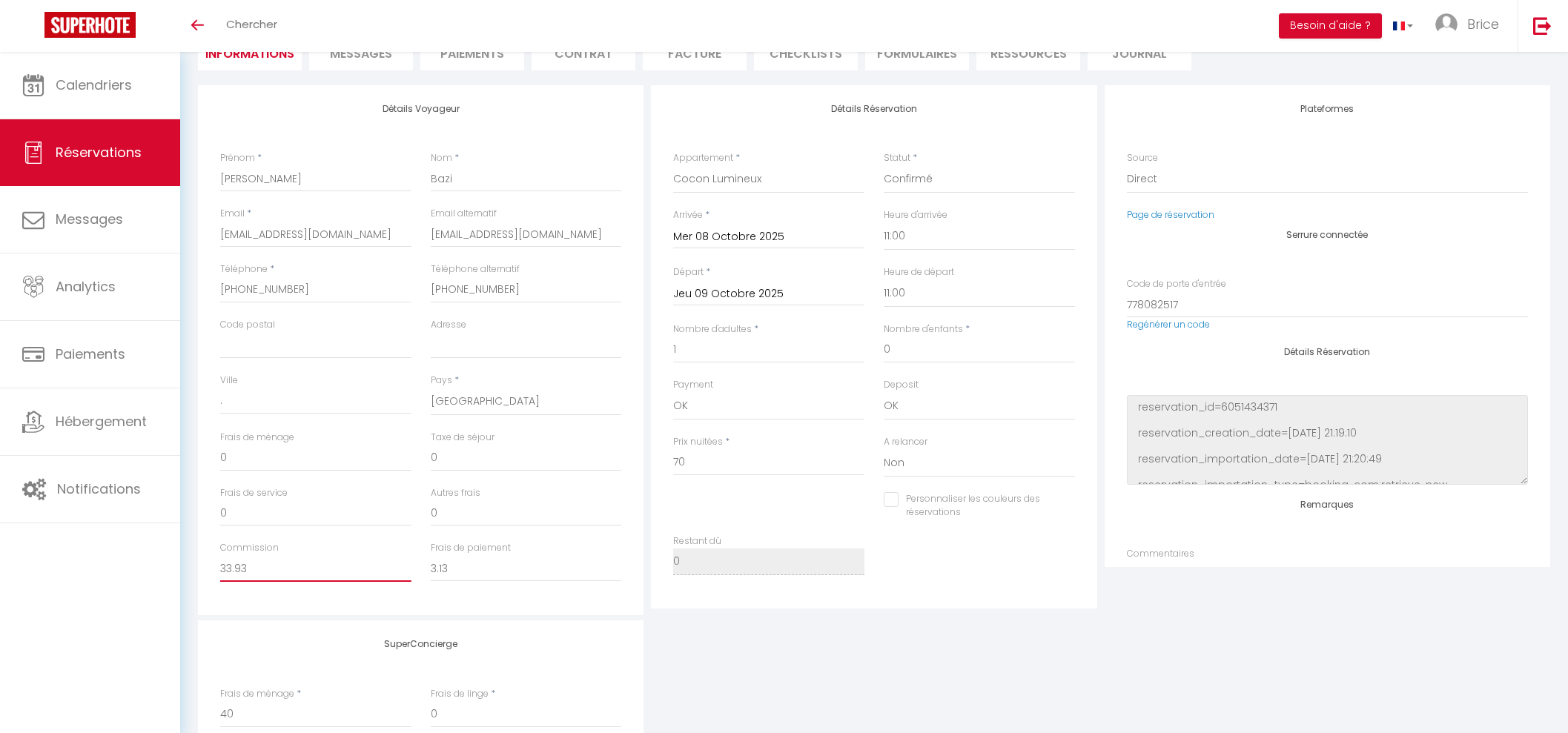
drag, startPoint x: 315, startPoint y: 561, endPoint x: 145, endPoint y: 561, distance: 170.0
click at [145, 561] on div "🟢 Des questions ou besoin d'assistance pour la migration AirBnB? Prenez rdv >>>…" at bounding box center [784, 406] width 1568 height 1029
type input "0"
checkbox input "false"
type input "0"
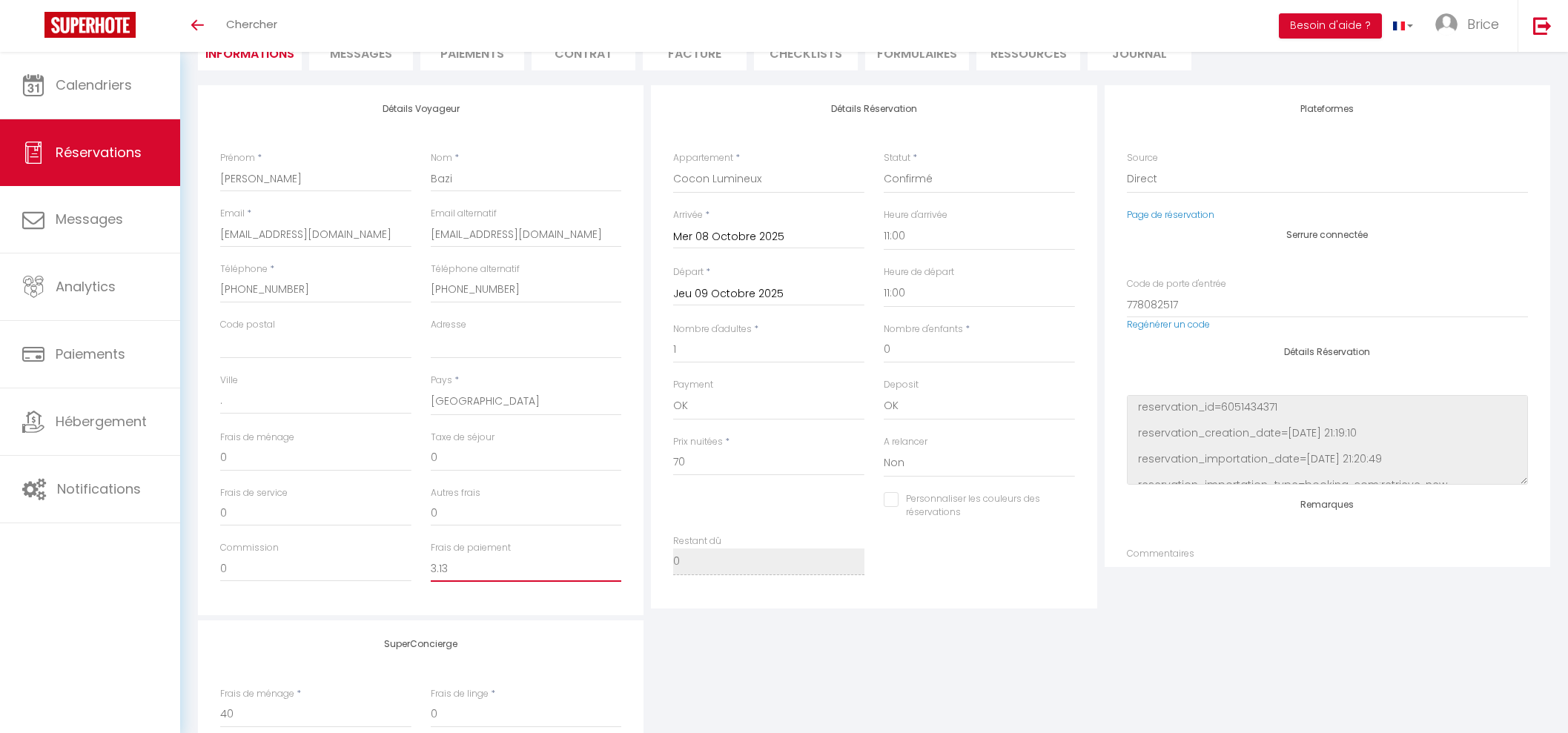
drag, startPoint x: 509, startPoint y: 565, endPoint x: 345, endPoint y: 552, distance: 164.5
click at [345, 552] on div "Commission 0 Frais de paiement 3.13" at bounding box center [421, 570] width 421 height 56
type input "0"
checkbox input "false"
type input "0"
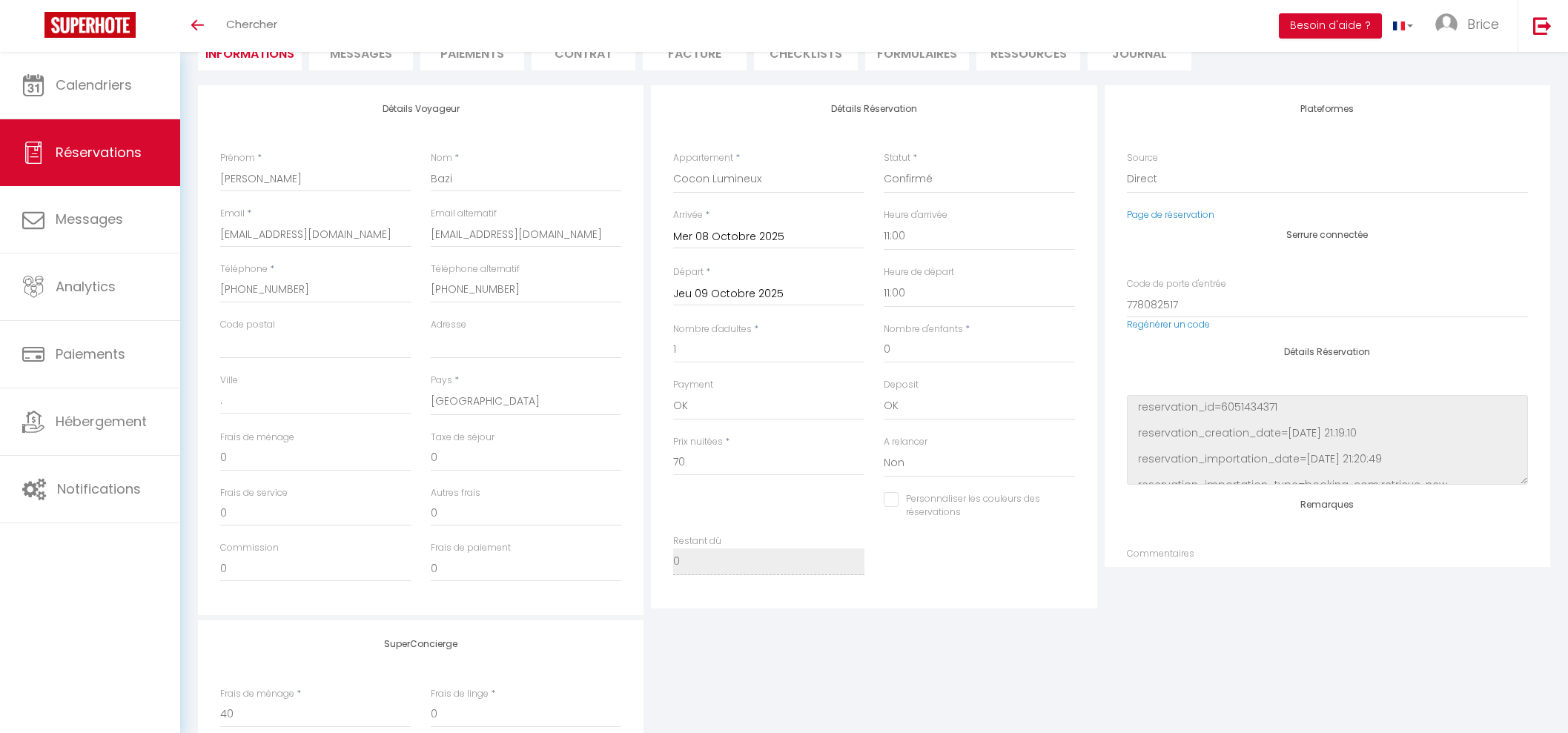
click at [1009, 669] on div "SuperConcierge Frais de ménage * 40 Frais de linge * 0 Frais de checkin * 0" at bounding box center [874, 718] width 1359 height 195
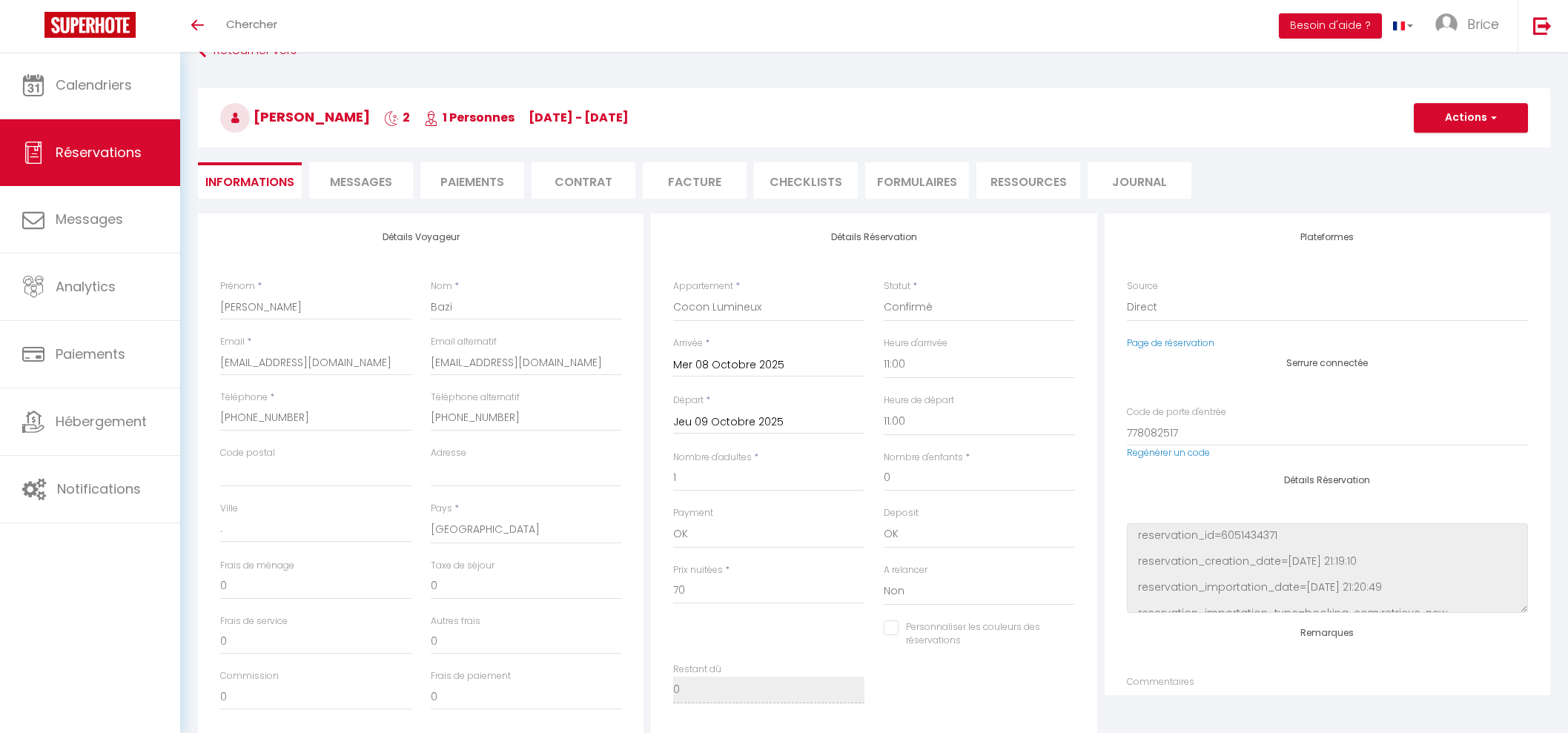
scroll to position [0, 0]
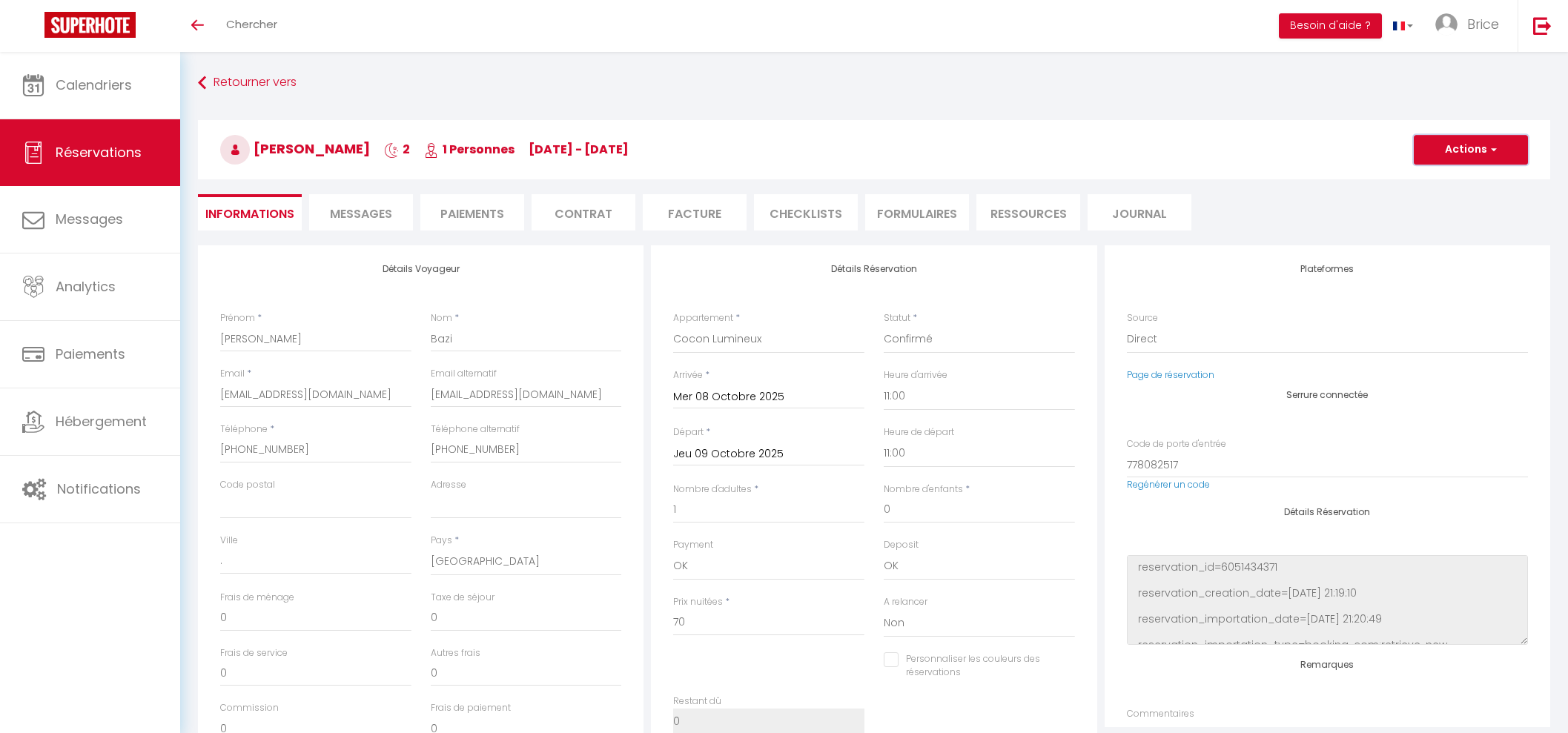
click at [1470, 151] on button "Actions" at bounding box center [1470, 150] width 114 height 30
click at [1430, 183] on link "Enregistrer" at bounding box center [1455, 183] width 117 height 19
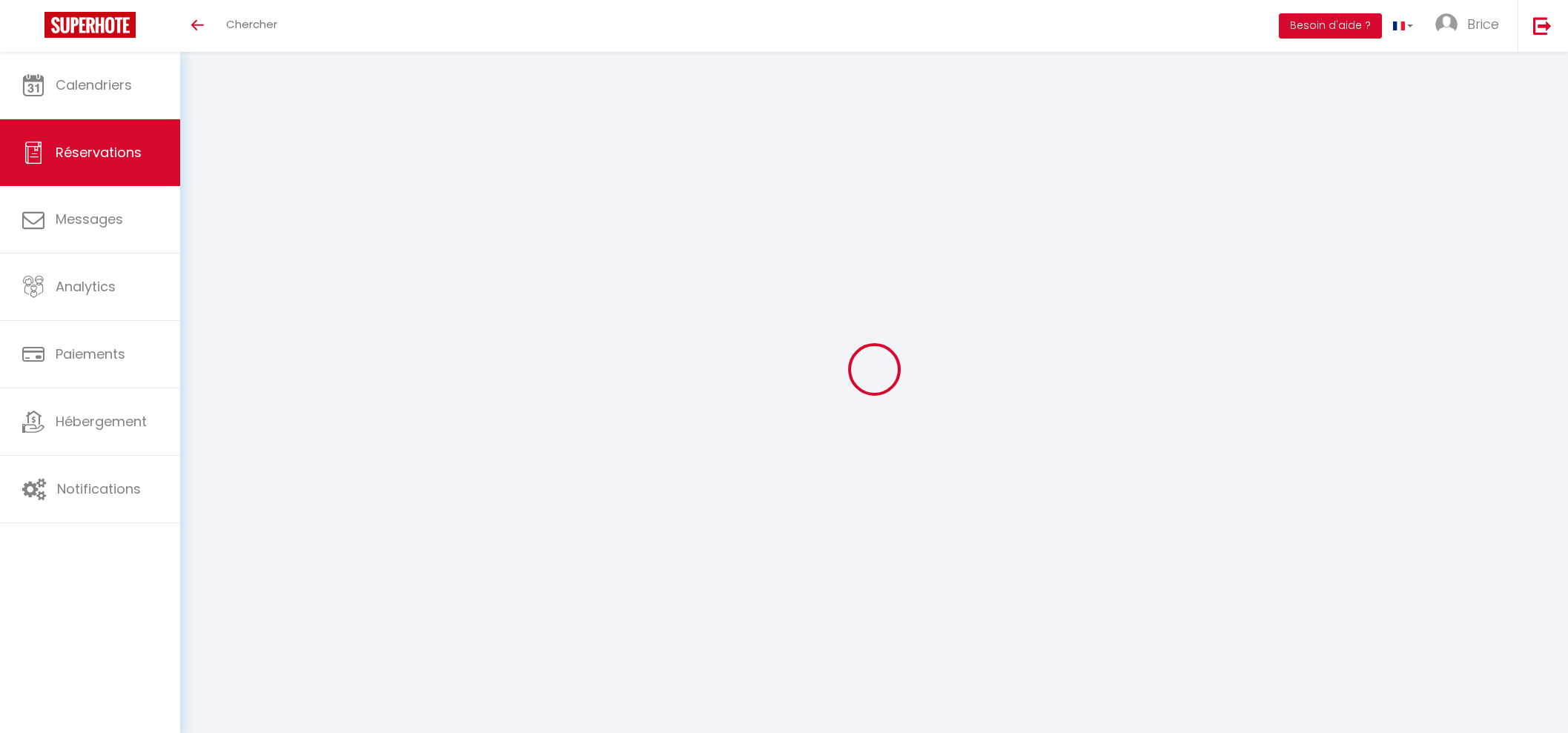
select select "not_cancelled"
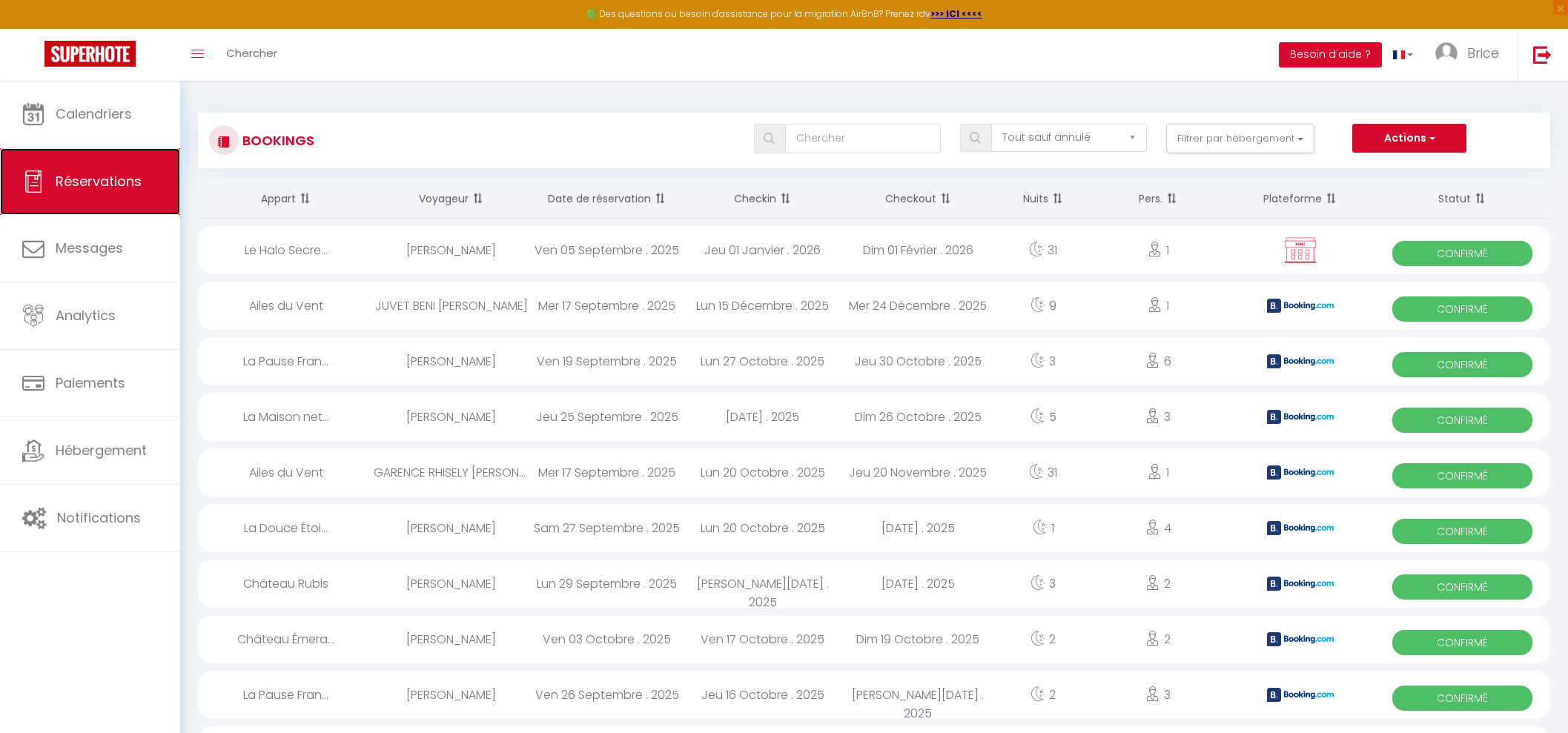
click at [88, 164] on link "Réservations" at bounding box center [90, 181] width 180 height 67
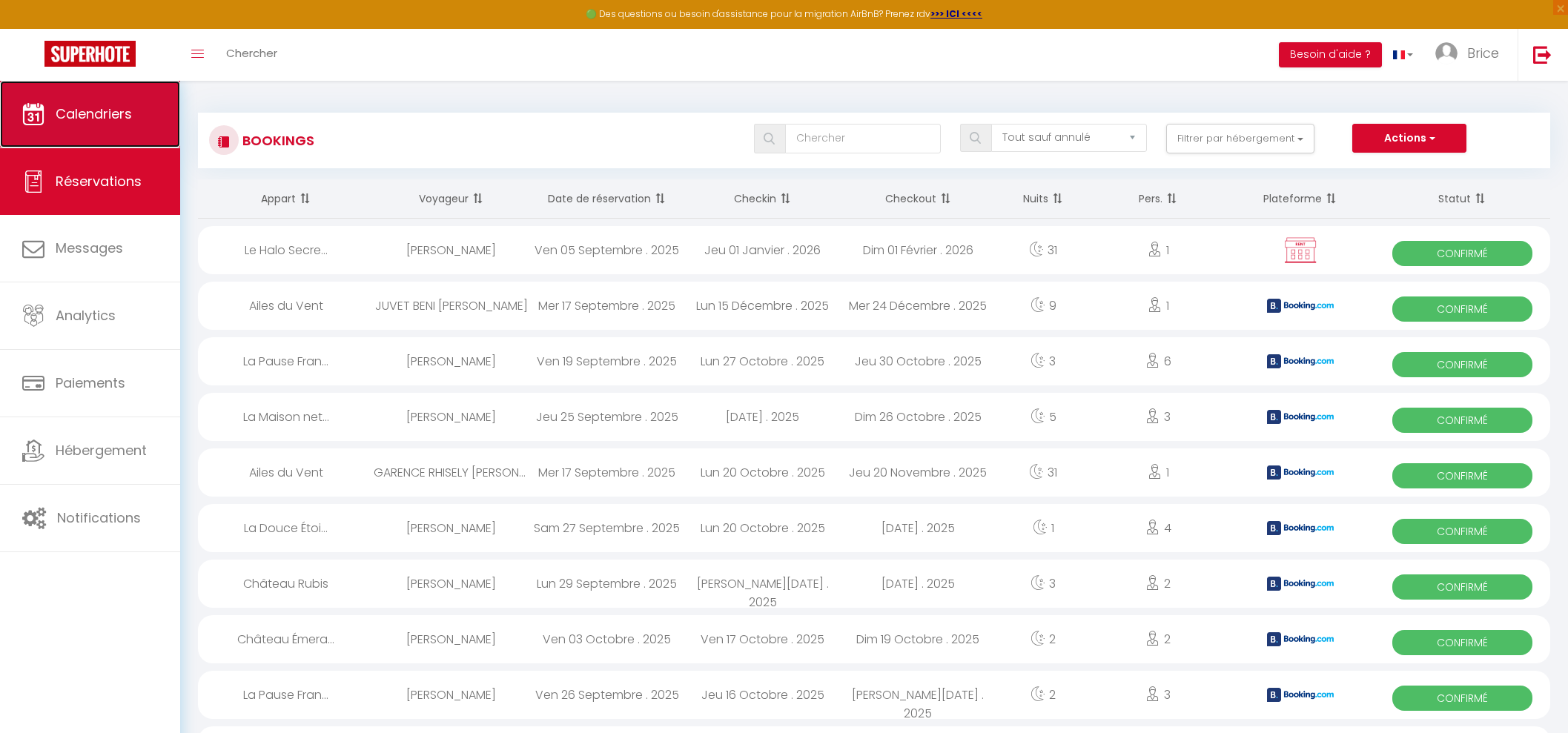
click at [85, 126] on link "Calendriers" at bounding box center [90, 114] width 180 height 67
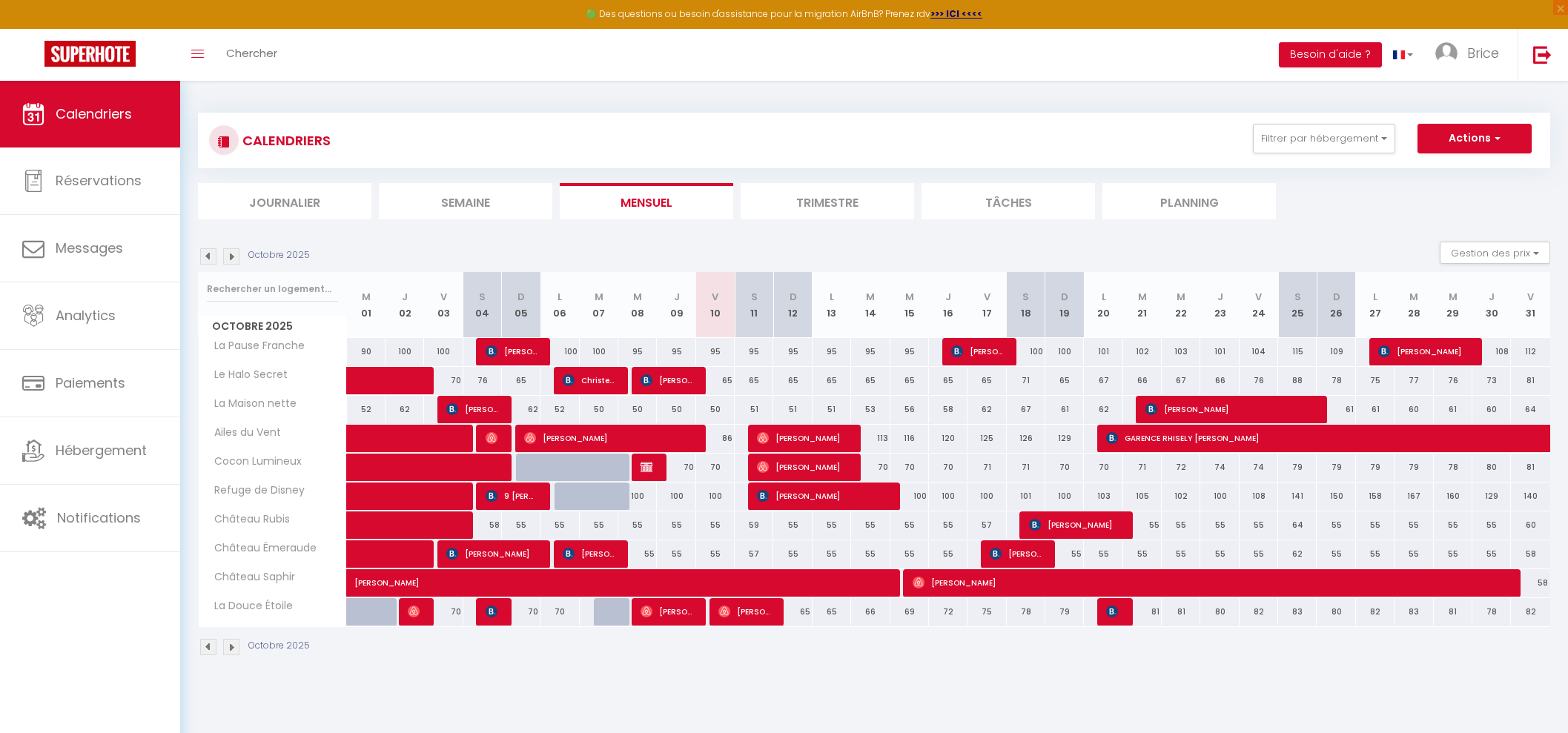
click at [864, 195] on li "Trimestre" at bounding box center [827, 201] width 173 height 37
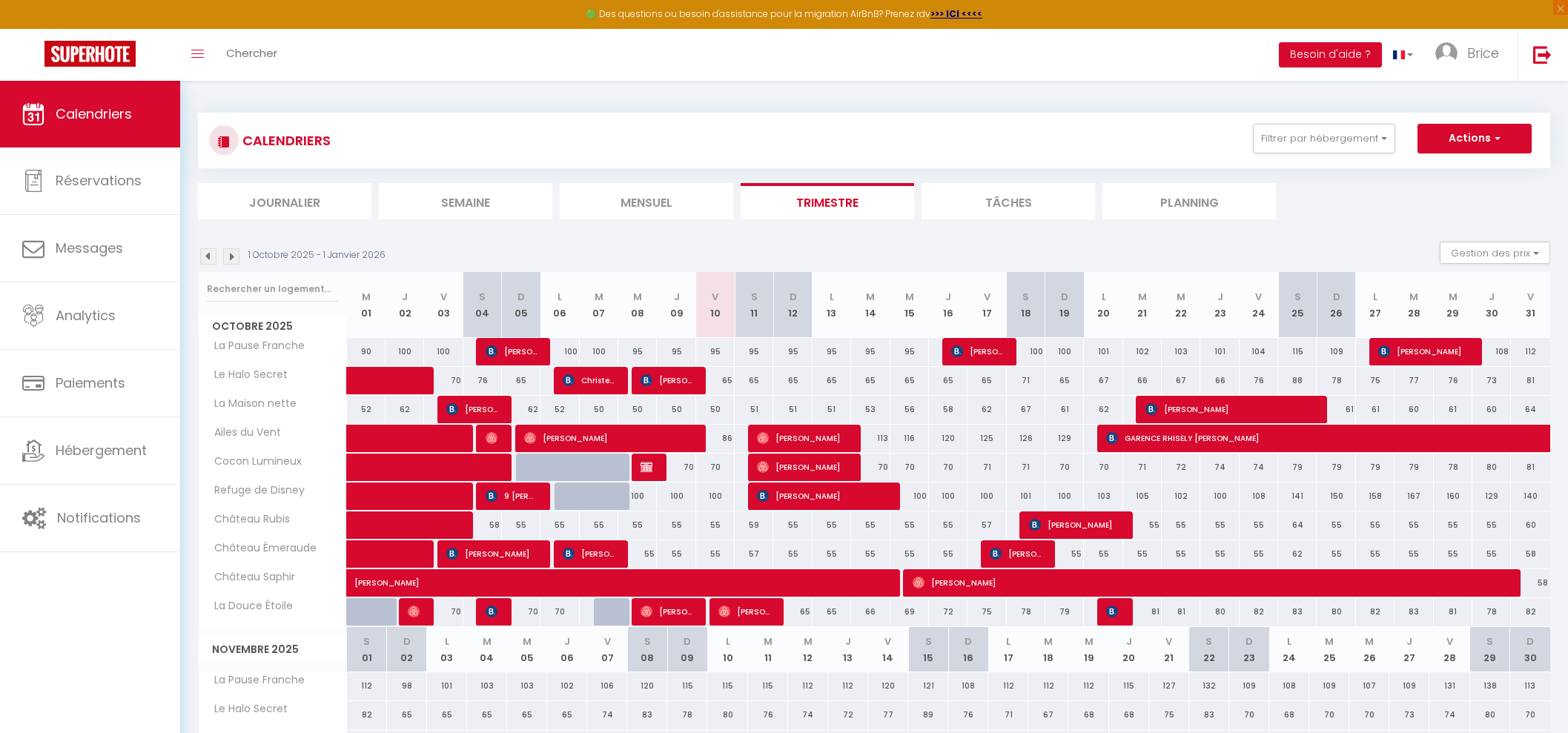
click at [682, 196] on li "Mensuel" at bounding box center [646, 201] width 173 height 37
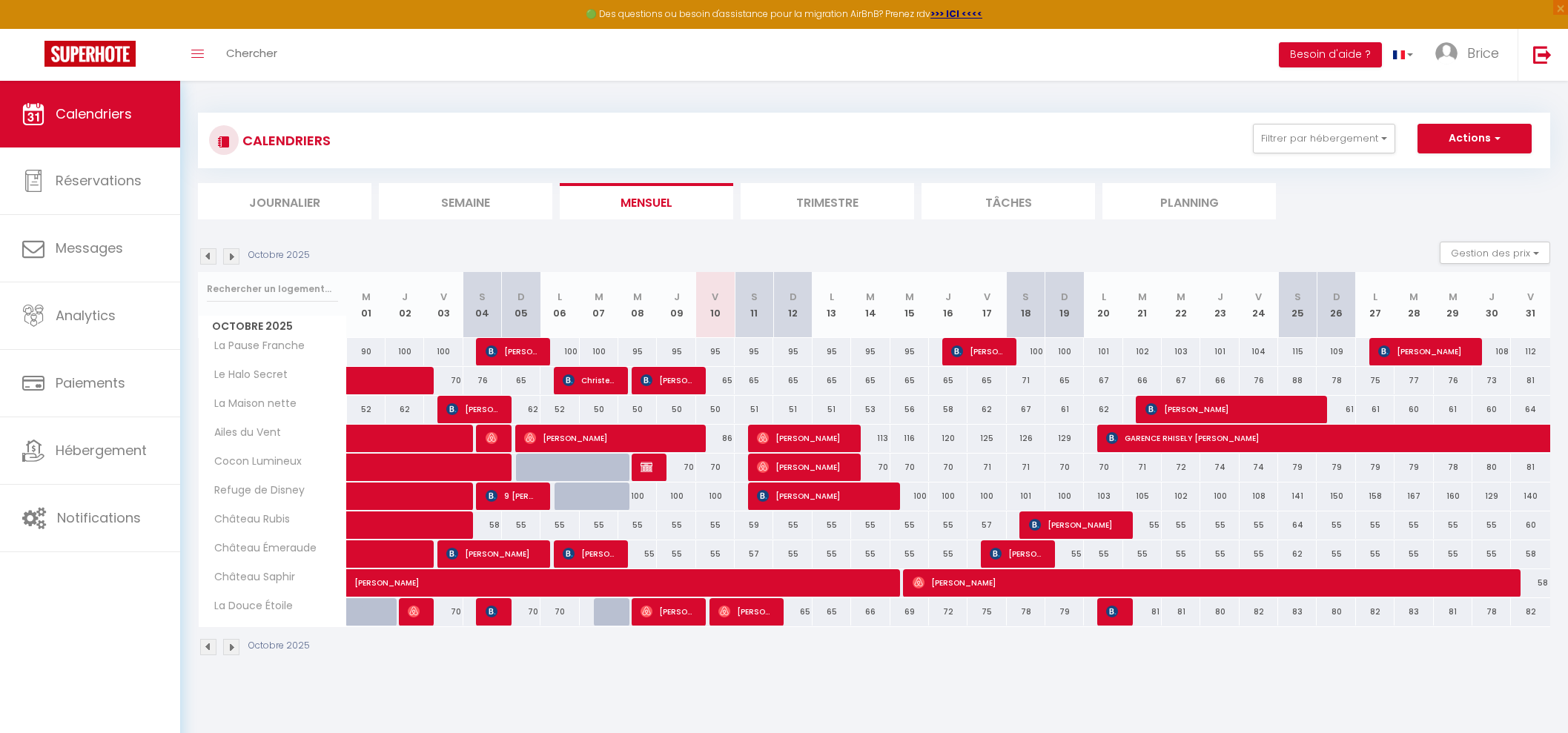
click at [604, 466] on div at bounding box center [613, 476] width 39 height 28
type input "74"
type input "[DATE]"
type input "Mer 08 Octobre 2025"
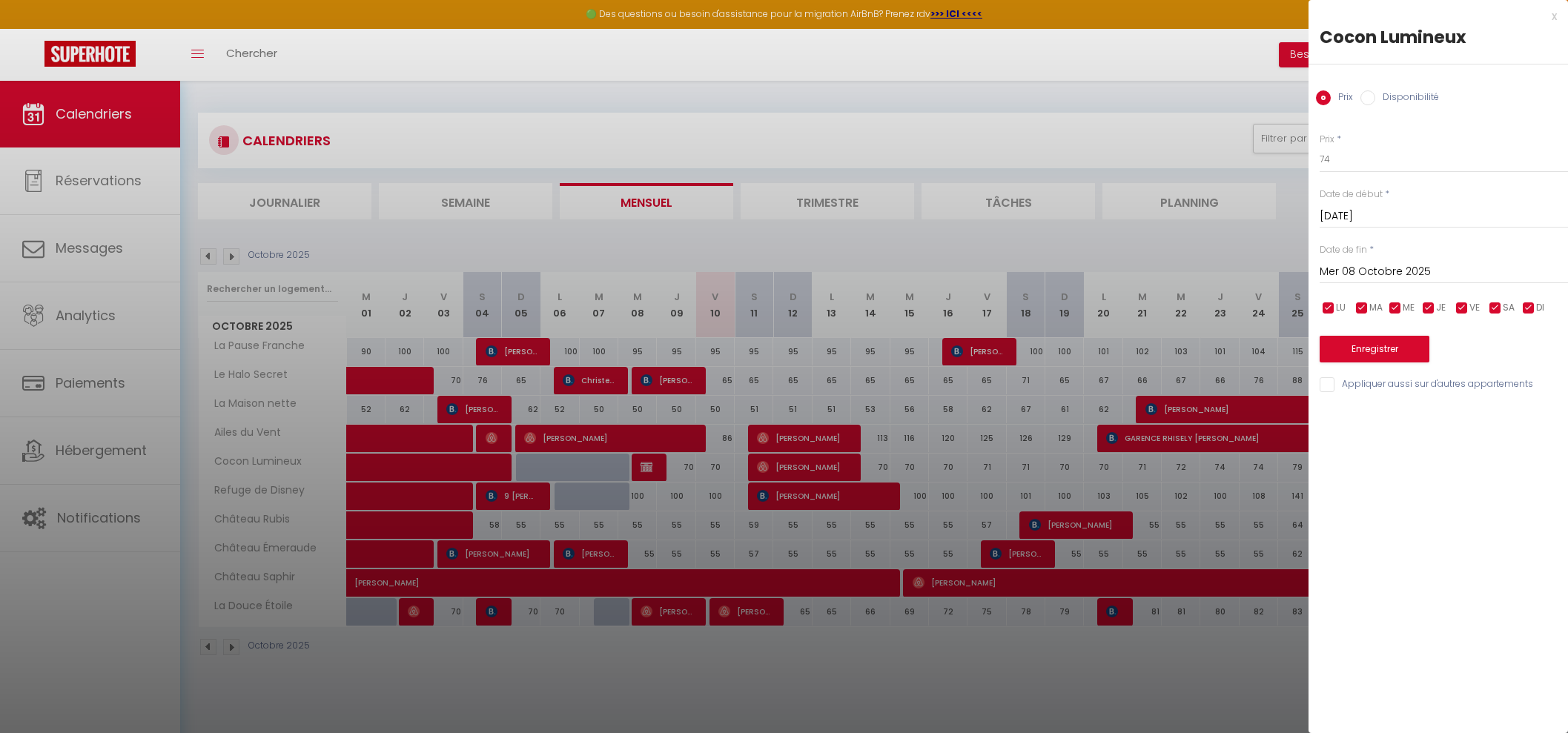
click at [592, 466] on div at bounding box center [784, 366] width 1568 height 733
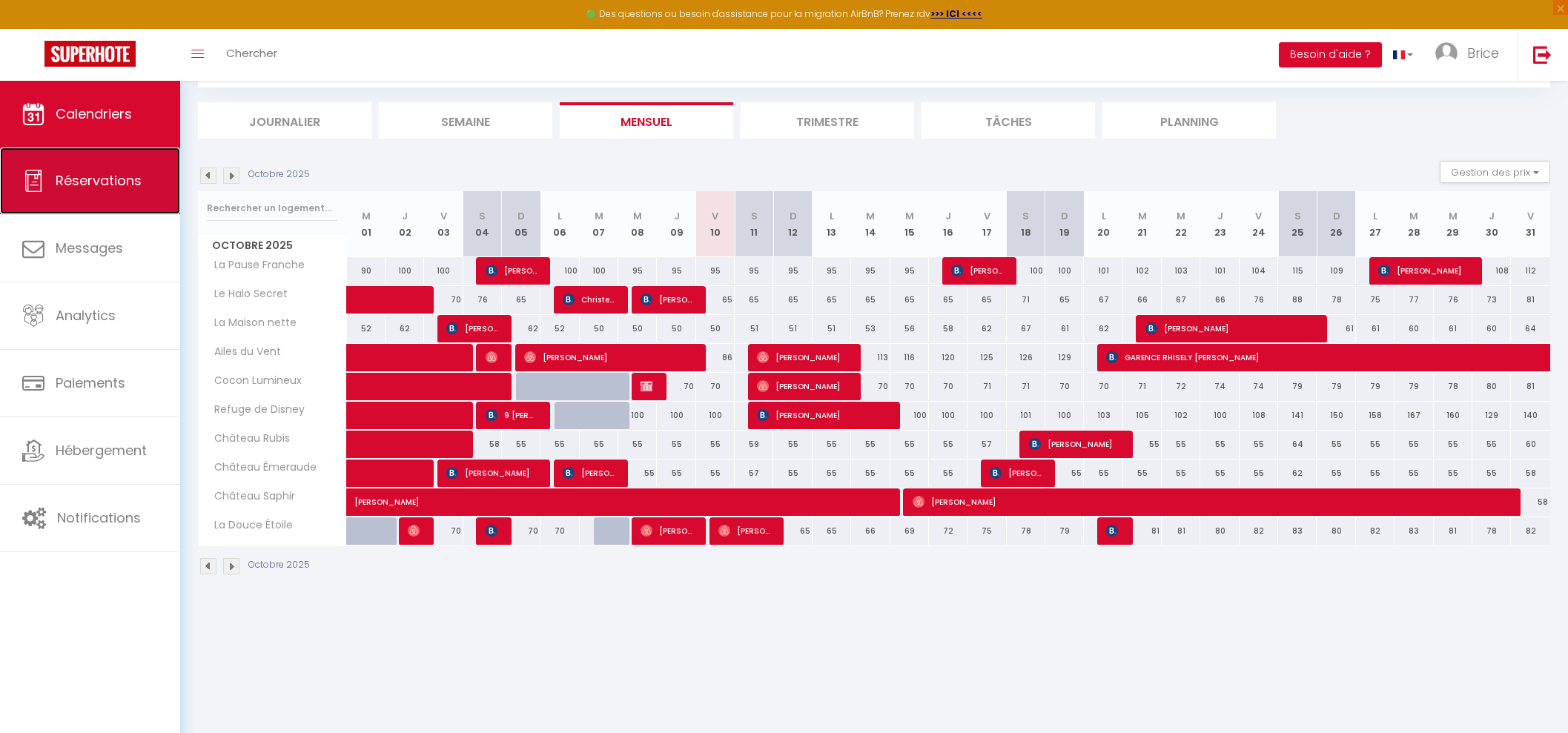
click at [88, 176] on span "Réservations" at bounding box center [99, 180] width 86 height 18
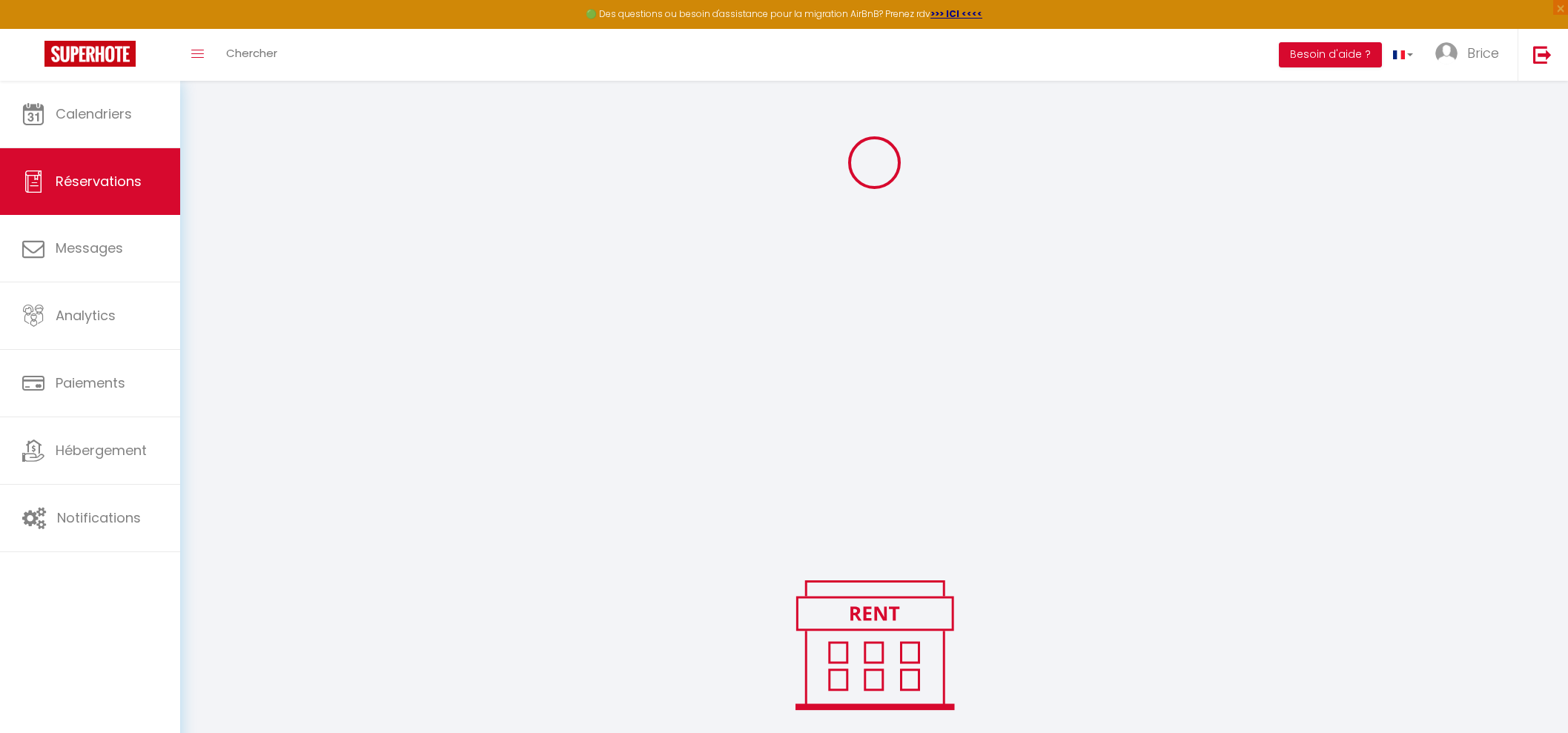
scroll to position [316, 0]
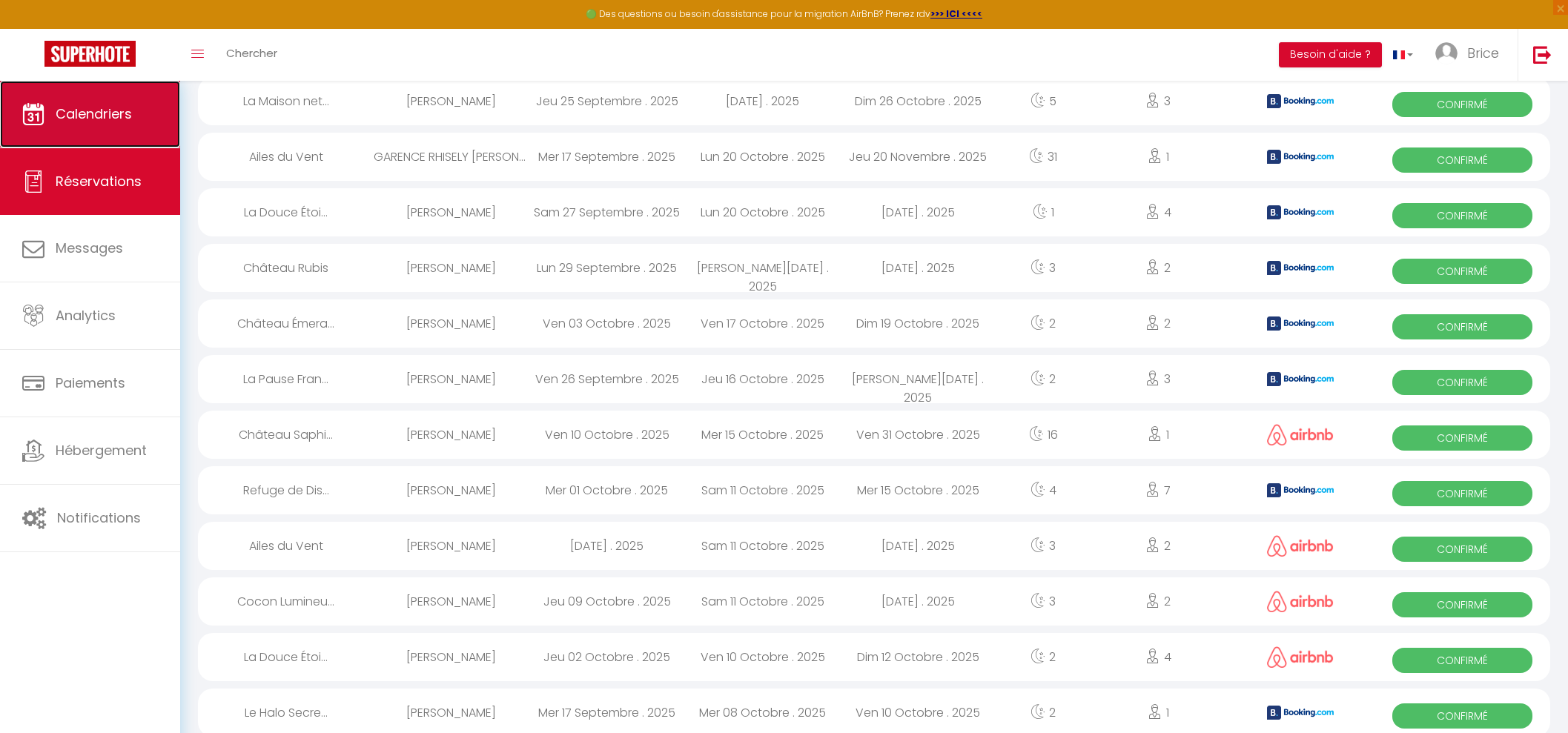
click at [97, 118] on span "Calendriers" at bounding box center [94, 113] width 76 height 18
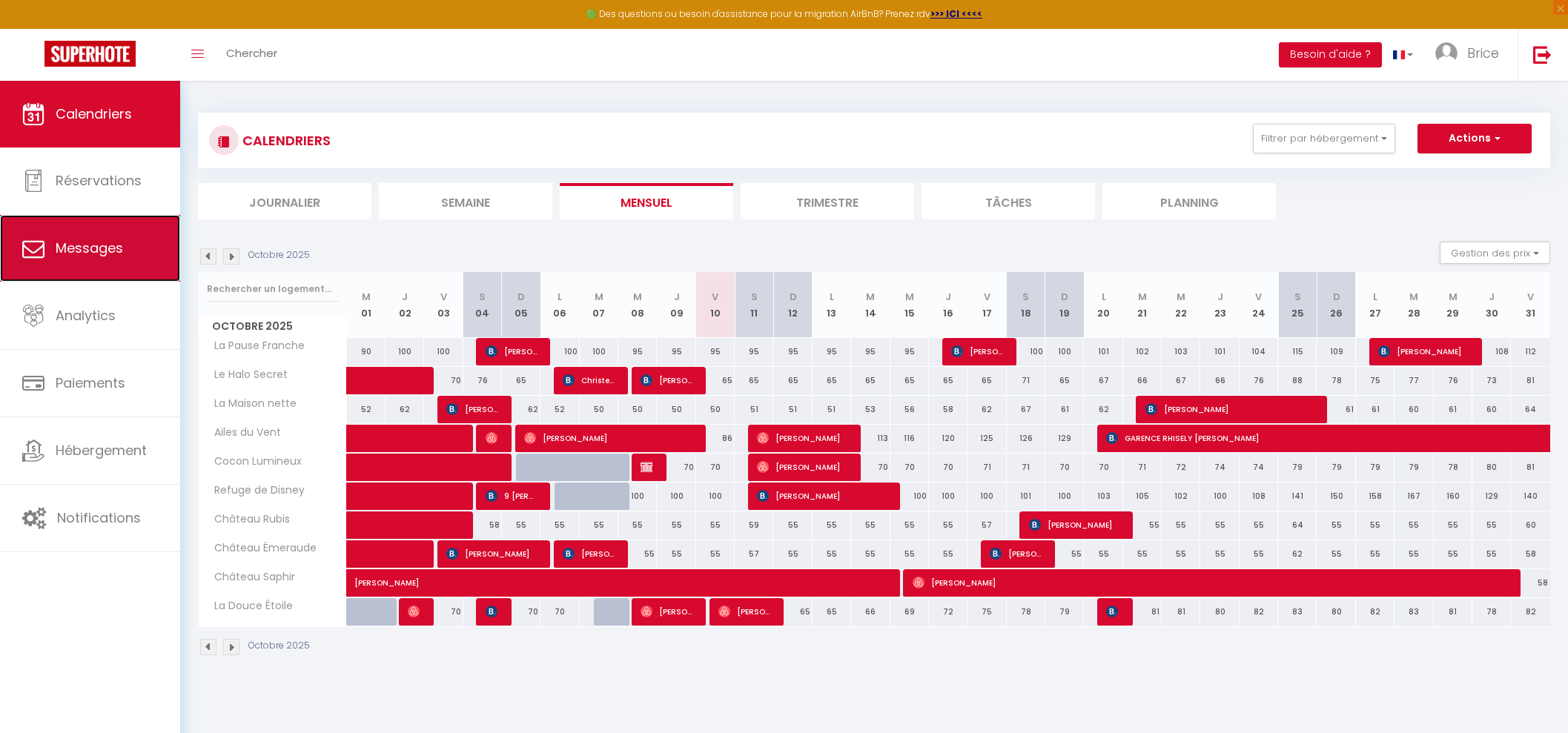
click at [141, 249] on link "Messages" at bounding box center [90, 248] width 180 height 67
select select "message"
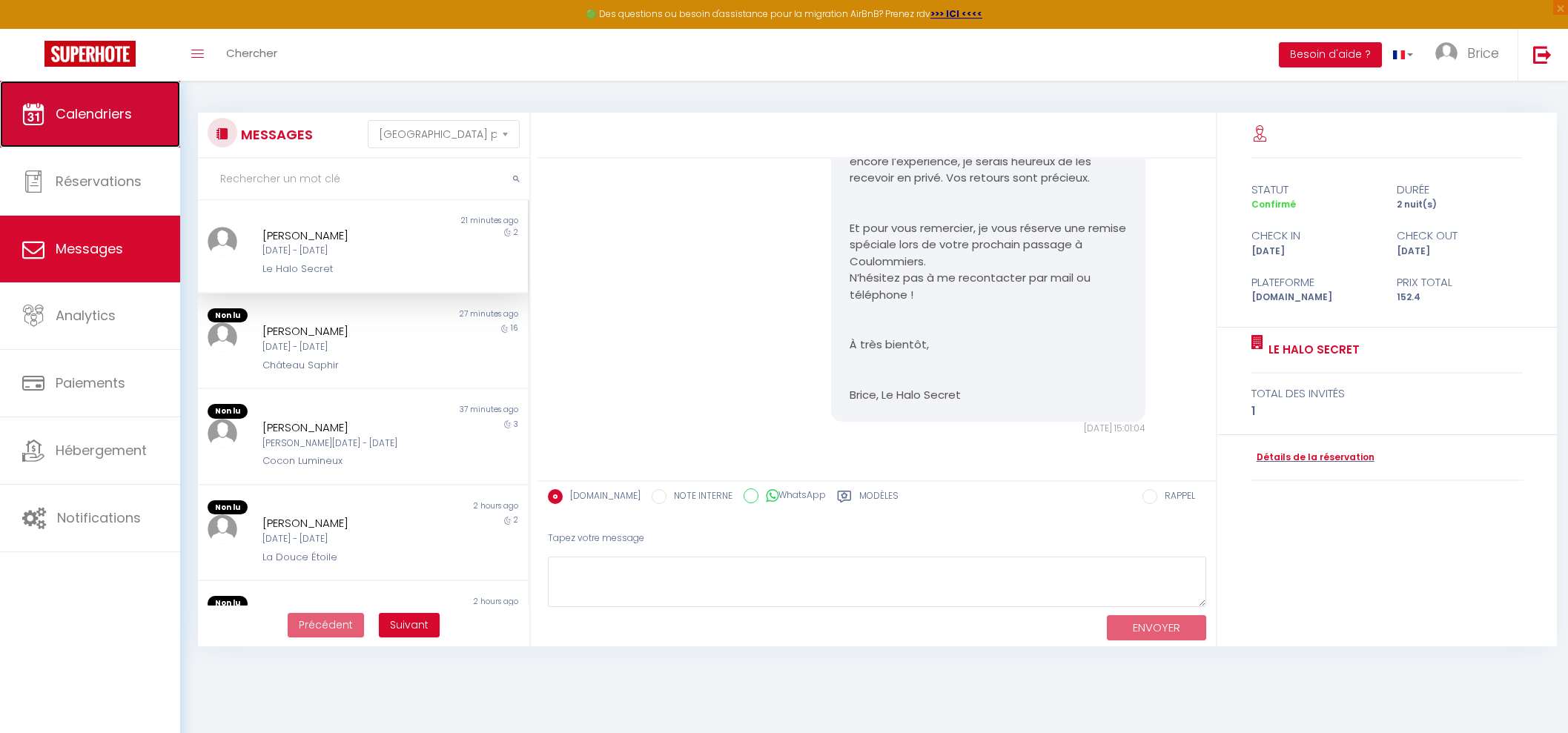
click at [59, 128] on link "Calendriers" at bounding box center [90, 114] width 180 height 67
